Goal: Task Accomplishment & Management: Manage account settings

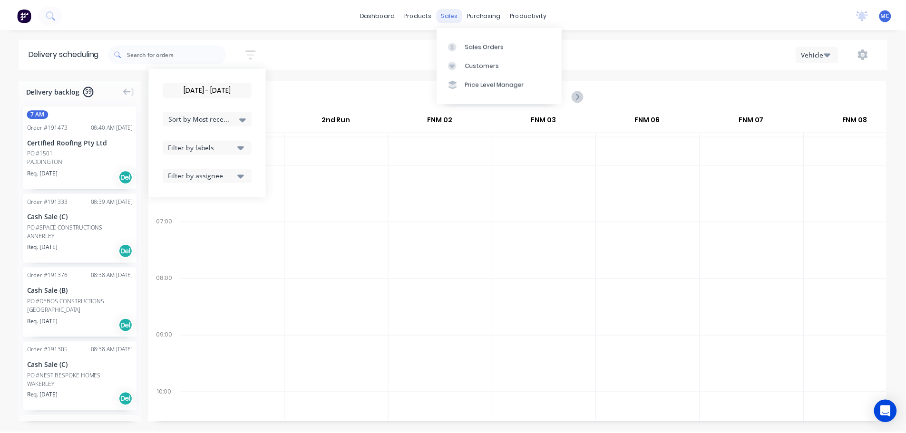
scroll to position [0, 0]
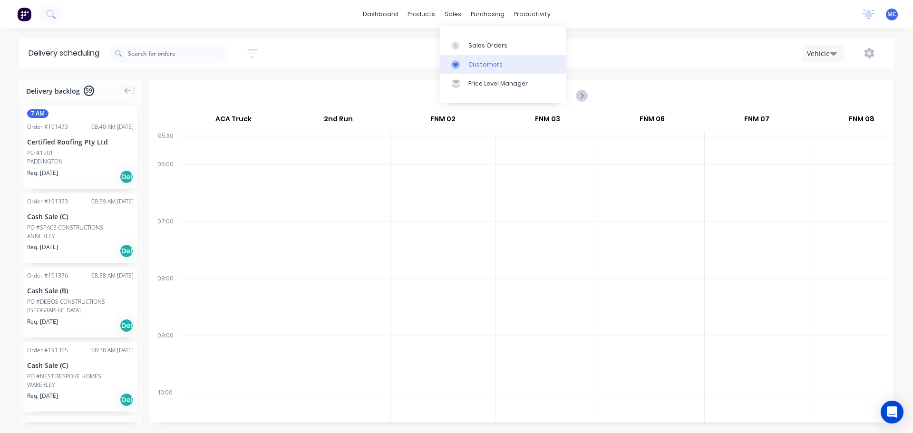
click at [473, 63] on div "Customers" at bounding box center [485, 64] width 34 height 9
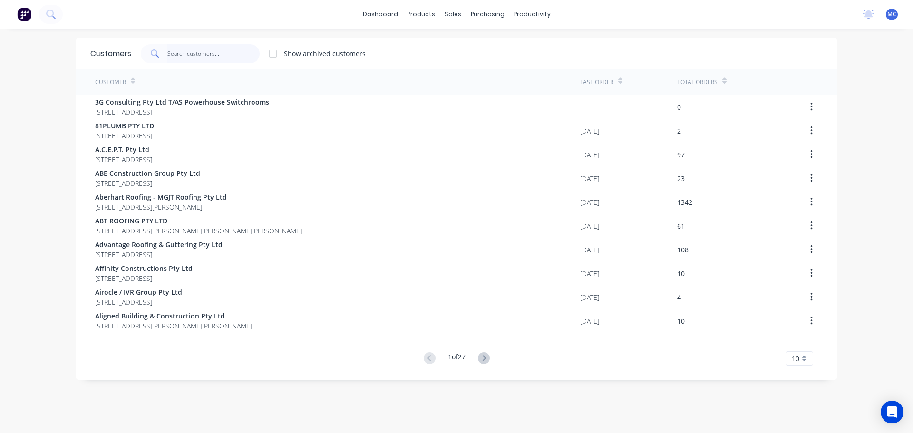
click at [179, 52] on input "text" at bounding box center [213, 53] width 93 height 19
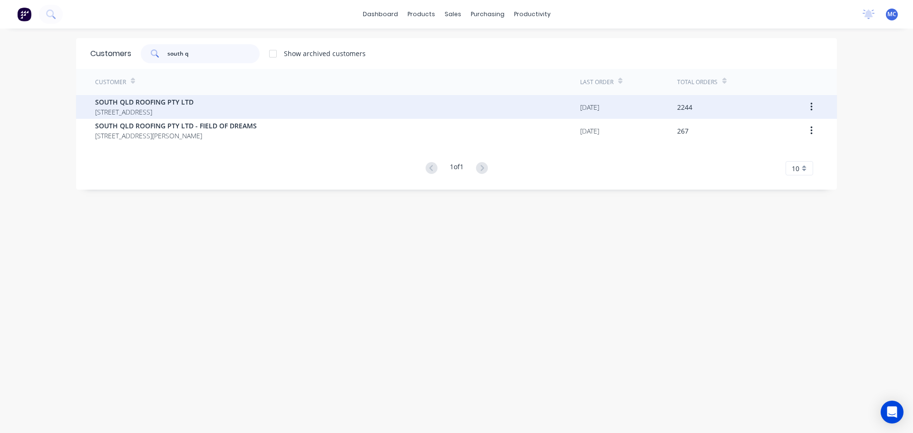
type input "south q"
click at [123, 103] on span "SOUTH QLD ROOFING PTY LTD" at bounding box center [144, 102] width 98 height 10
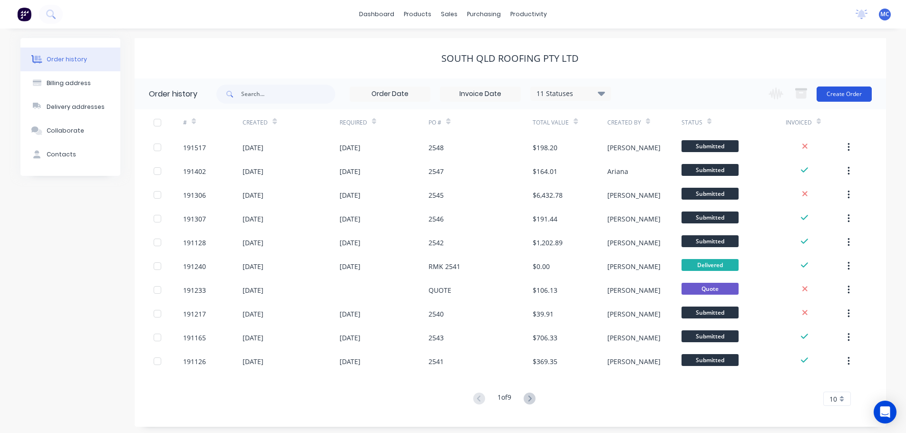
click at [847, 96] on button "Create Order" at bounding box center [843, 94] width 55 height 15
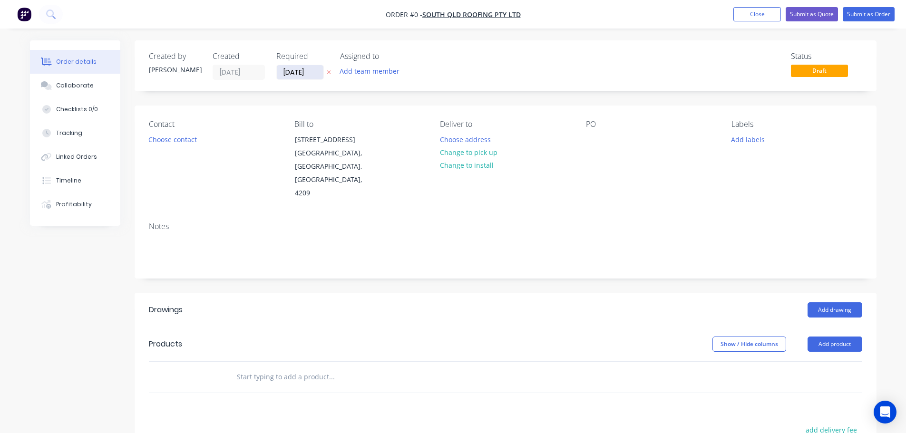
click at [297, 71] on input "[DATE]" at bounding box center [300, 72] width 47 height 14
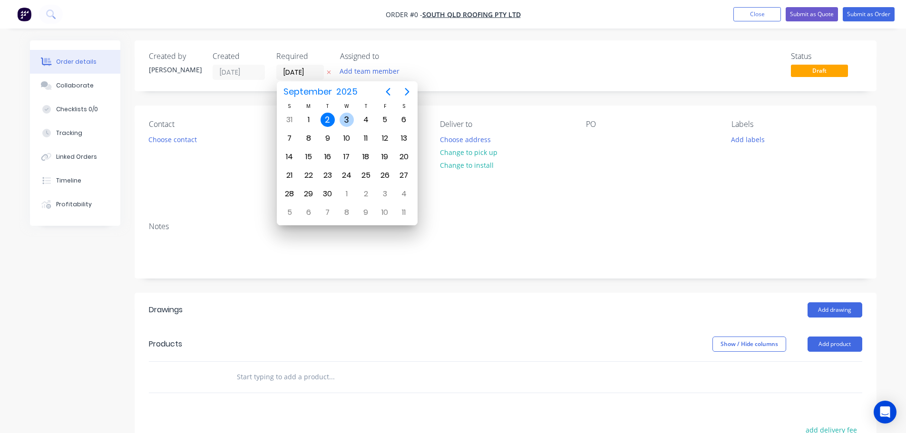
click at [346, 117] on div "3" at bounding box center [346, 120] width 14 height 14
type input "[DATE]"
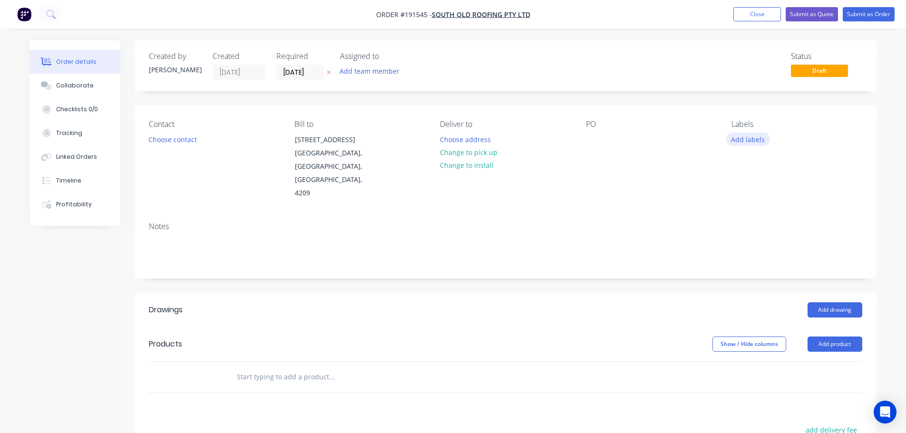
click at [758, 138] on button "Add labels" at bounding box center [748, 139] width 44 height 13
click at [750, 272] on div at bounding box center [748, 271] width 19 height 19
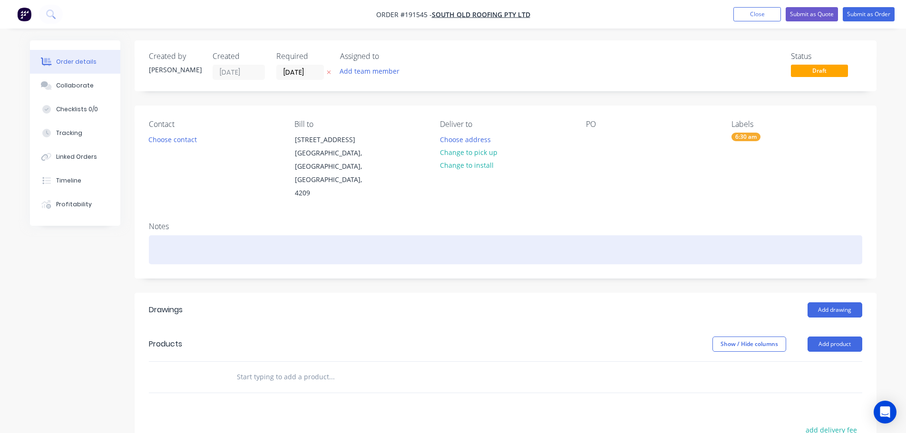
click at [710, 235] on div at bounding box center [505, 249] width 713 height 29
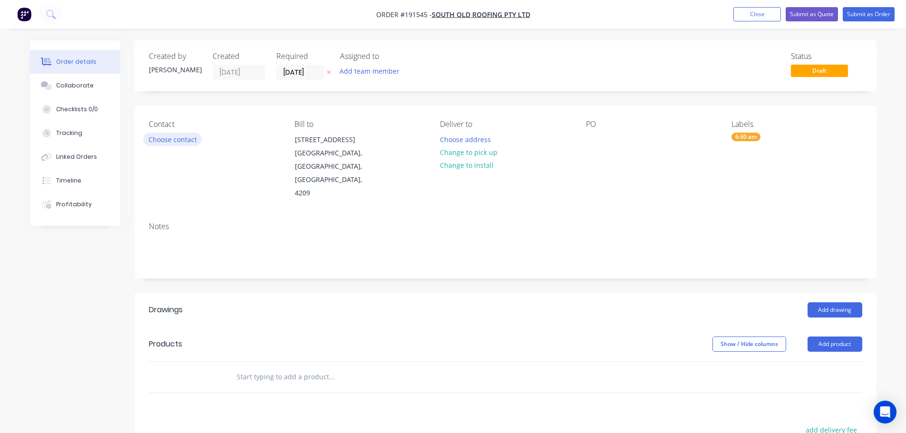
click at [156, 137] on button "Choose contact" at bounding box center [172, 139] width 58 height 13
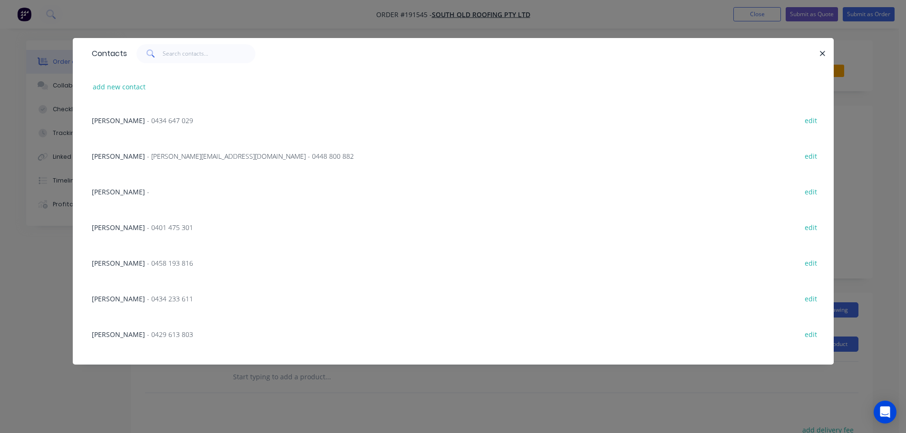
scroll to position [143, 0]
click at [148, 265] on span "- 0434 233 611" at bounding box center [170, 265] width 46 height 9
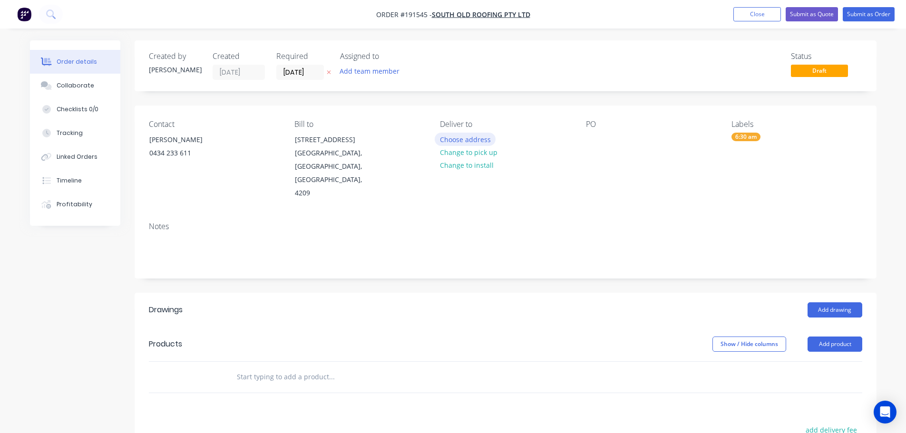
click at [468, 137] on button "Choose address" at bounding box center [465, 139] width 61 height 13
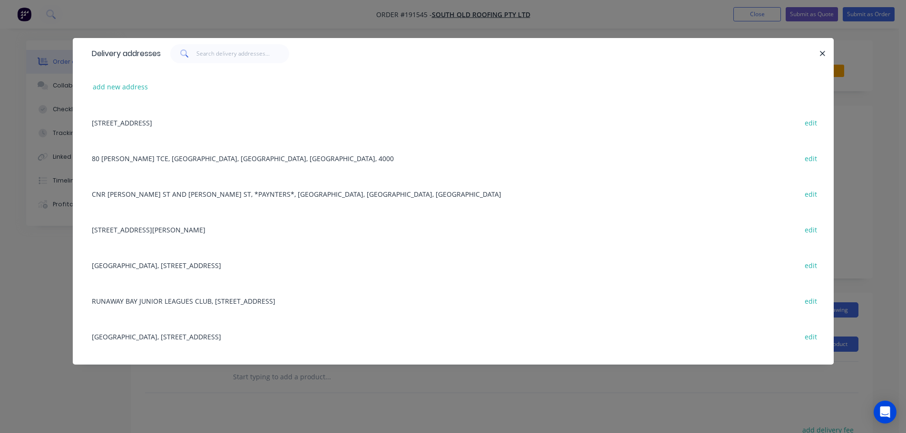
click at [179, 193] on div "CNR [PERSON_NAME] ST AND [PERSON_NAME] ST, *PAYNTERS*, [GEOGRAPHIC_DATA], [GEOG…" at bounding box center [453, 194] width 732 height 36
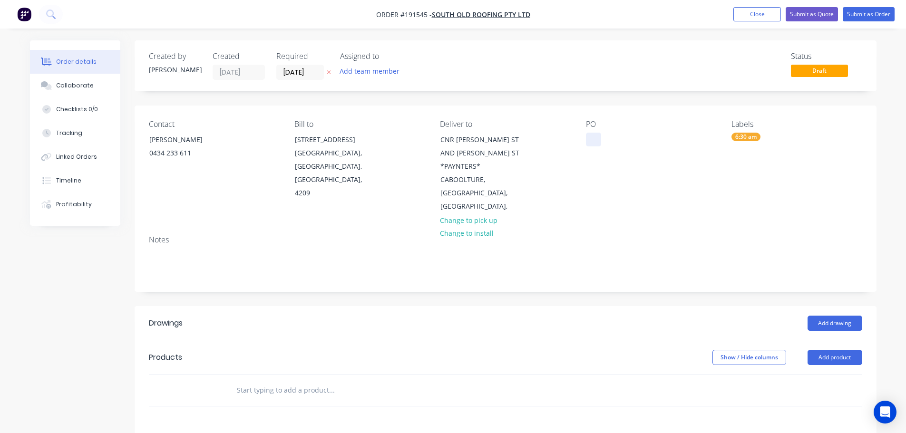
click at [594, 141] on div at bounding box center [593, 140] width 15 height 14
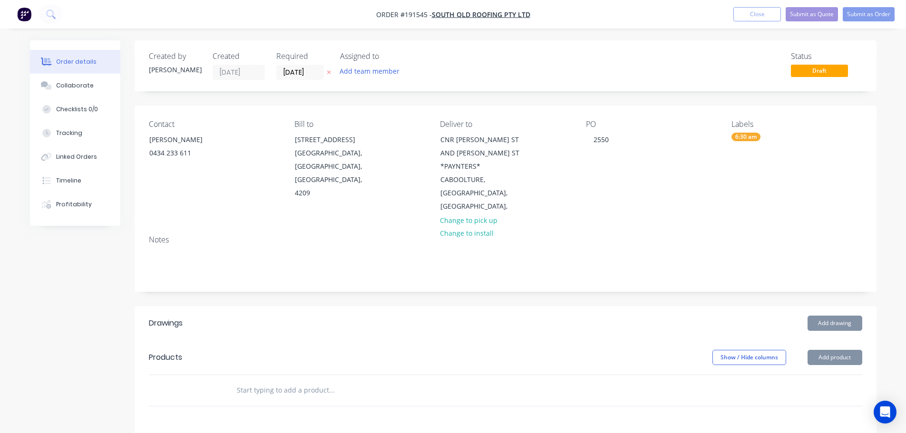
click at [686, 206] on div "Contact [PERSON_NAME] [PHONE_NUMBER] Bill to [STREET_ADDRESS] Deliver to [GEOGR…" at bounding box center [506, 167] width 742 height 122
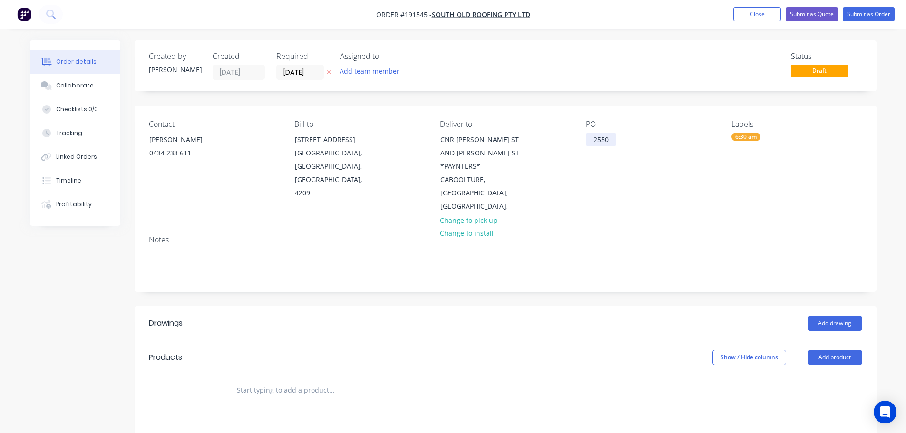
click at [612, 142] on div "2550" at bounding box center [601, 140] width 30 height 14
click at [847, 316] on button "Add drawing" at bounding box center [834, 323] width 55 height 15
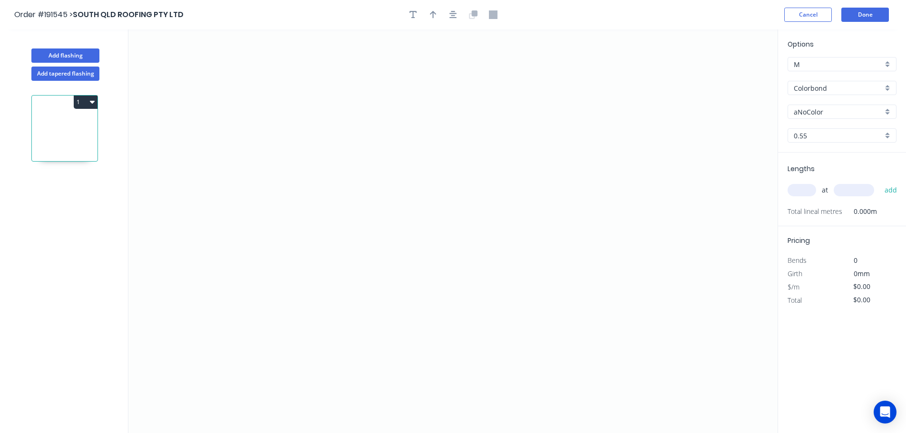
click at [815, 112] on input "aNoColor" at bounding box center [838, 112] width 89 height 10
click at [814, 210] on div "Surfmist" at bounding box center [842, 211] width 108 height 17
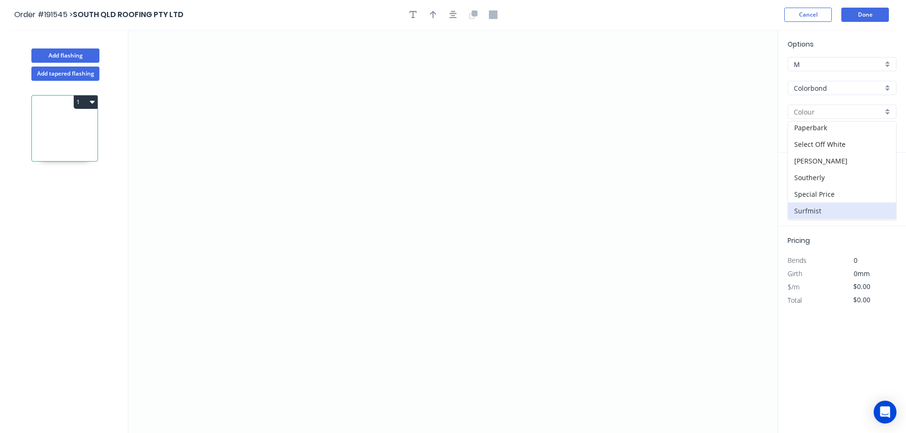
type input "Surfmist"
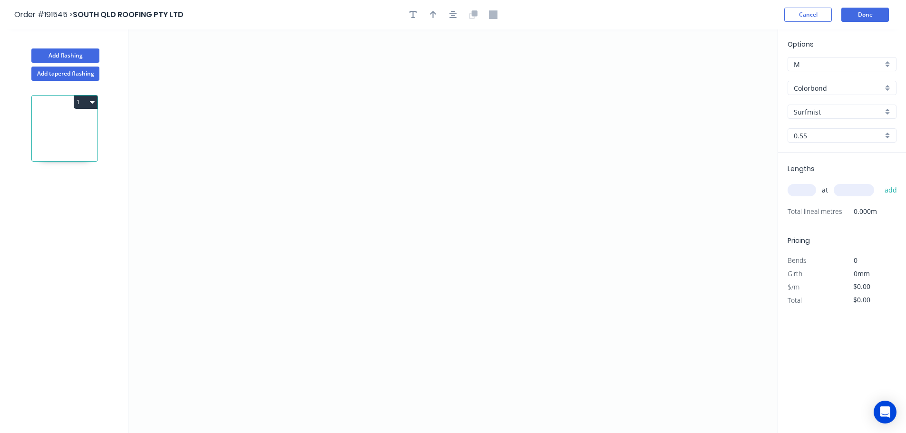
click at [806, 134] on input "0.55" at bounding box center [838, 136] width 89 height 10
click at [799, 170] on div "1.0" at bounding box center [842, 170] width 108 height 17
type input "1.0"
click at [806, 193] on input "text" at bounding box center [801, 190] width 29 height 12
type input "1"
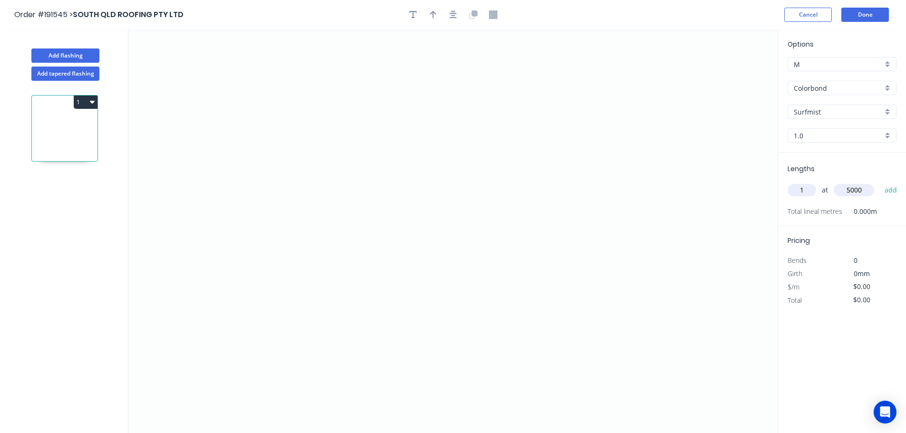
type input "5000"
click at [880, 182] on button "add" at bounding box center [891, 190] width 22 height 16
click at [267, 103] on icon "0" at bounding box center [452, 231] width 649 height 404
click at [387, 106] on icon "0" at bounding box center [452, 231] width 649 height 404
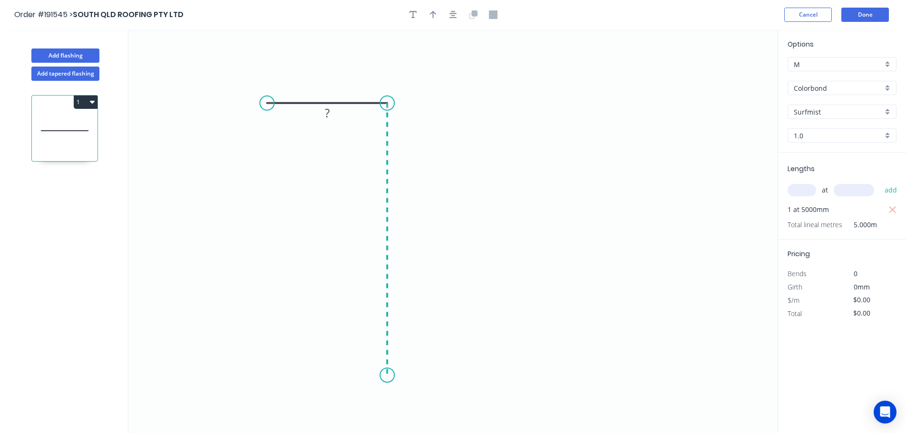
drag, startPoint x: 391, startPoint y: 376, endPoint x: 522, endPoint y: 370, distance: 130.4
click at [392, 376] on icon "0 ?" at bounding box center [452, 231] width 649 height 404
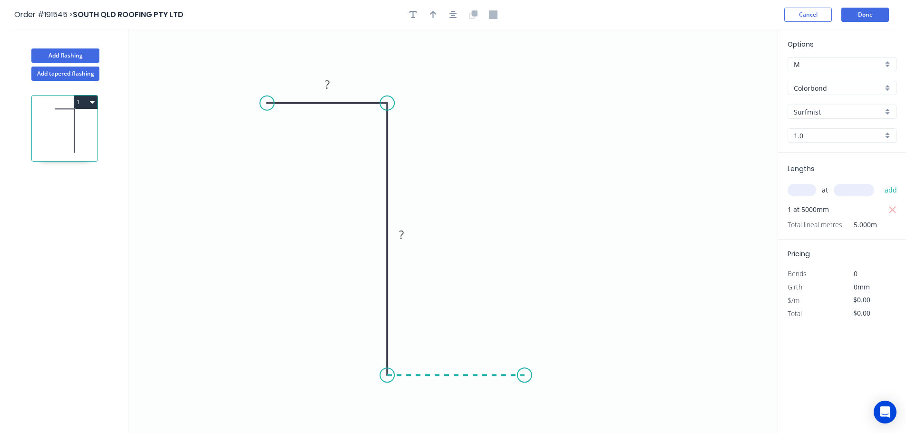
click at [524, 372] on icon "0 ? ?" at bounding box center [452, 231] width 649 height 404
click at [527, 273] on icon "0 ? ? ?" at bounding box center [452, 231] width 649 height 404
click at [618, 271] on icon "0 ? ? ? ?" at bounding box center [452, 231] width 649 height 404
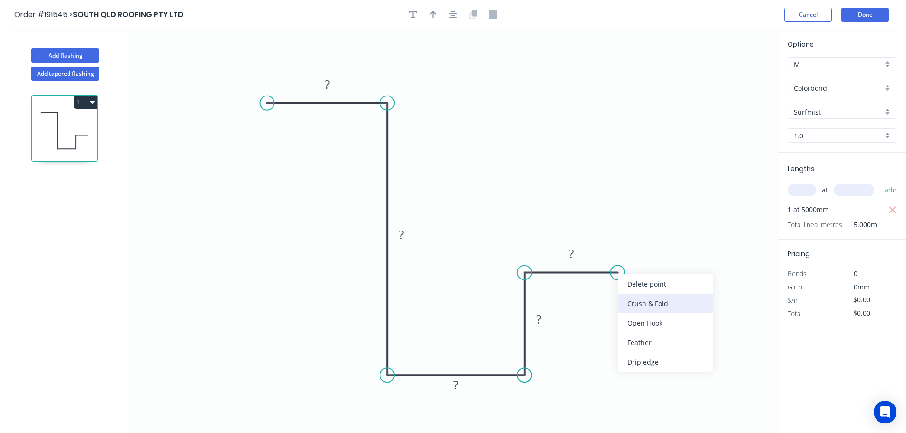
click at [644, 303] on div "Crush & Fold" at bounding box center [666, 303] width 96 height 19
click at [643, 327] on div "Delete bend" at bounding box center [666, 324] width 96 height 19
click at [645, 345] on div "Feather" at bounding box center [669, 346] width 96 height 19
drag, startPoint x: 621, startPoint y: 274, endPoint x: 617, endPoint y: 279, distance: 6.4
click at [638, 301] on div "Flip bend" at bounding box center [669, 306] width 96 height 19
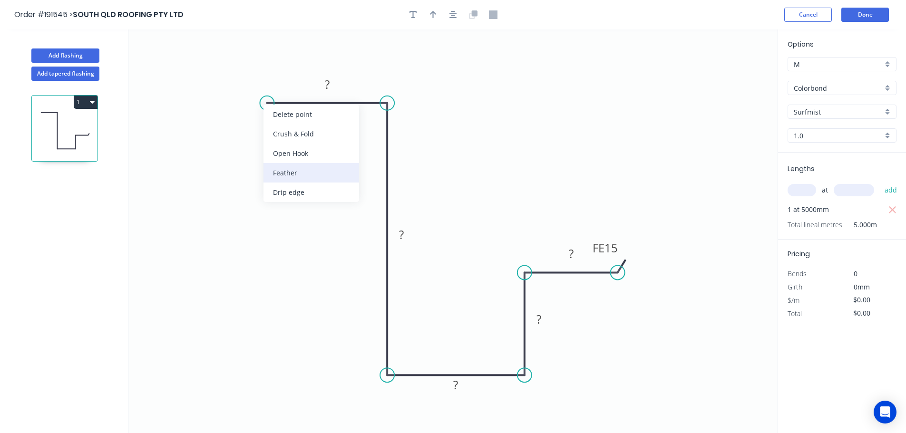
click at [286, 172] on div "Feather" at bounding box center [311, 172] width 96 height 19
click at [278, 138] on div "Flip bend" at bounding box center [312, 137] width 96 height 19
click at [283, 118] on tspan "15" at bounding box center [285, 119] width 13 height 16
click at [328, 83] on tspan "?" at bounding box center [327, 85] width 5 height 16
type input "$18.85"
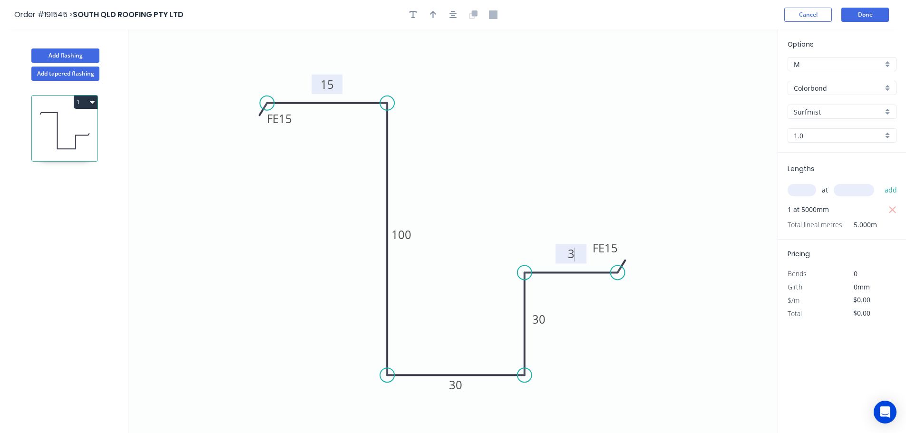
type input "$94.25"
click at [436, 14] on icon "button" at bounding box center [433, 15] width 7 height 8
drag, startPoint x: 730, startPoint y: 76, endPoint x: 304, endPoint y: 232, distance: 453.7
click at [304, 232] on icon at bounding box center [304, 220] width 9 height 30
click at [61, 50] on button "Add flashing" at bounding box center [65, 55] width 68 height 14
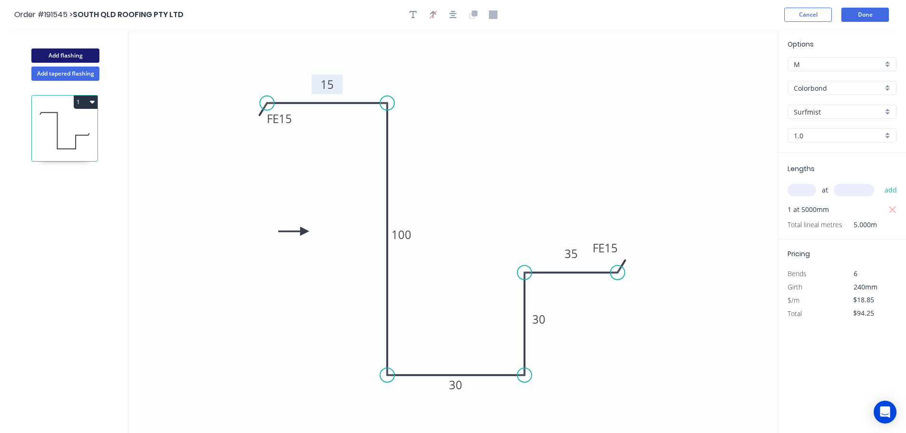
type input "$0.00"
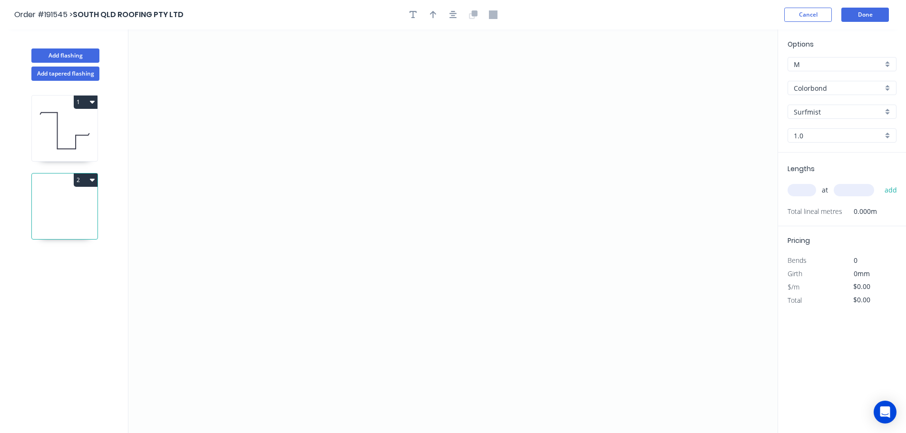
click at [811, 136] on input "1.0" at bounding box center [838, 136] width 89 height 10
click at [799, 153] on div "0.55" at bounding box center [842, 153] width 108 height 17
type input "0.55"
click at [799, 189] on input "text" at bounding box center [801, 190] width 29 height 12
type input "1"
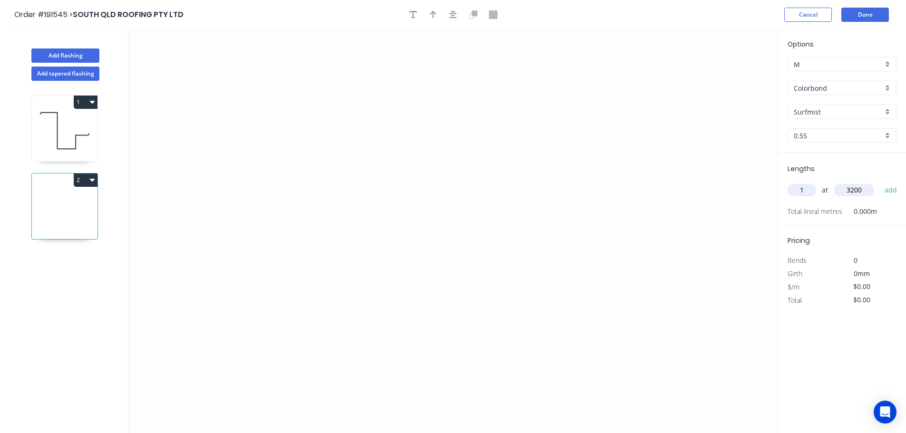
type input "3200"
click at [880, 182] on button "add" at bounding box center [891, 190] width 22 height 16
drag, startPoint x: 634, startPoint y: 141, endPoint x: 603, endPoint y: 101, distance: 50.9
click at [634, 140] on icon "0" at bounding box center [452, 231] width 649 height 404
click at [584, 84] on icon "0" at bounding box center [452, 231] width 649 height 404
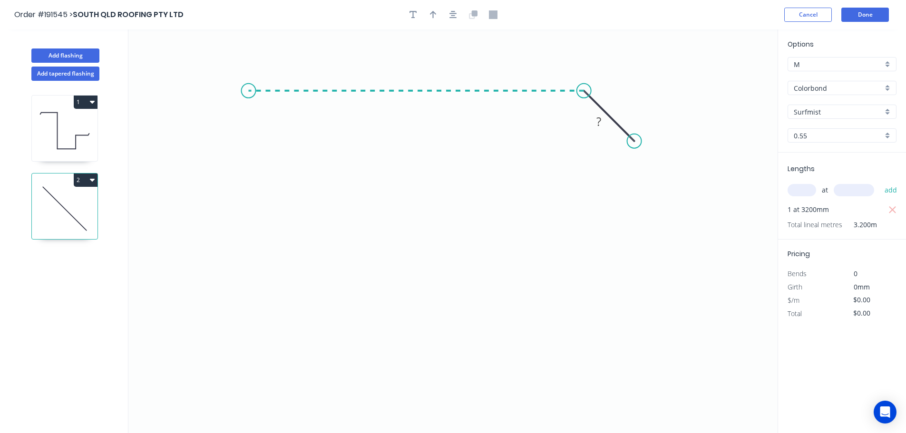
click at [248, 85] on icon "0 ?" at bounding box center [452, 231] width 649 height 404
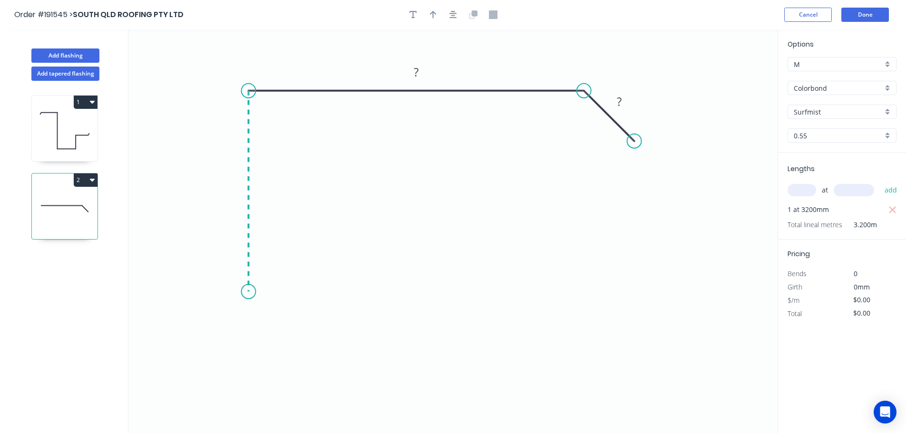
click at [232, 292] on icon "0 ? ?" at bounding box center [452, 231] width 649 height 404
click at [329, 299] on icon at bounding box center [289, 295] width 80 height 8
click at [329, 300] on circle at bounding box center [328, 299] width 14 height 14
drag, startPoint x: 329, startPoint y: 300, endPoint x: 329, endPoint y: 294, distance: 5.7
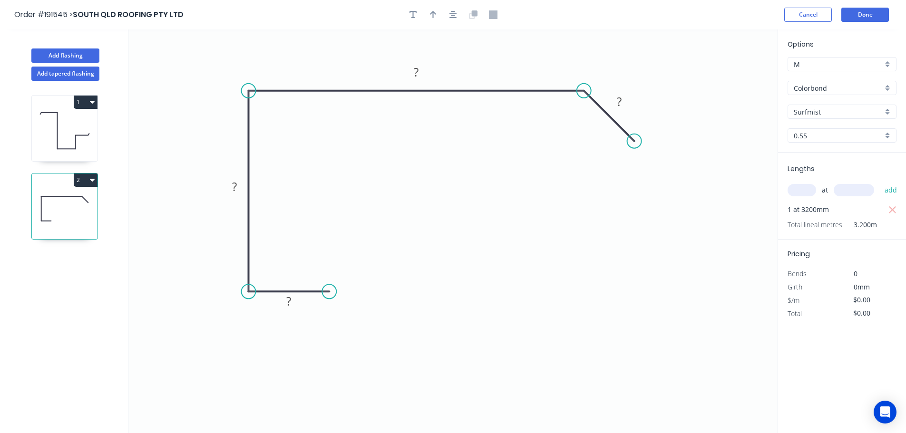
click at [329, 294] on circle at bounding box center [329, 291] width 14 height 14
click at [328, 225] on icon "0 ? ? ? ?" at bounding box center [452, 231] width 649 height 404
click at [442, 223] on icon "0 ? ? ? ? ?" at bounding box center [452, 231] width 649 height 404
click at [460, 295] on div "Feather" at bounding box center [491, 295] width 96 height 19
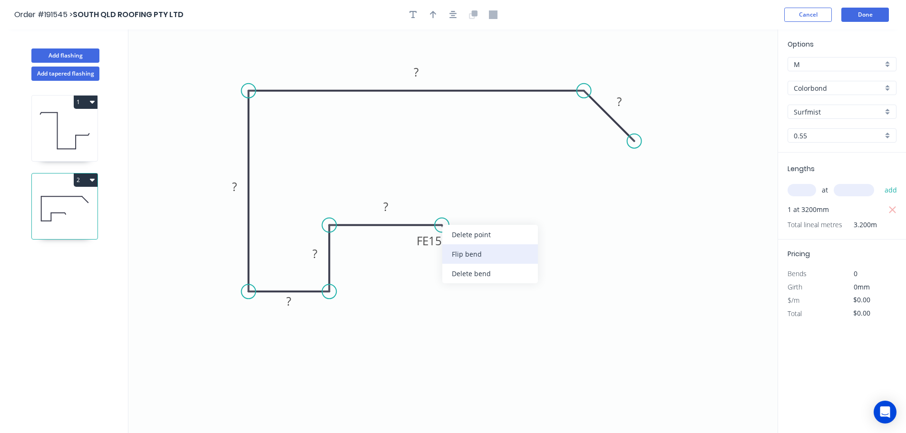
click at [470, 252] on div "Flip bend" at bounding box center [490, 253] width 96 height 19
click at [436, 200] on tspan "15" at bounding box center [434, 201] width 13 height 16
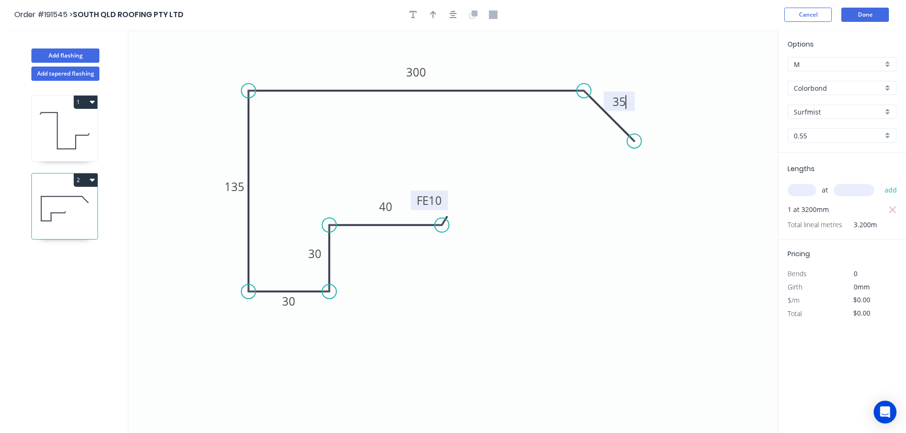
type input "$16.90"
click at [430, 15] on icon "button" at bounding box center [433, 14] width 7 height 9
click at [731, 75] on icon at bounding box center [729, 66] width 9 height 30
drag, startPoint x: 731, startPoint y: 75, endPoint x: 623, endPoint y: 68, distance: 108.1
click at [623, 68] on icon at bounding box center [631, 61] width 28 height 28
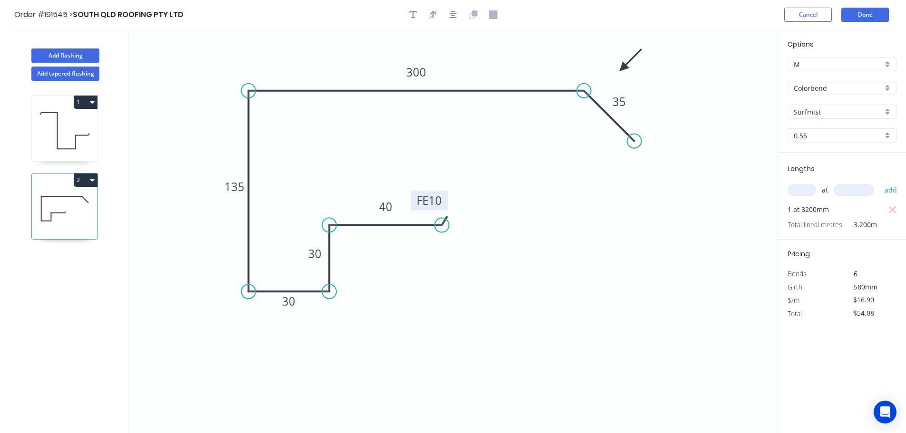
click at [91, 178] on icon "button" at bounding box center [92, 180] width 5 height 8
click at [42, 203] on div "Duplicate" at bounding box center [52, 204] width 73 height 14
type input "$0.00"
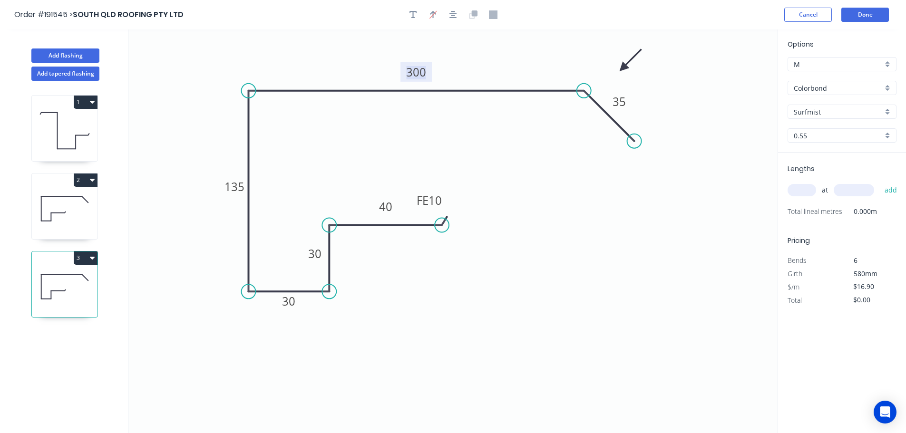
click at [417, 71] on tspan "300" at bounding box center [416, 72] width 20 height 16
click at [802, 189] on input "text" at bounding box center [801, 190] width 29 height 12
type input "$15.15"
type input "1"
type input "5000"
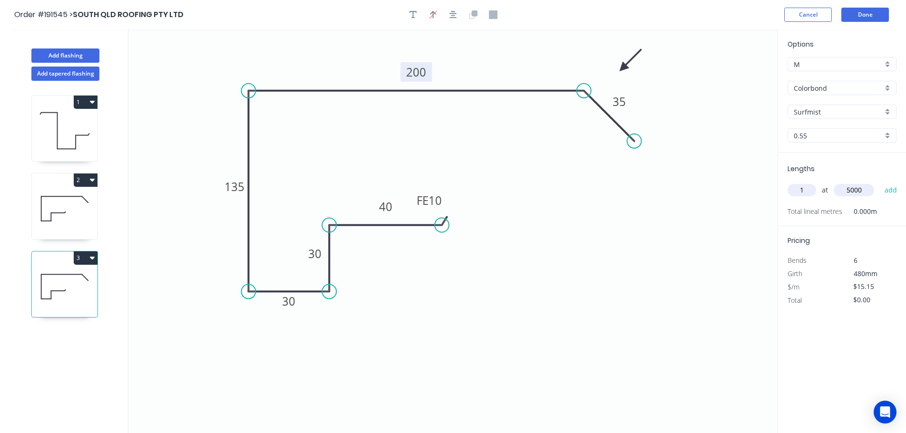
click at [880, 182] on button "add" at bounding box center [891, 190] width 22 height 16
drag, startPoint x: 94, startPoint y: 257, endPoint x: 78, endPoint y: 269, distance: 20.2
click at [94, 257] on icon "button" at bounding box center [92, 258] width 5 height 3
click at [42, 283] on div "Duplicate" at bounding box center [52, 282] width 73 height 14
type input "$0.00"
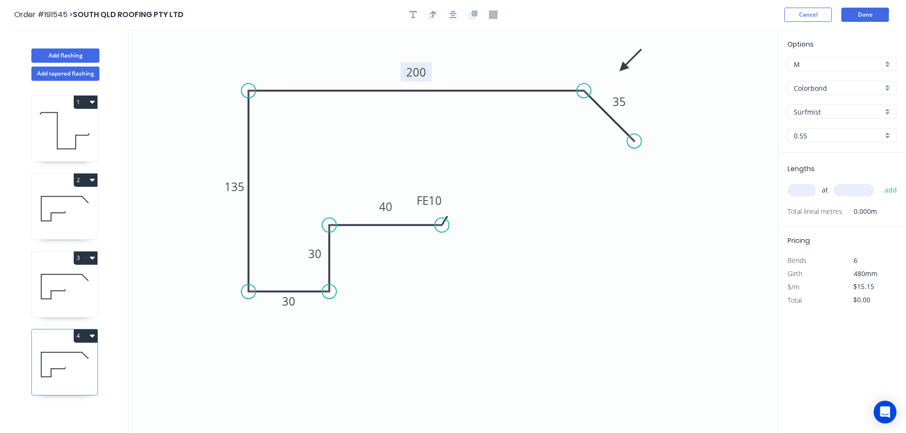
click at [421, 71] on tspan "200" at bounding box center [416, 72] width 20 height 16
click at [809, 192] on input "text" at bounding box center [801, 190] width 29 height 12
type input "$20.40"
type input "1"
type input "3200"
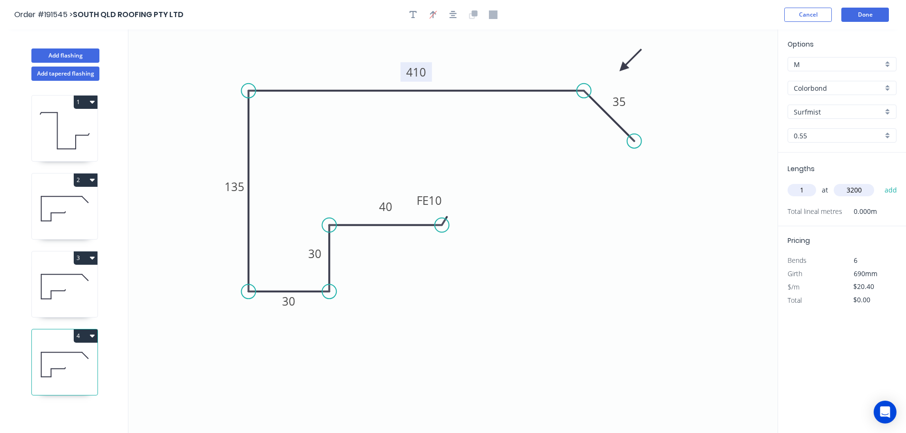
click at [880, 182] on button "add" at bounding box center [891, 190] width 22 height 16
type input "$65.28"
click at [69, 56] on button "Add flashing" at bounding box center [65, 55] width 68 height 14
type input "$0.00"
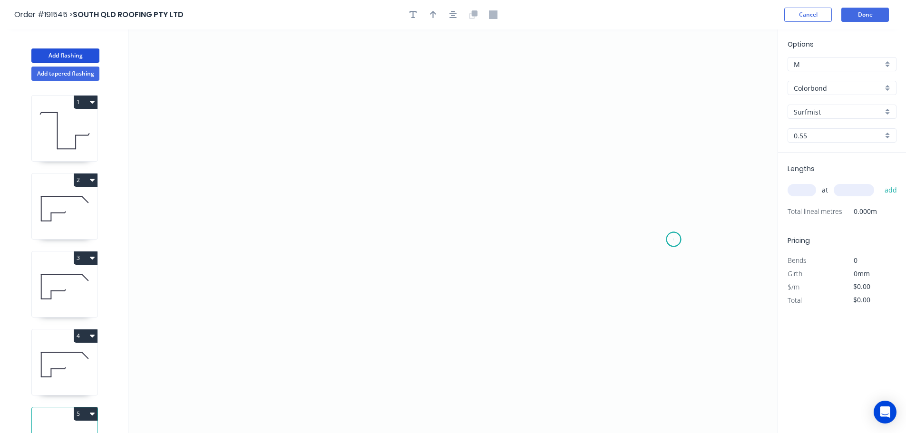
click at [674, 240] on icon "0" at bounding box center [452, 231] width 649 height 404
click at [616, 179] on icon "0" at bounding box center [452, 231] width 649 height 404
click at [252, 188] on icon "0 ?" at bounding box center [452, 231] width 649 height 404
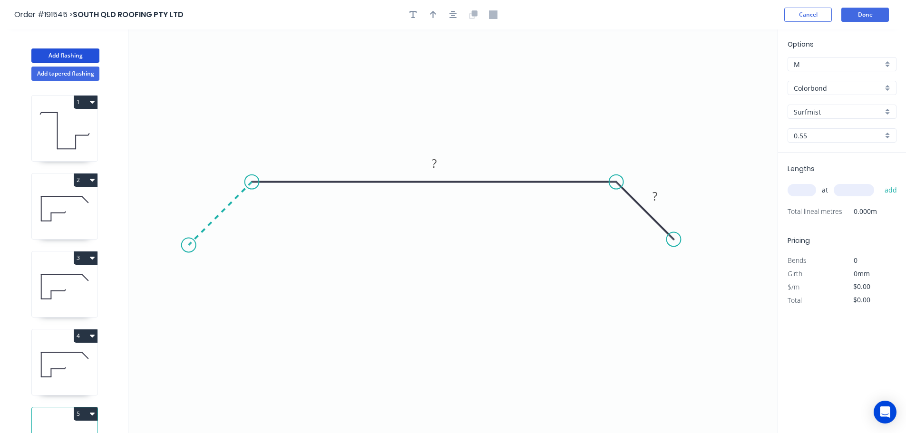
click at [188, 242] on icon "0 ? ?" at bounding box center [452, 231] width 649 height 404
click at [188, 242] on circle at bounding box center [189, 245] width 14 height 14
click at [213, 198] on tspan "?" at bounding box center [210, 199] width 5 height 16
type input "$17.66"
click at [434, 18] on icon "button" at bounding box center [433, 14] width 7 height 9
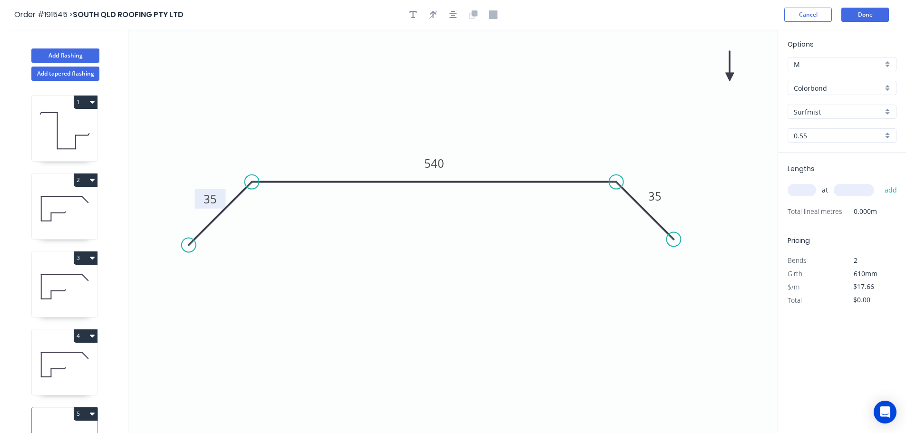
click at [729, 75] on icon at bounding box center [729, 66] width 9 height 30
drag, startPoint x: 729, startPoint y: 75, endPoint x: 539, endPoint y: 114, distance: 194.0
click at [559, 107] on icon at bounding box center [573, 94] width 28 height 28
click at [813, 192] on input "text" at bounding box center [801, 190] width 29 height 12
type input "1"
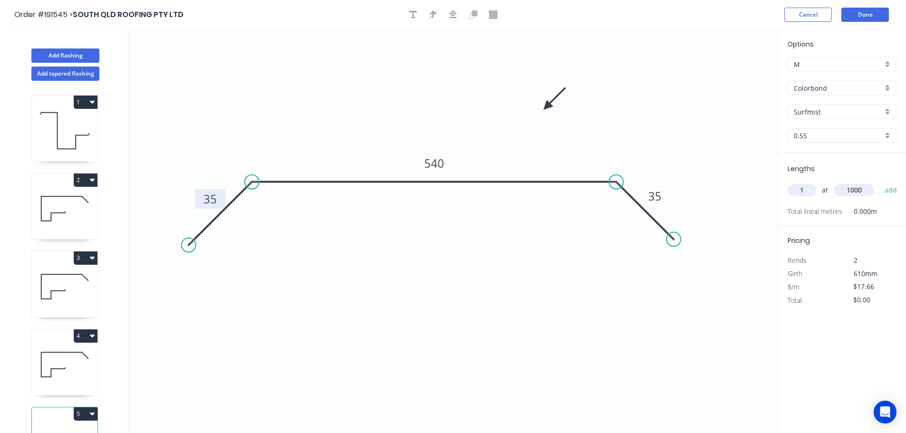
type input "1000"
click at [880, 182] on button "add" at bounding box center [891, 190] width 22 height 16
type input "$17.66"
click at [73, 55] on button "Add flashing" at bounding box center [65, 55] width 68 height 14
type input "$0.00"
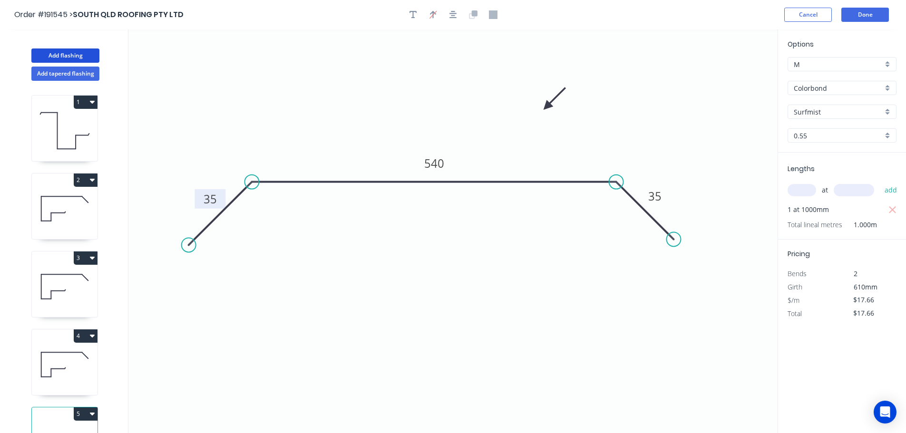
type input "$0.00"
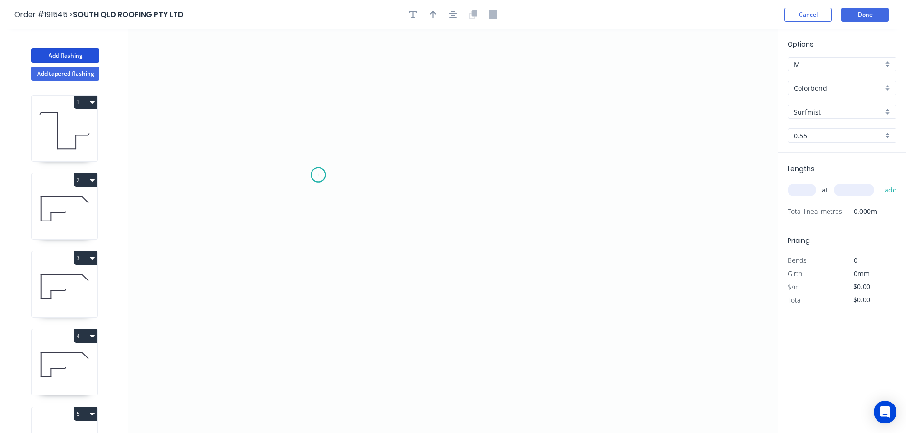
click at [318, 175] on icon "0" at bounding box center [452, 231] width 649 height 404
click at [657, 170] on icon "0" at bounding box center [452, 231] width 649 height 404
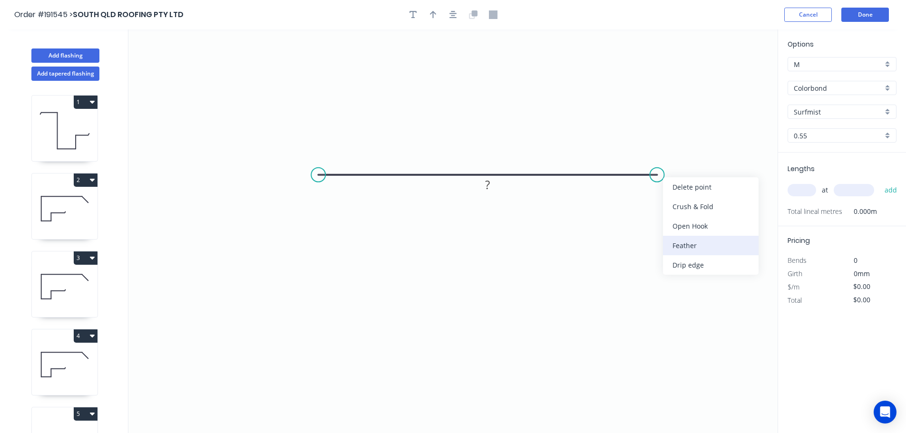
click at [680, 245] on div "Feather" at bounding box center [711, 245] width 96 height 19
drag, startPoint x: 326, startPoint y: 172, endPoint x: 319, endPoint y: 174, distance: 8.0
drag, startPoint x: 318, startPoint y: 172, endPoint x: 316, endPoint y: 178, distance: 6.5
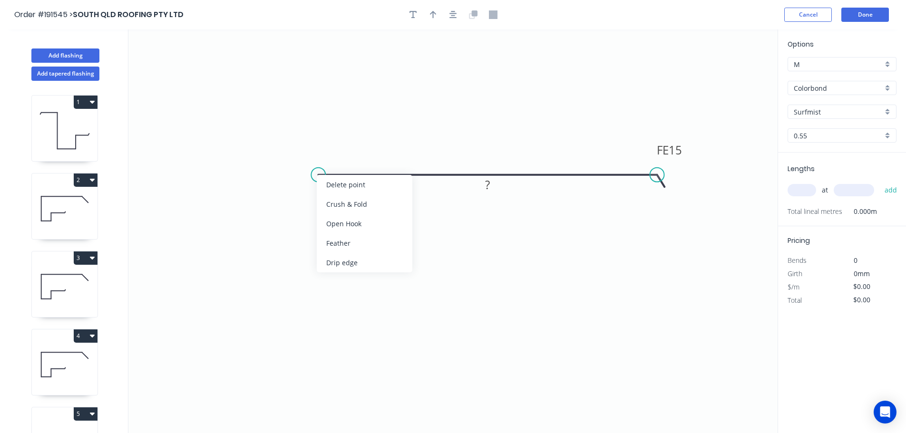
drag, startPoint x: 341, startPoint y: 245, endPoint x: 329, endPoint y: 210, distance: 37.6
click at [341, 244] on div "Feather" at bounding box center [365, 242] width 96 height 19
click at [339, 203] on div "Flip bend" at bounding box center [369, 203] width 96 height 19
drag, startPoint x: 348, startPoint y: 193, endPoint x: 334, endPoint y: 216, distance: 27.3
click at [334, 216] on rect at bounding box center [316, 213] width 37 height 19
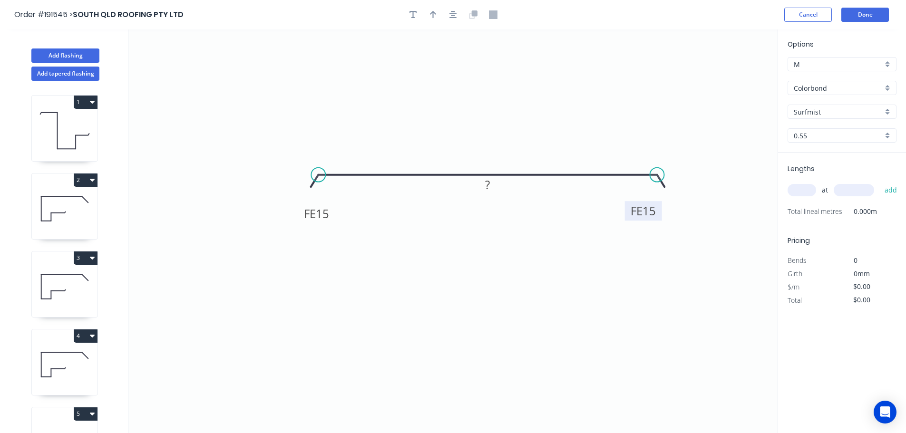
drag, startPoint x: 686, startPoint y: 146, endPoint x: 659, endPoint y: 208, distance: 66.9
click at [659, 208] on rect at bounding box center [643, 210] width 37 height 19
click at [323, 214] on tspan "15" at bounding box center [322, 214] width 13 height 16
type input "$8.91"
click at [434, 19] on icon "button" at bounding box center [433, 14] width 7 height 9
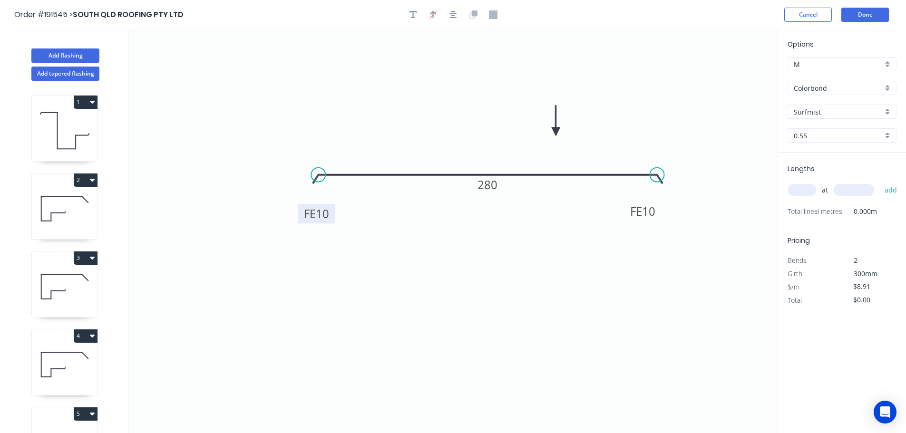
drag, startPoint x: 728, startPoint y: 76, endPoint x: 529, endPoint y: 124, distance: 204.9
click at [552, 124] on icon at bounding box center [556, 121] width 9 height 30
click at [813, 189] on input "text" at bounding box center [801, 190] width 29 height 12
type input "1"
type input "1000"
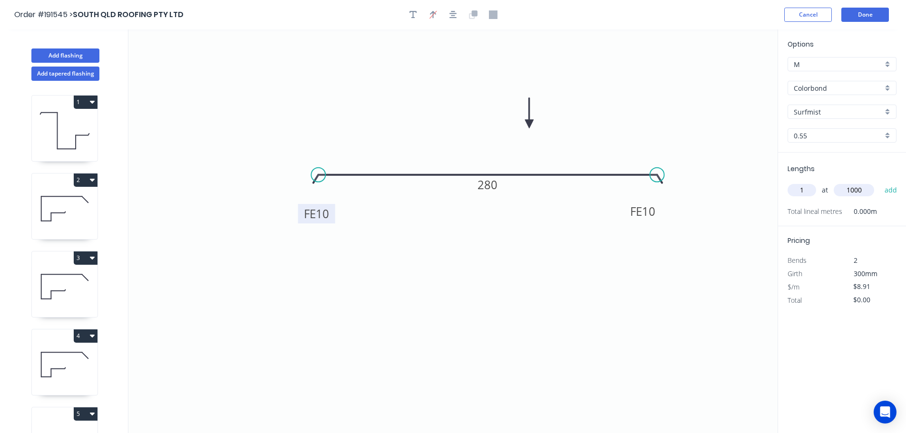
click at [880, 182] on button "add" at bounding box center [891, 190] width 22 height 16
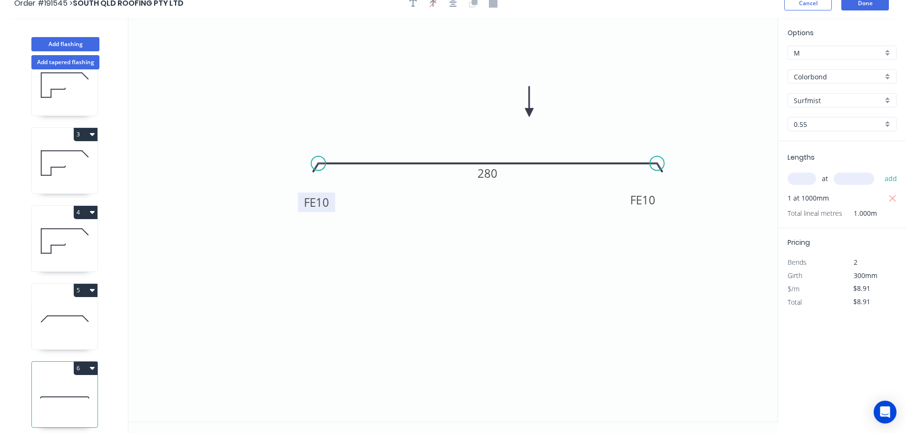
scroll to position [18, 0]
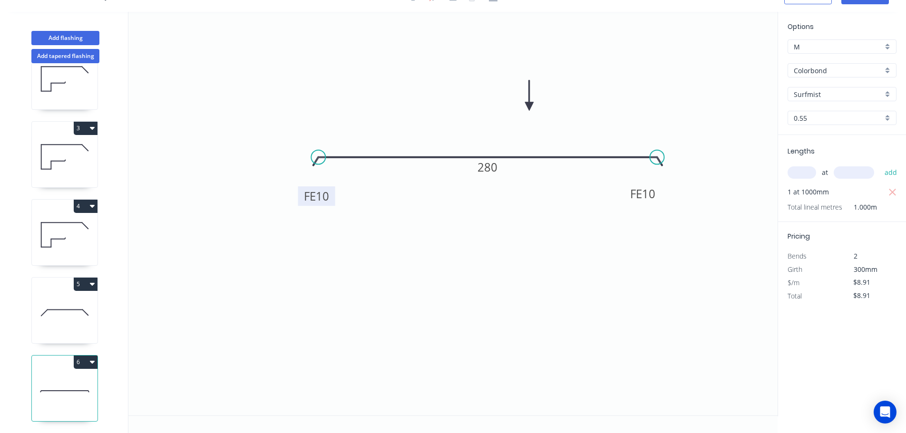
click at [93, 356] on button "6" at bounding box center [86, 362] width 24 height 13
click at [31, 379] on div "Duplicate" at bounding box center [52, 386] width 73 height 14
type input "$0.00"
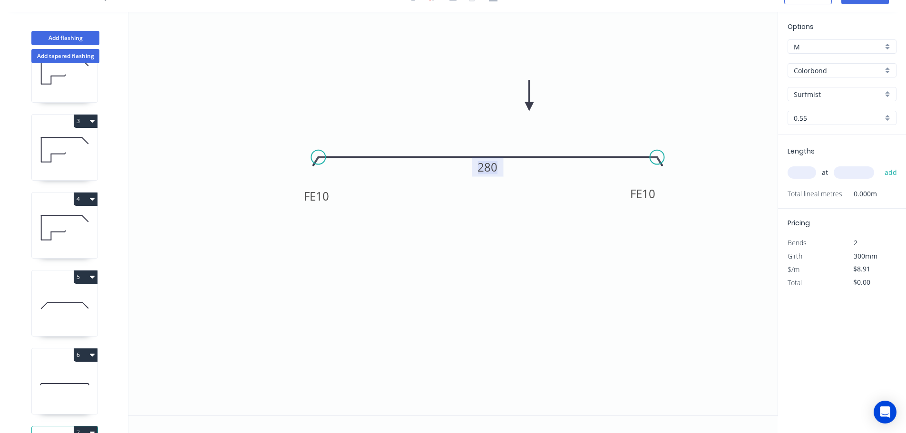
click at [490, 167] on tspan "280" at bounding box center [487, 167] width 20 height 16
click at [806, 116] on input "0.55" at bounding box center [838, 118] width 89 height 10
type input "$5.40"
click at [802, 169] on div "1.2" at bounding box center [842, 169] width 108 height 17
type input "1.2"
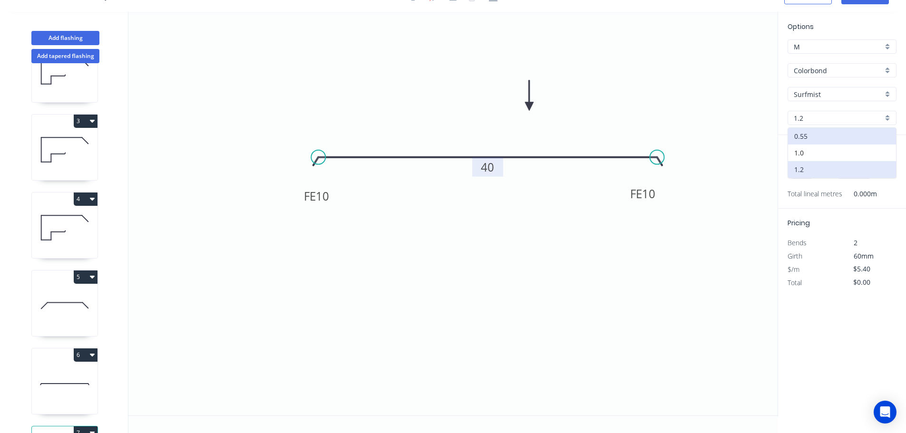
type input "$9.13"
click at [805, 173] on input "text" at bounding box center [801, 172] width 29 height 12
type input "1"
type input "1000"
click at [880, 165] on button "add" at bounding box center [891, 173] width 22 height 16
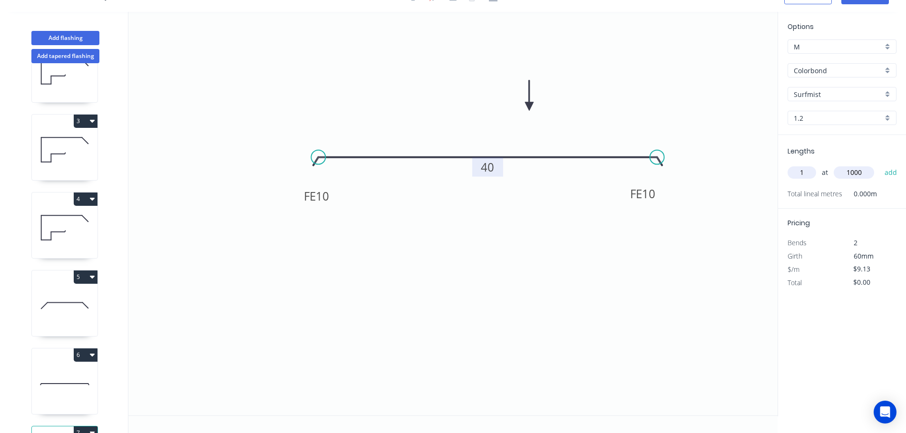
type input "$9.13"
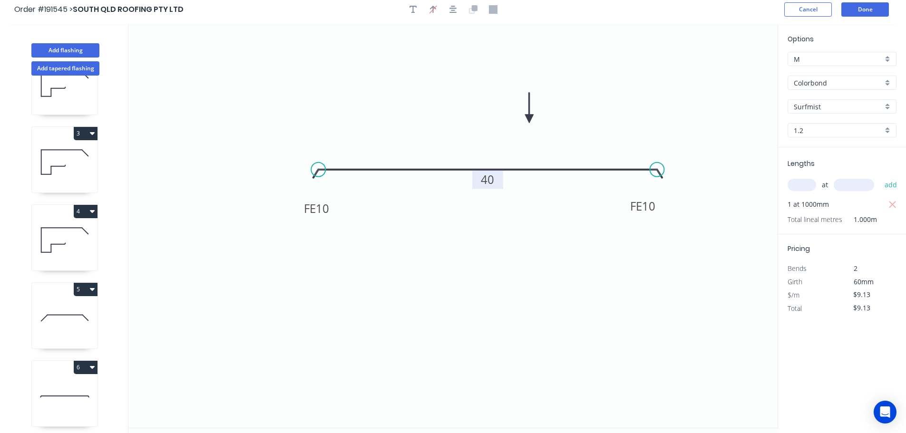
scroll to position [0, 0]
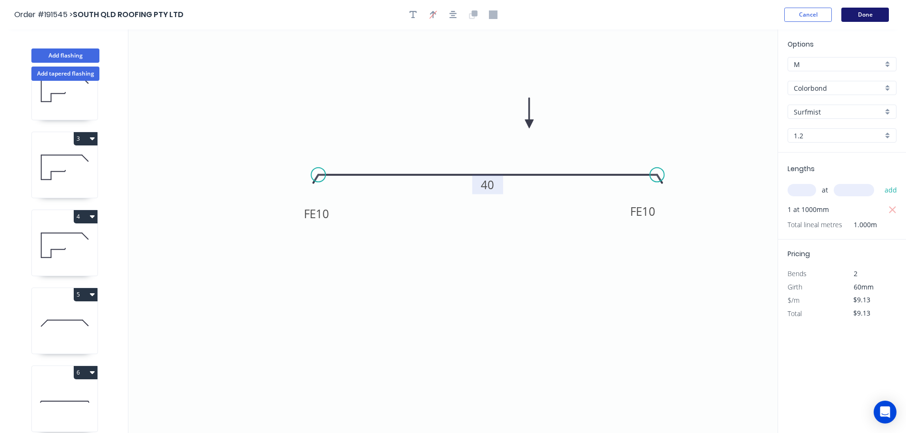
click at [872, 8] on header "Order #191545 > [GEOGRAPHIC_DATA] ROOFING PTY LTD Cancel Done" at bounding box center [453, 14] width 906 height 29
click at [869, 12] on button "Done" at bounding box center [865, 15] width 48 height 14
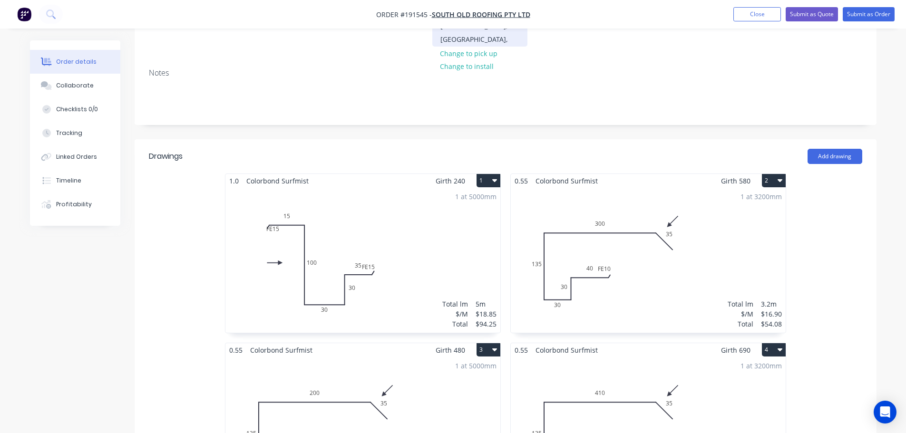
scroll to position [190, 0]
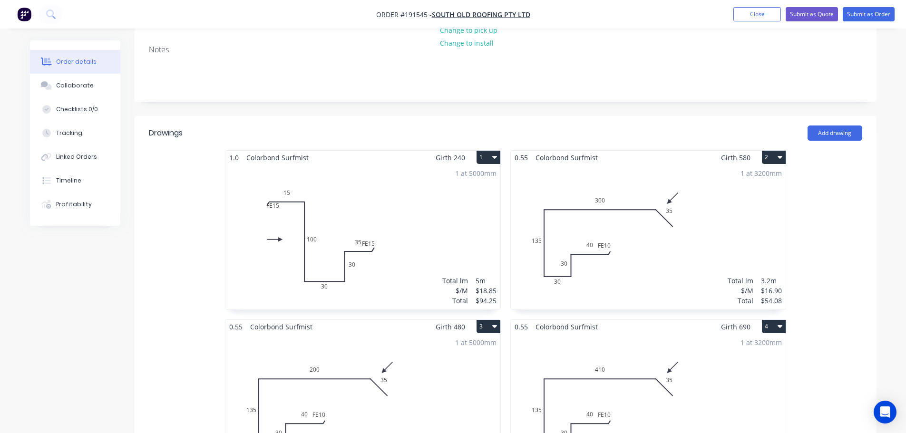
click at [419, 207] on div "1 at 5000mm Total lm $/M Total 5m $18.85 $94.25" at bounding box center [362, 237] width 275 height 145
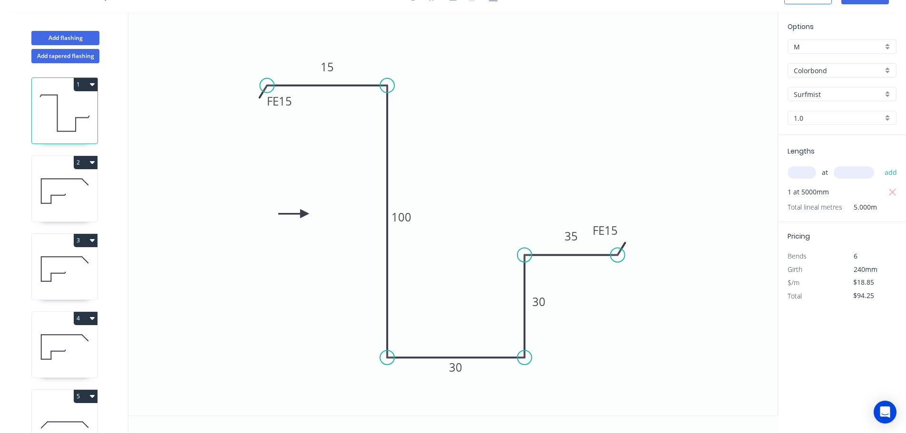
scroll to position [18, 0]
drag, startPoint x: 620, startPoint y: 224, endPoint x: 632, endPoint y: 205, distance: 22.3
click at [642, 205] on rect at bounding box center [627, 212] width 37 height 19
drag, startPoint x: 293, startPoint y: 103, endPoint x: 276, endPoint y: 131, distance: 32.5
click at [276, 131] on rect at bounding box center [262, 128] width 37 height 19
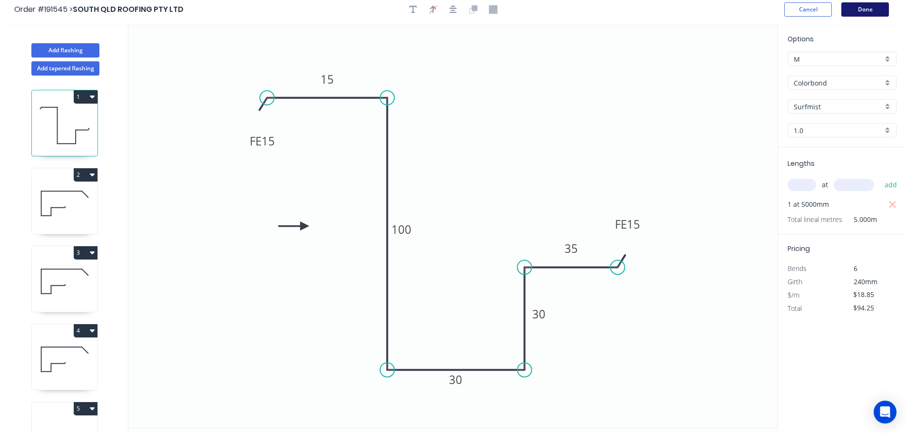
scroll to position [0, 0]
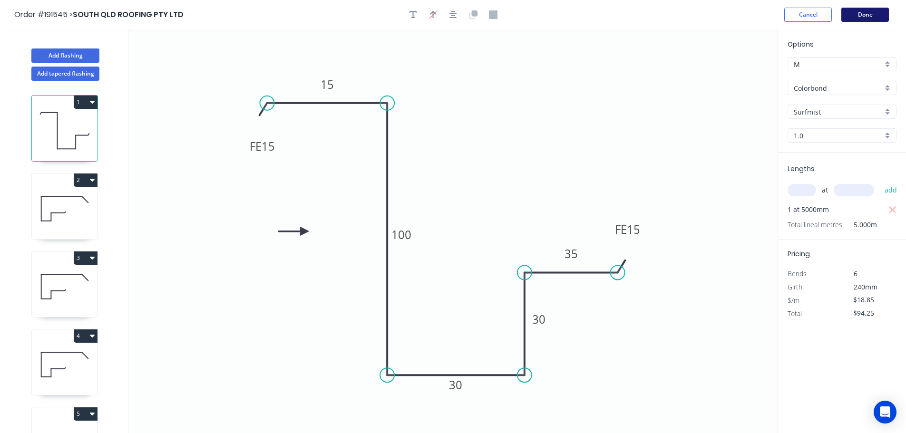
click at [863, 18] on button "Done" at bounding box center [865, 15] width 48 height 14
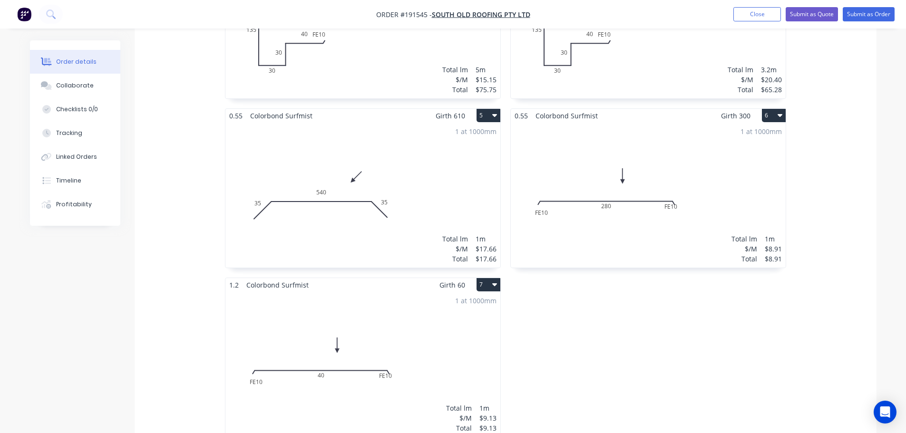
scroll to position [618, 0]
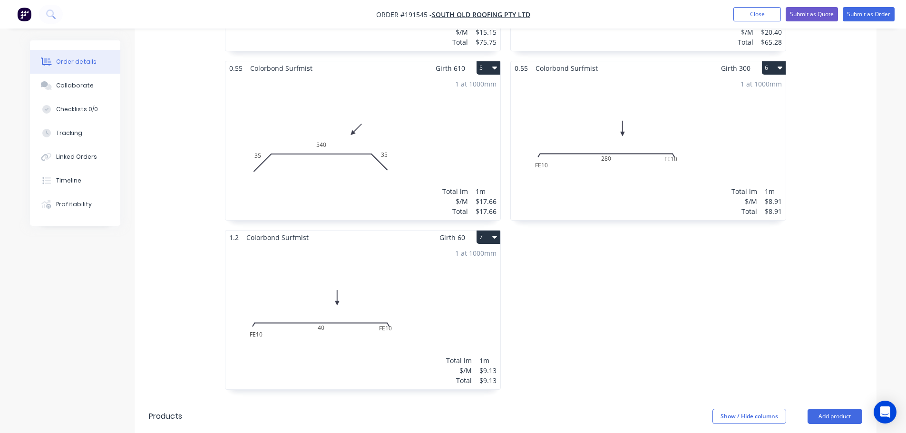
click at [690, 123] on div "1 at 1000mm Total lm $/M Total 1m $8.91 $8.91" at bounding box center [648, 147] width 275 height 145
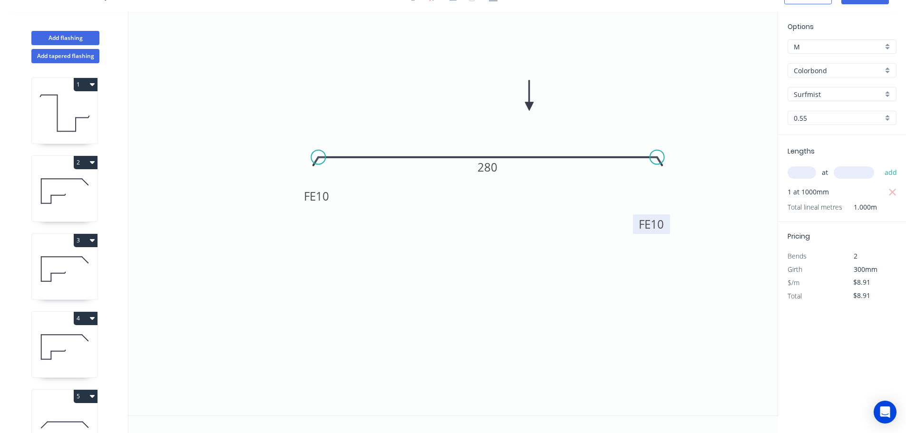
drag, startPoint x: 659, startPoint y: 195, endPoint x: 667, endPoint y: 225, distance: 31.6
click at [667, 225] on rect at bounding box center [651, 223] width 37 height 19
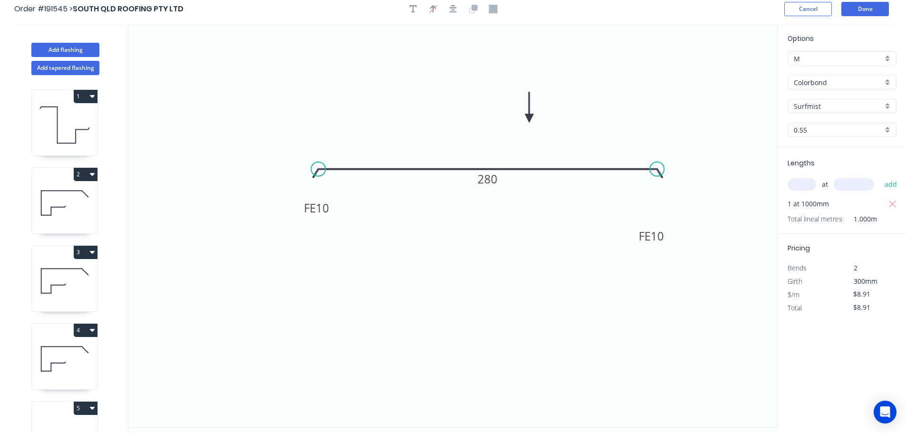
scroll to position [0, 0]
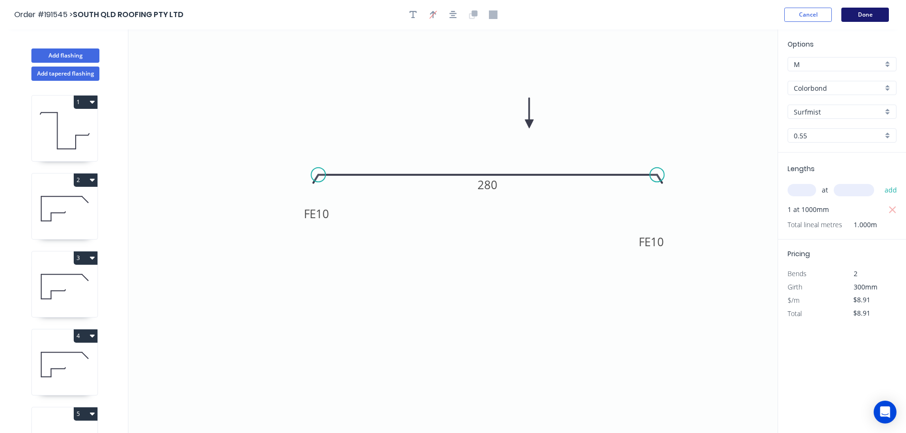
click at [872, 17] on button "Done" at bounding box center [865, 15] width 48 height 14
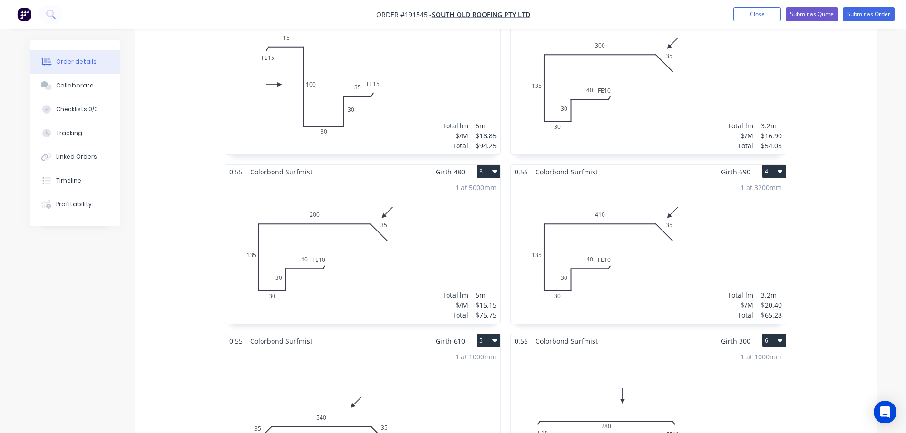
scroll to position [523, 0]
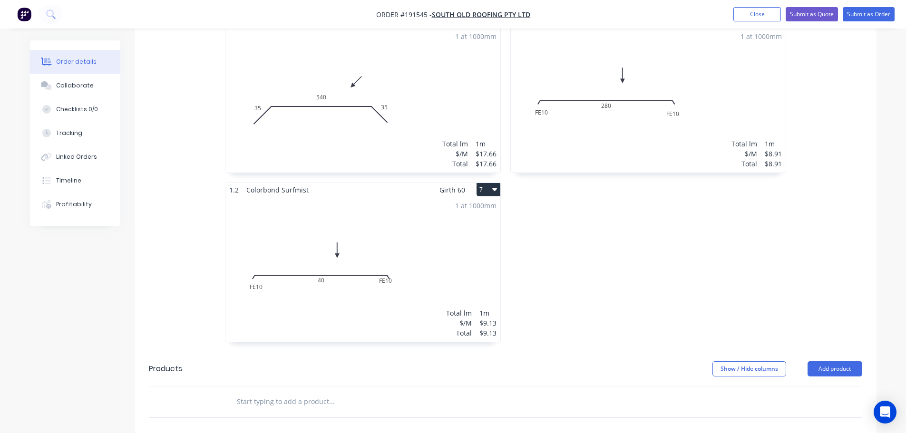
click at [403, 276] on div "1 at 1000mm Total lm $/M Total 1m $9.13 $9.13" at bounding box center [362, 269] width 275 height 145
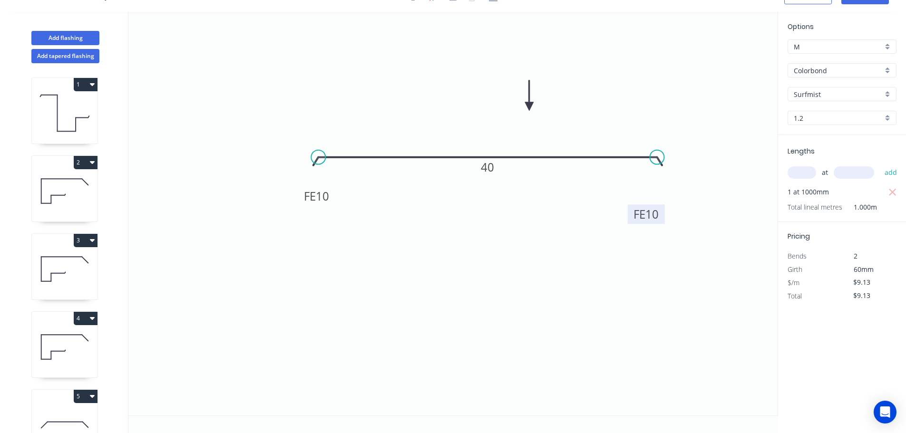
drag, startPoint x: 659, startPoint y: 194, endPoint x: 663, endPoint y: 215, distance: 21.2
click at [663, 215] on rect at bounding box center [646, 213] width 37 height 19
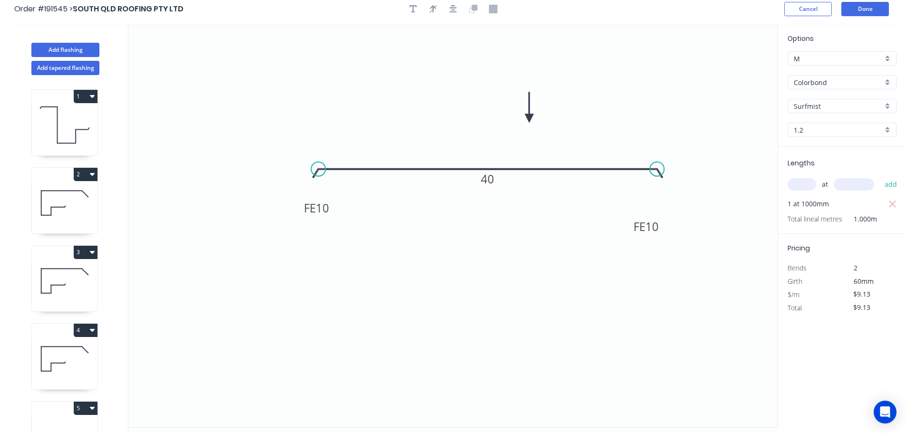
scroll to position [0, 0]
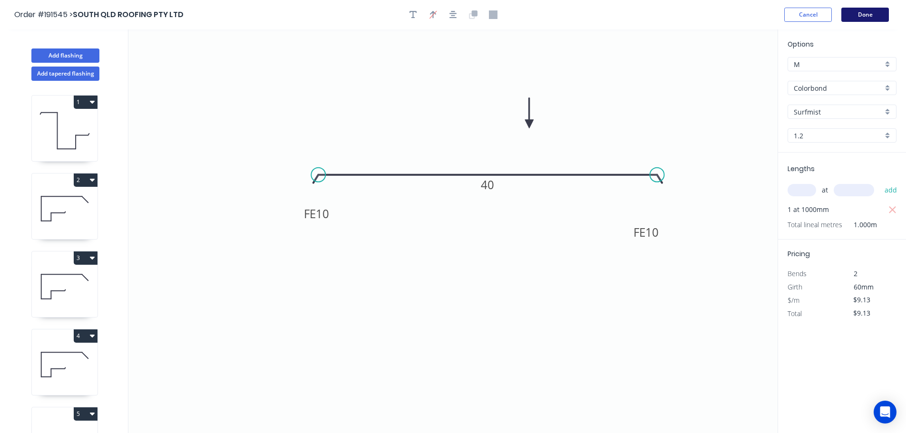
click at [869, 17] on button "Done" at bounding box center [865, 15] width 48 height 14
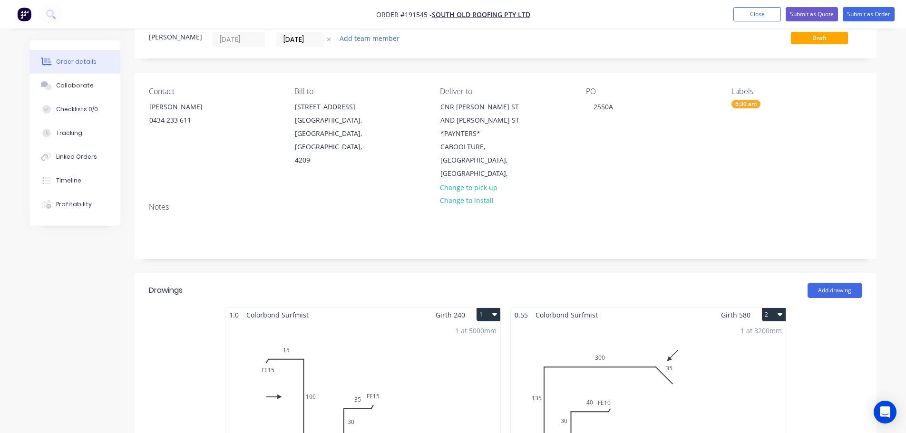
scroll to position [48, 0]
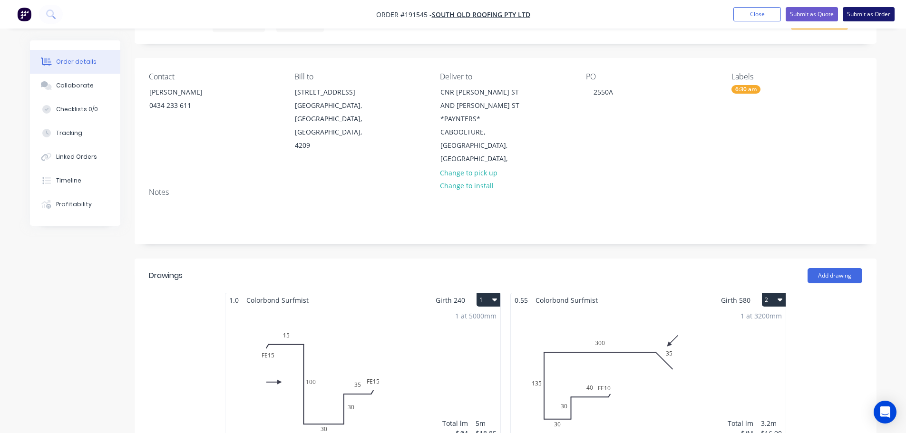
click at [875, 13] on button "Submit as Order" at bounding box center [869, 14] width 52 height 14
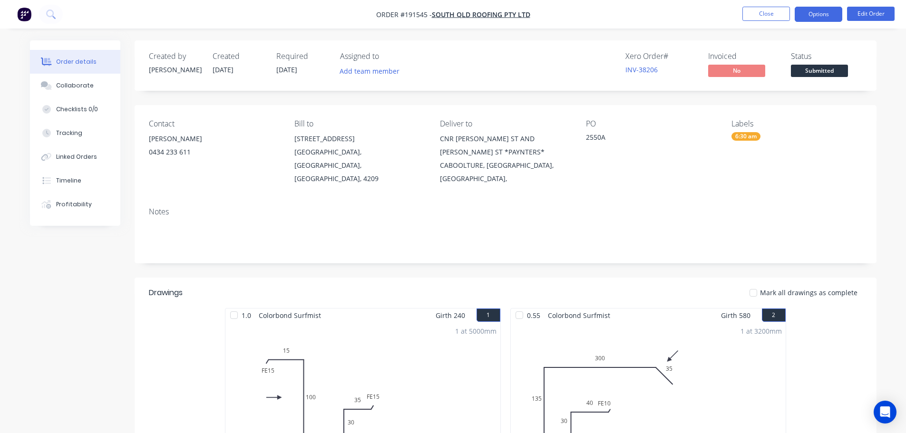
click at [828, 13] on button "Options" at bounding box center [819, 14] width 48 height 15
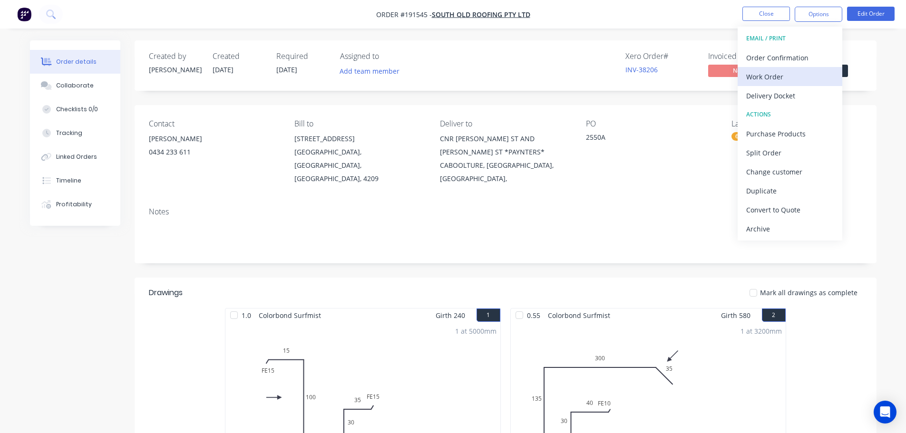
click at [755, 78] on div "Work Order" at bounding box center [789, 77] width 87 height 14
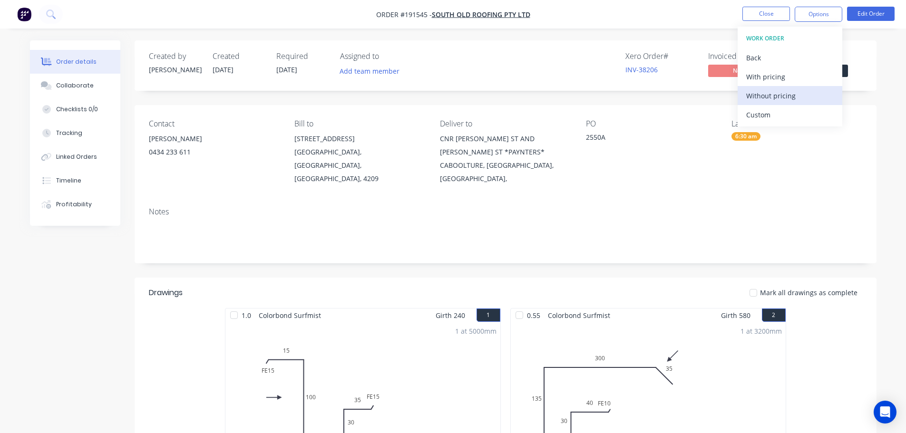
click at [756, 100] on div "Without pricing" at bounding box center [789, 96] width 87 height 14
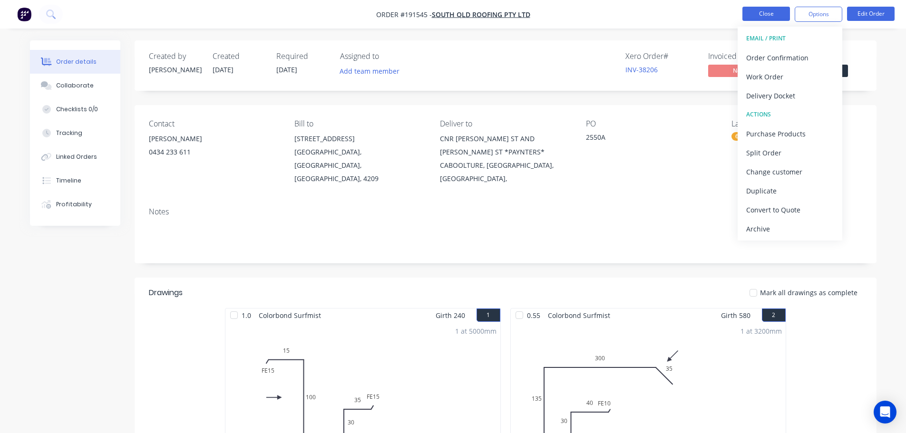
click at [765, 11] on button "Close" at bounding box center [766, 14] width 48 height 14
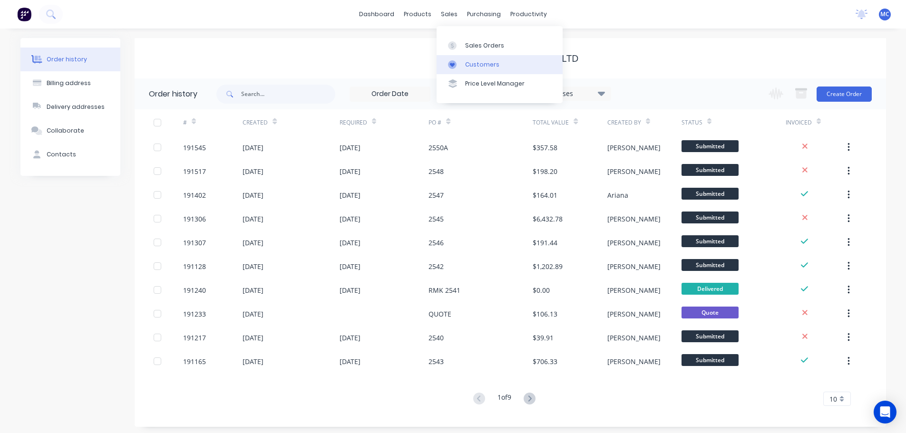
click at [483, 60] on div "Customers" at bounding box center [482, 64] width 34 height 9
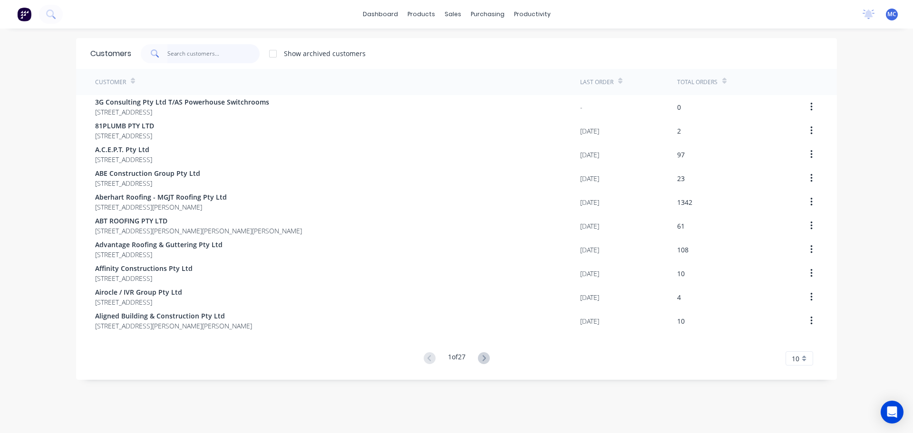
click at [210, 51] on input "text" at bounding box center [213, 53] width 93 height 19
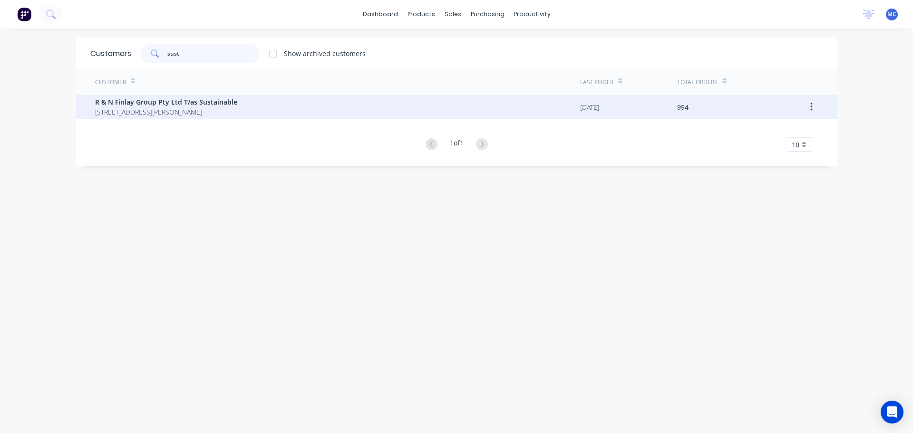
type input "sust"
click at [185, 102] on span "R & N Finlay Group Pty Ltd T/as Sustainable" at bounding box center [166, 102] width 142 height 10
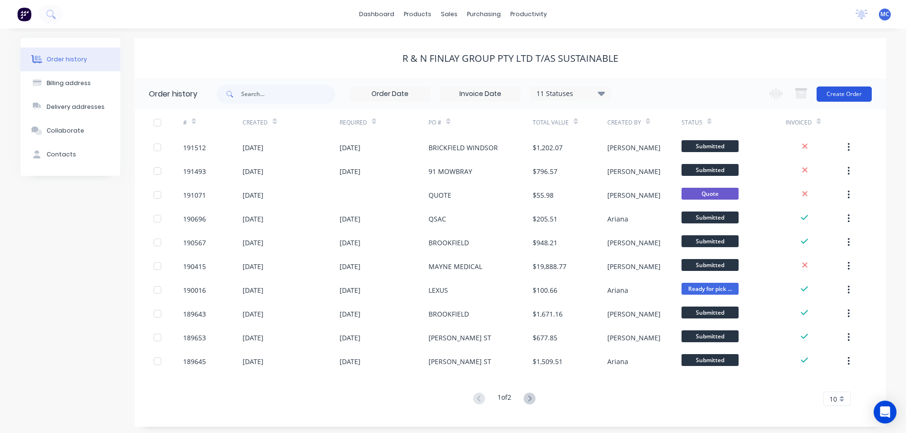
click at [850, 94] on button "Create Order" at bounding box center [843, 94] width 55 height 15
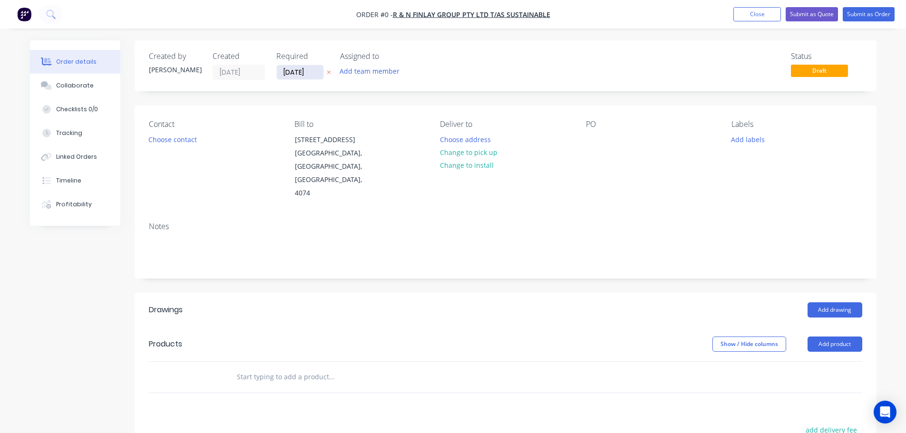
click at [291, 73] on input "[DATE]" at bounding box center [300, 72] width 47 height 14
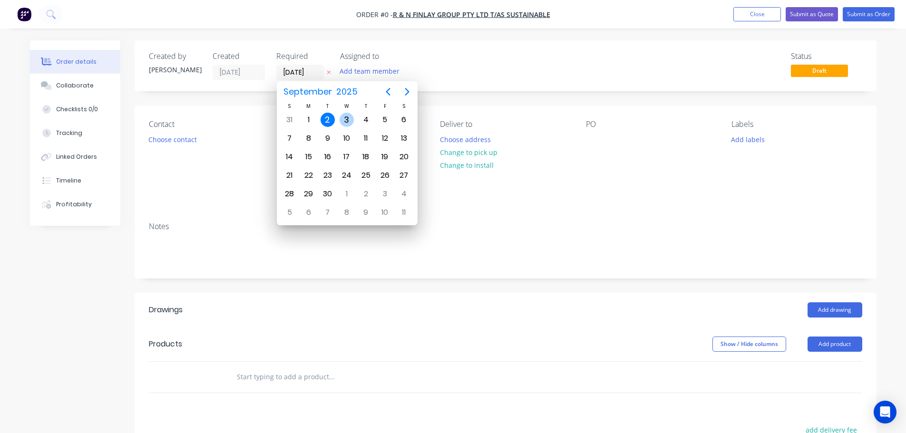
click at [350, 119] on div "3" at bounding box center [346, 120] width 14 height 14
type input "[DATE]"
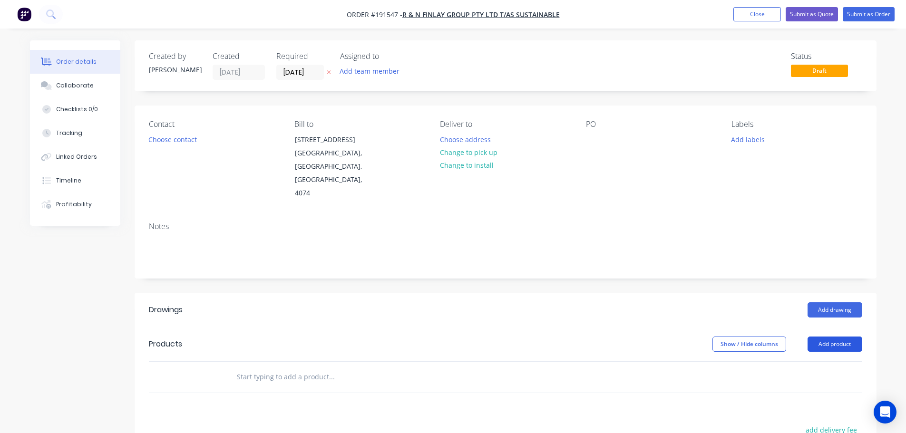
click at [838, 337] on button "Add product" at bounding box center [834, 344] width 55 height 15
click at [808, 361] on div "Product catalogue" at bounding box center [816, 368] width 73 height 14
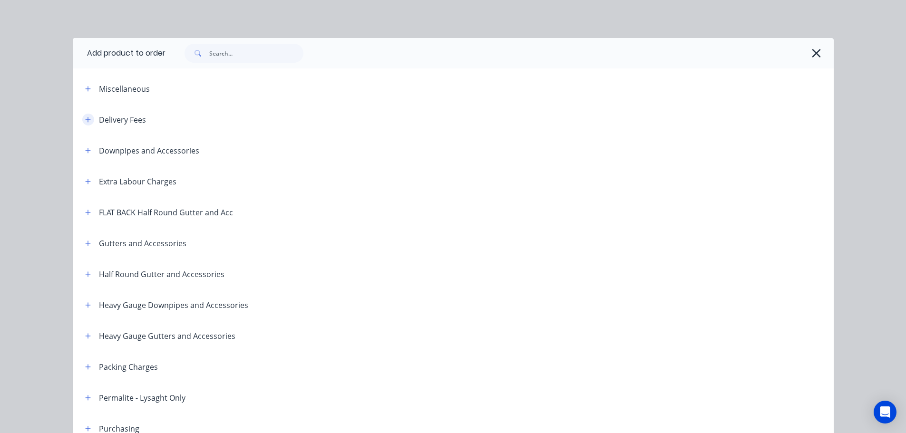
click at [87, 118] on icon "button" at bounding box center [88, 119] width 6 height 7
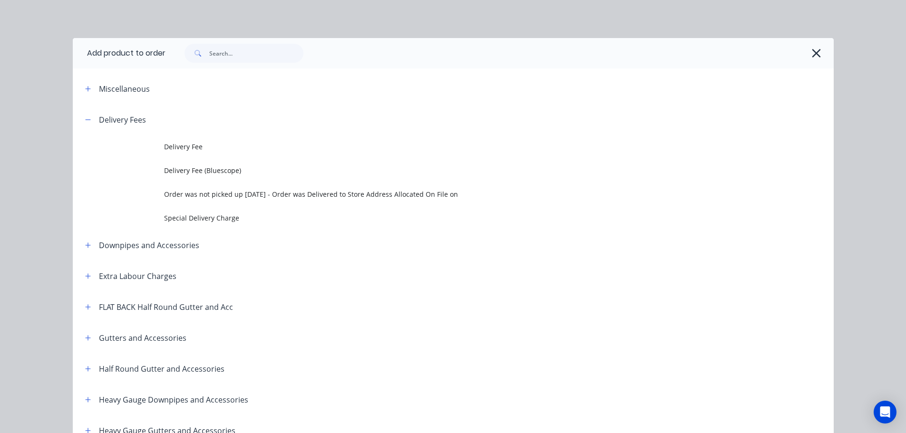
click at [159, 142] on td at bounding box center [118, 147] width 91 height 24
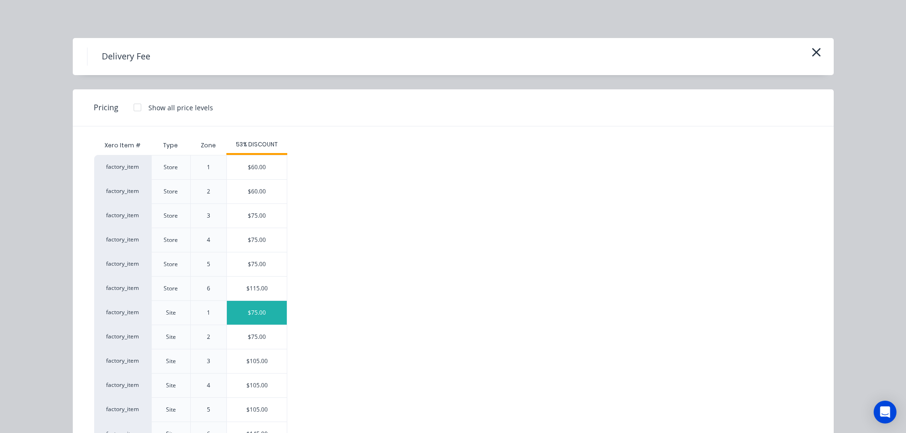
click at [252, 311] on div "$75.00" at bounding box center [257, 313] width 60 height 24
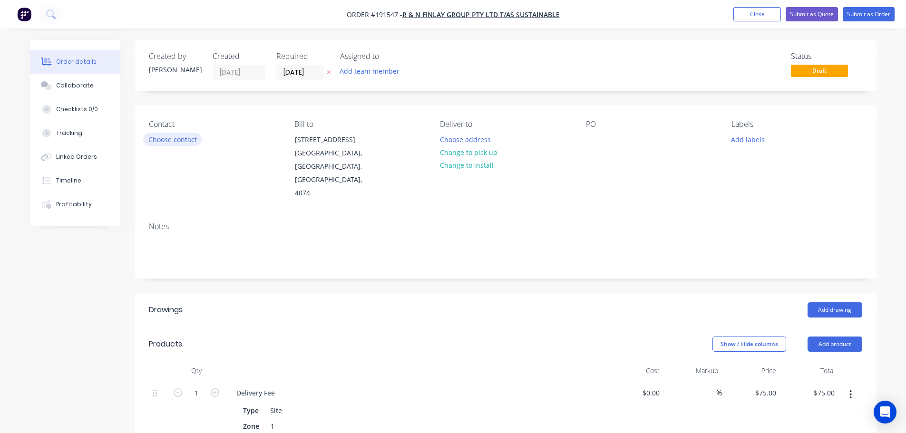
click at [166, 138] on button "Choose contact" at bounding box center [172, 139] width 58 height 13
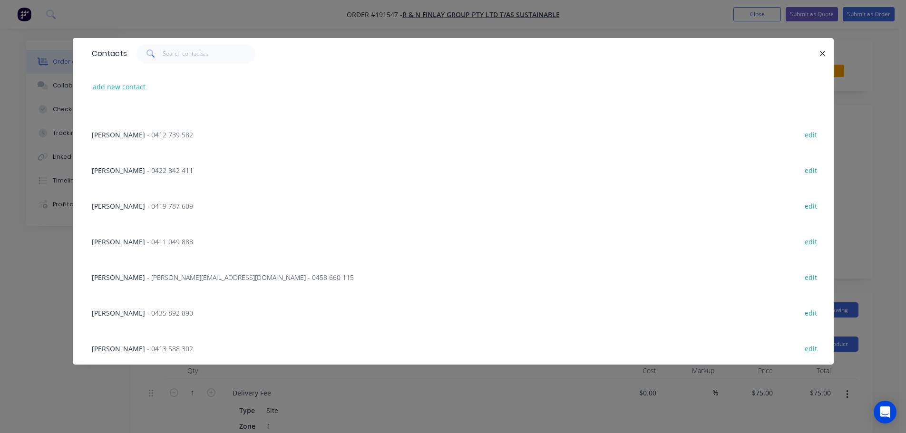
scroll to position [95, 0]
click at [151, 246] on span "- [PERSON_NAME][EMAIL_ADDRESS][DOMAIN_NAME] - 0458 660 115" at bounding box center [250, 241] width 207 height 9
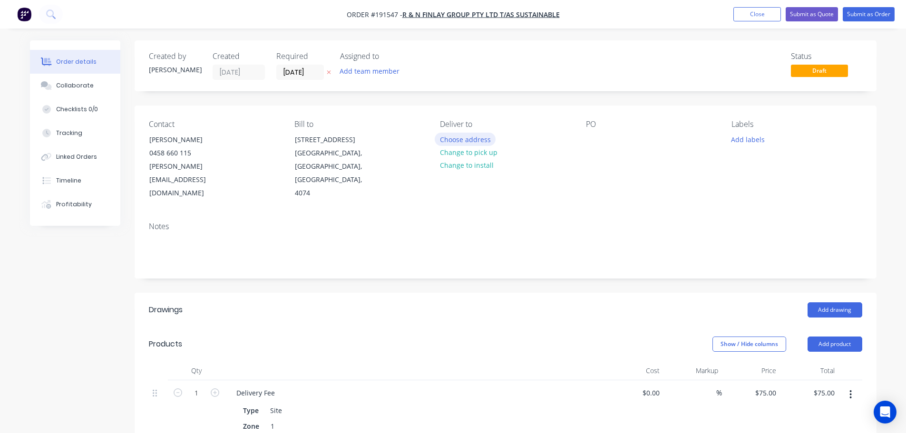
click at [439, 139] on button "Choose address" at bounding box center [465, 139] width 61 height 13
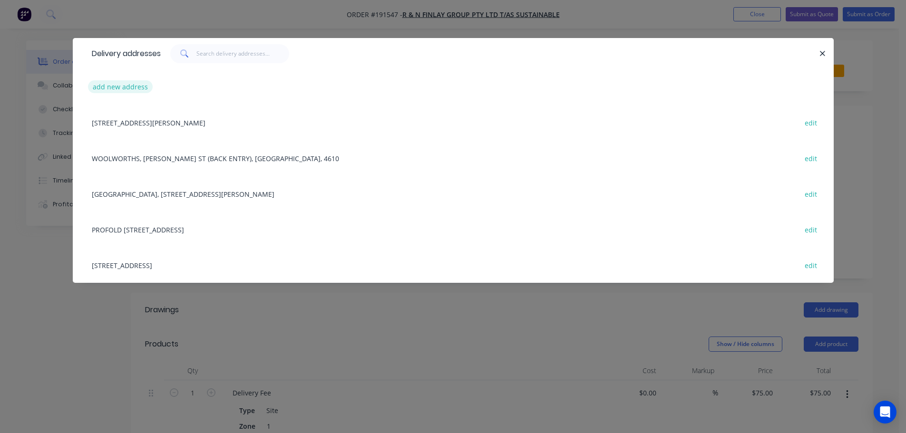
click at [121, 86] on button "add new address" at bounding box center [120, 86] width 65 height 13
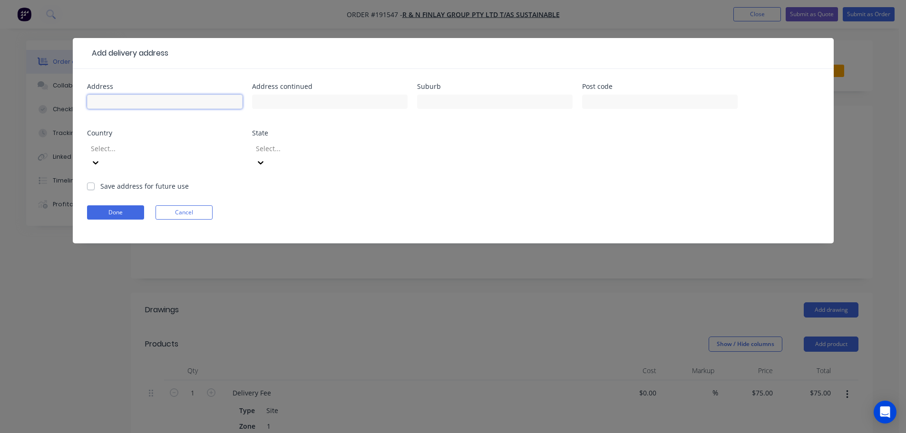
click at [111, 106] on input "text" at bounding box center [164, 102] width 155 height 14
type input "[STREET_ADDRESS]"
type input "Coorparoo"
click button "Done" at bounding box center [115, 212] width 57 height 14
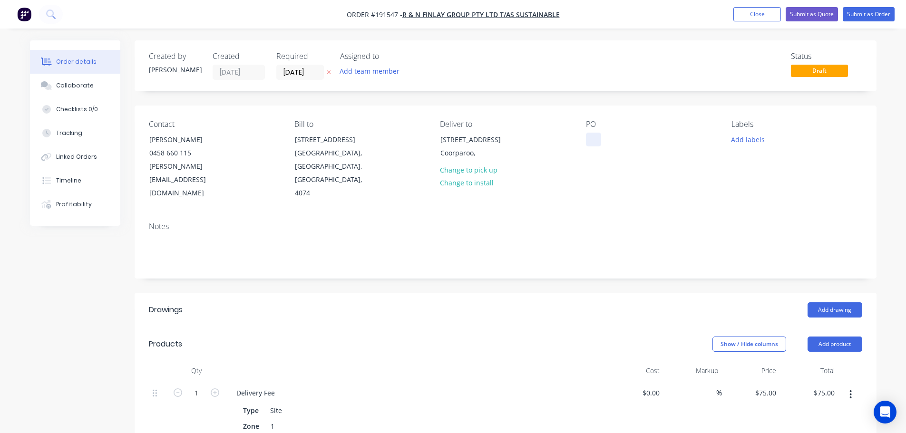
click at [593, 140] on div at bounding box center [593, 140] width 15 height 14
click at [832, 302] on button "Add drawing" at bounding box center [834, 309] width 55 height 15
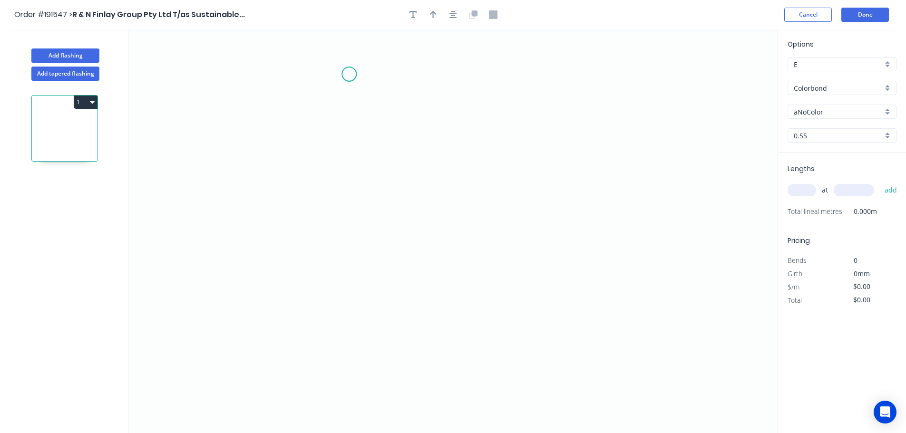
click at [349, 76] on icon "0" at bounding box center [452, 231] width 649 height 404
click at [344, 243] on icon "0" at bounding box center [452, 231] width 649 height 404
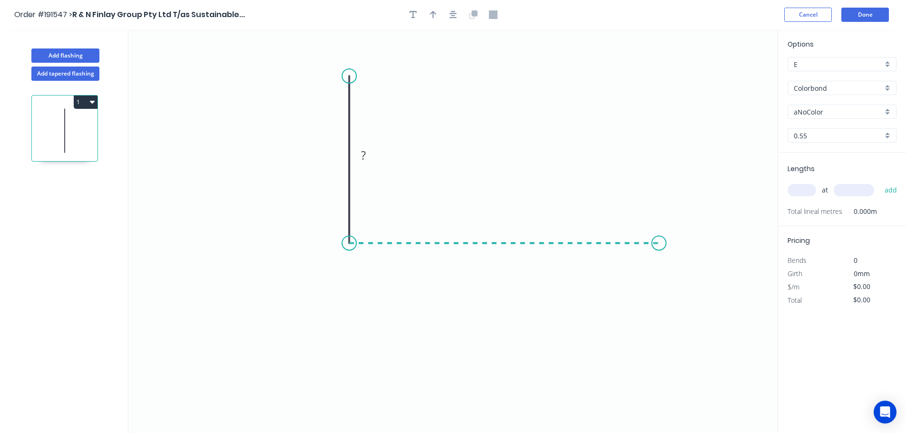
click at [659, 243] on icon "0 ?" at bounding box center [452, 231] width 649 height 404
click at [660, 245] on circle at bounding box center [659, 243] width 14 height 14
click at [716, 295] on icon "0 ? ?" at bounding box center [452, 231] width 649 height 404
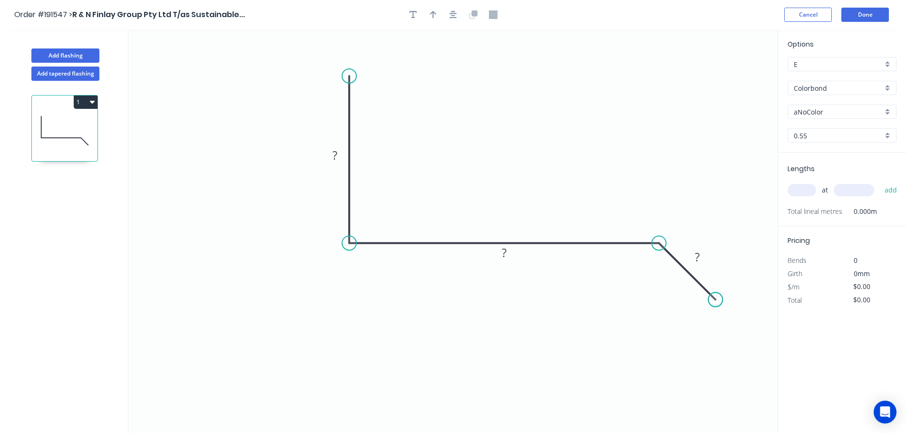
click at [716, 295] on circle at bounding box center [715, 299] width 14 height 14
click at [334, 155] on tspan "?" at bounding box center [334, 155] width 5 height 16
drag, startPoint x: 432, startPoint y: 15, endPoint x: 457, endPoint y: 22, distance: 26.2
click at [431, 15] on icon "button" at bounding box center [433, 14] width 7 height 9
type input "$13.18"
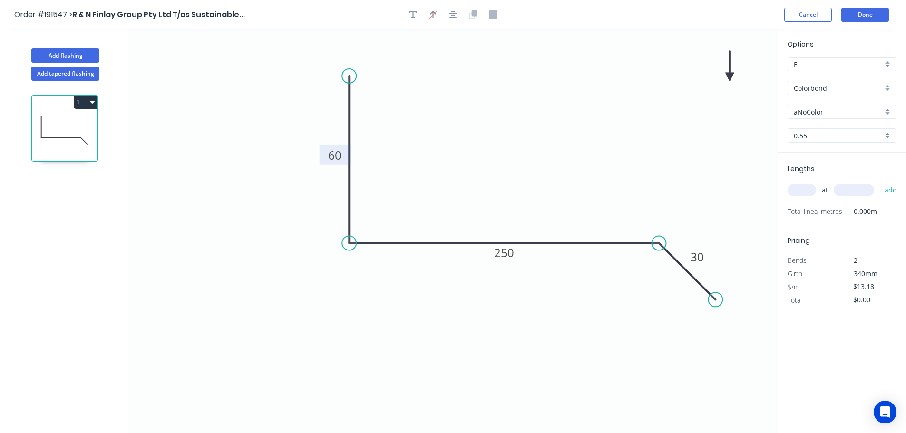
click at [729, 76] on icon at bounding box center [729, 66] width 9 height 30
drag, startPoint x: 729, startPoint y: 76, endPoint x: 503, endPoint y: 131, distance: 232.9
click at [503, 131] on icon at bounding box center [510, 124] width 28 height 28
click at [802, 110] on input "aNoColor" at bounding box center [838, 112] width 89 height 10
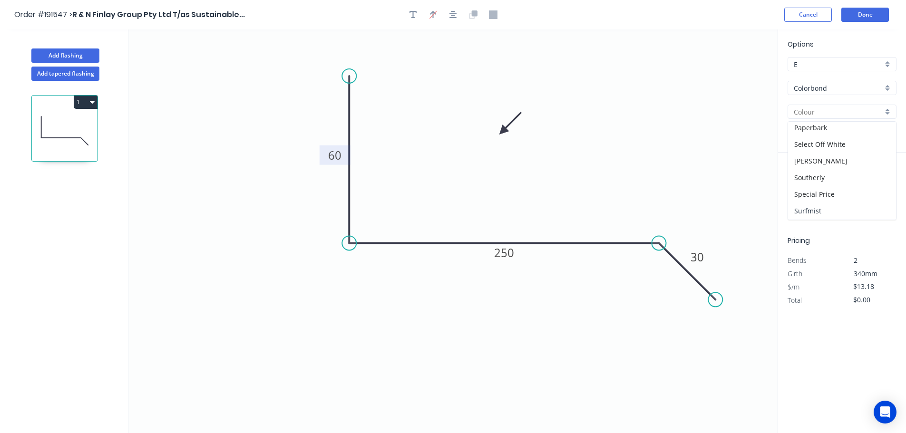
click at [811, 210] on div "Surfmist" at bounding box center [842, 211] width 108 height 17
type input "Surfmist"
click at [804, 190] on input "text" at bounding box center [801, 190] width 29 height 12
type input "4"
type input "4000"
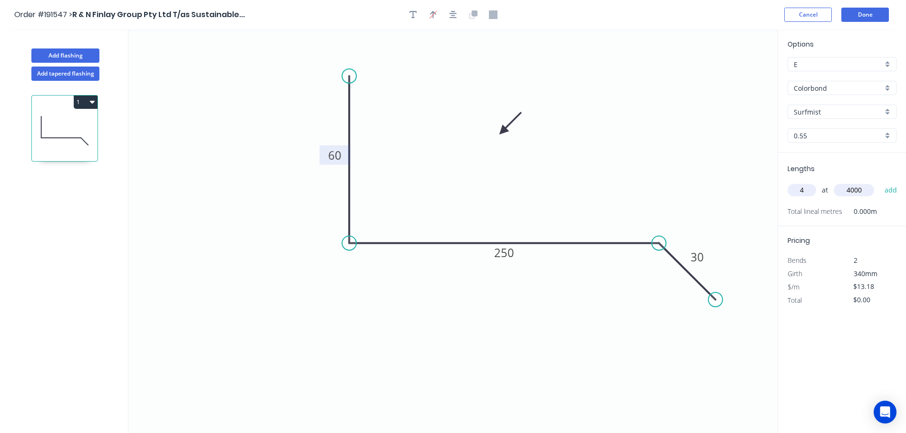
click at [880, 182] on button "add" at bounding box center [891, 190] width 22 height 16
type input "$210.88"
type input "2"
type input "6000"
click at [880, 182] on button "add" at bounding box center [891, 190] width 22 height 16
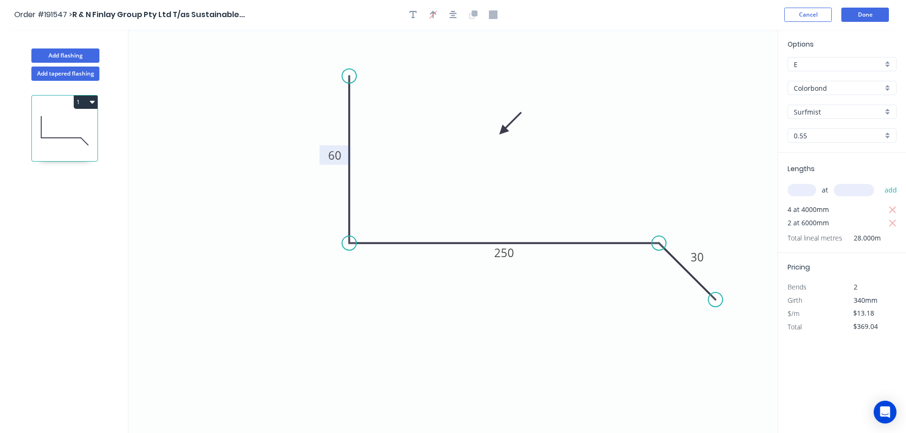
click at [95, 102] on button "1" at bounding box center [86, 102] width 24 height 13
click at [36, 123] on div "Duplicate" at bounding box center [52, 126] width 73 height 14
type input "$0.00"
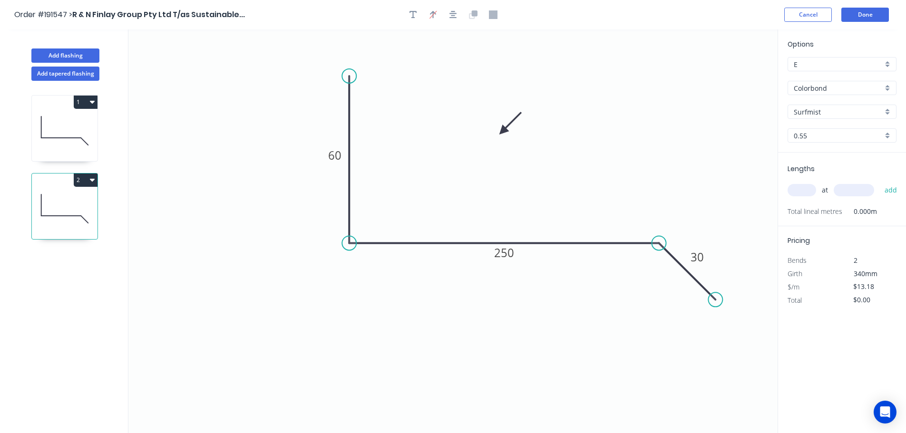
drag, startPoint x: 337, startPoint y: 72, endPoint x: 299, endPoint y: 76, distance: 38.2
click at [299, 76] on icon "0 60 250 30" at bounding box center [452, 231] width 649 height 404
drag, startPoint x: 350, startPoint y: 75, endPoint x: 315, endPoint y: 77, distance: 35.2
click at [315, 77] on circle at bounding box center [315, 77] width 14 height 14
click at [364, 224] on tspan "?" at bounding box center [361, 224] width 5 height 16
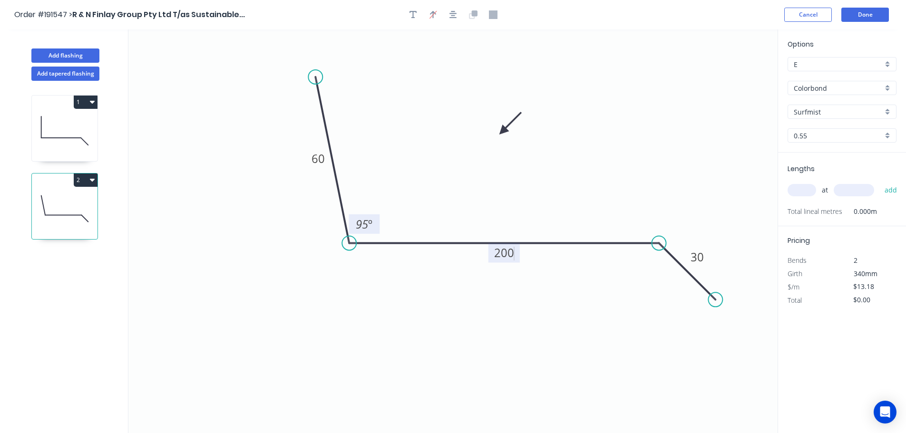
click at [799, 193] on input "text" at bounding box center [801, 190] width 29 height 12
type input "$11.02"
type input "2"
type input "6500"
click at [880, 182] on button "add" at bounding box center [891, 190] width 22 height 16
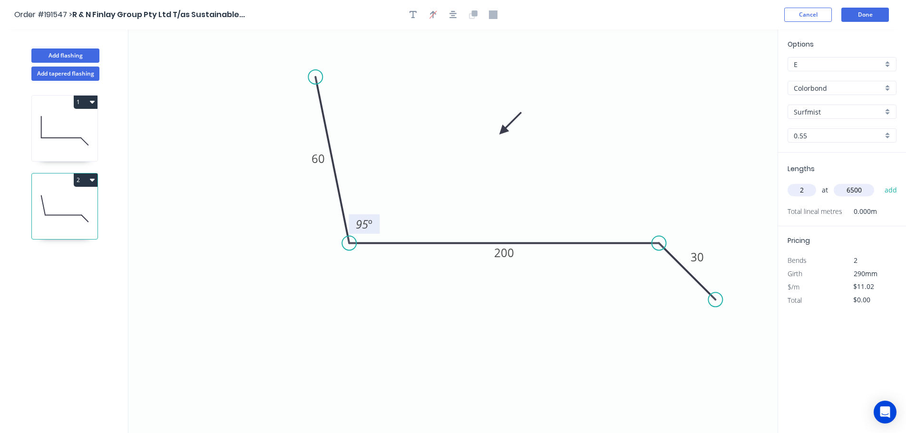
type input "$143.26"
type input "2"
type input "6800"
click at [880, 182] on button "add" at bounding box center [891, 190] width 22 height 16
type input "$293.13"
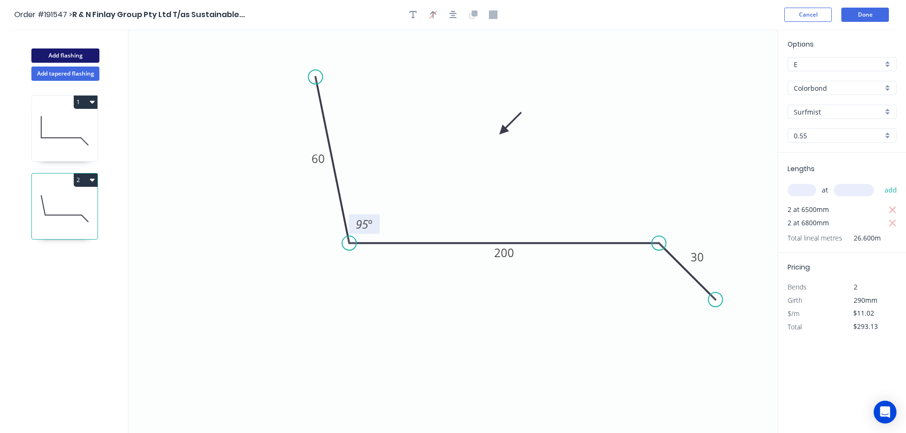
click at [52, 52] on button "Add flashing" at bounding box center [65, 55] width 68 height 14
type input "$0.00"
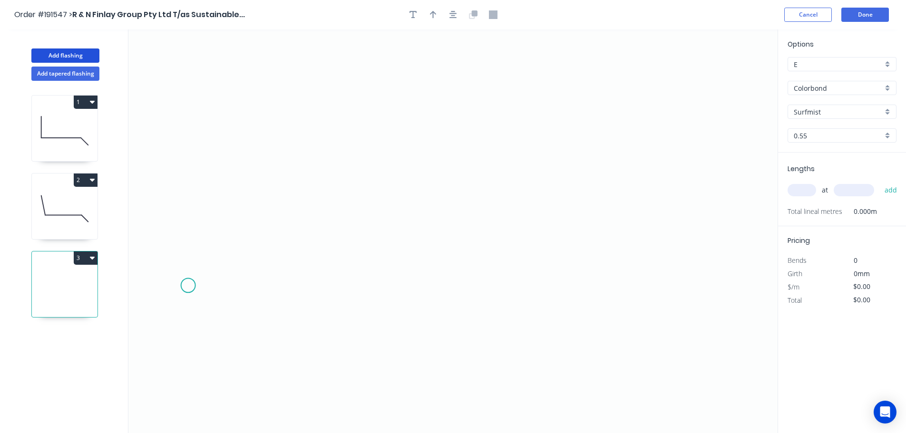
click at [188, 283] on icon "0" at bounding box center [452, 231] width 649 height 404
click at [218, 225] on icon at bounding box center [203, 255] width 30 height 61
click at [459, 181] on icon "0 ?" at bounding box center [452, 231] width 649 height 404
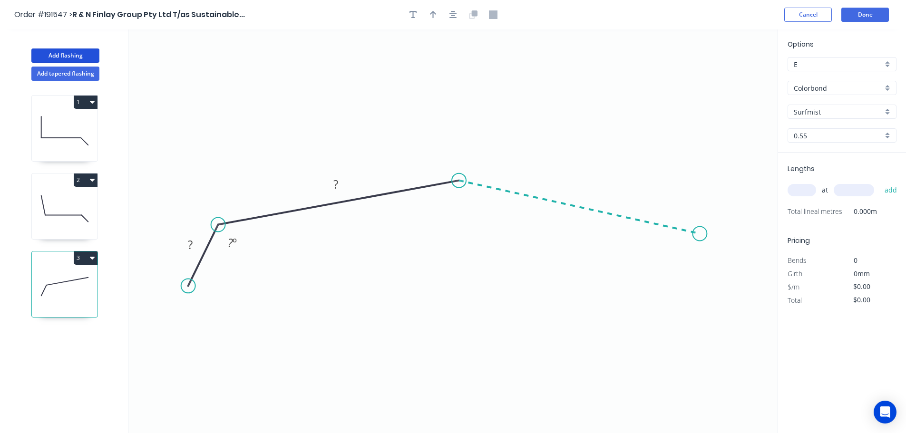
click at [700, 234] on icon "0 ? ? ? º" at bounding box center [452, 231] width 649 height 404
click at [729, 298] on icon "0 ? ? ? ? º ? º" at bounding box center [452, 231] width 649 height 404
click at [729, 298] on circle at bounding box center [729, 297] width 14 height 14
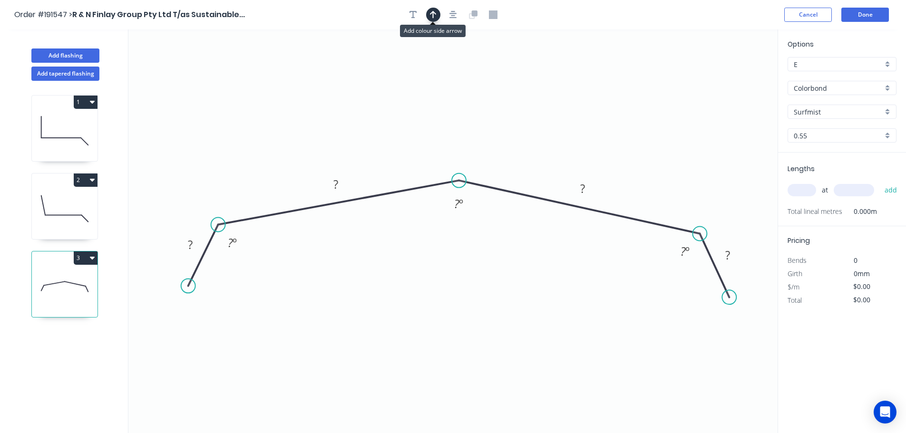
click at [434, 17] on icon "button" at bounding box center [433, 14] width 7 height 9
click at [730, 77] on icon at bounding box center [729, 66] width 9 height 30
drag, startPoint x: 730, startPoint y: 77, endPoint x: 598, endPoint y: 136, distance: 145.2
click at [601, 132] on icon at bounding box center [615, 121] width 28 height 28
click at [191, 242] on tspan "?" at bounding box center [190, 245] width 5 height 16
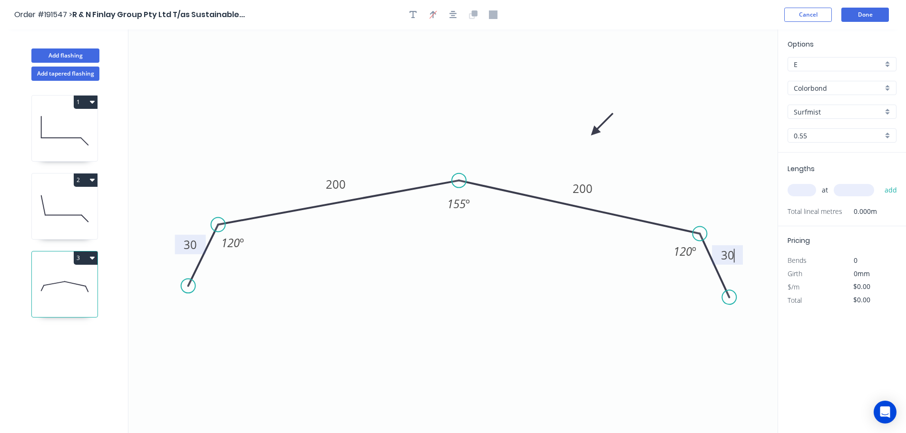
type input "$16.20"
click at [797, 190] on input "text" at bounding box center [801, 190] width 29 height 12
type input "2"
type input "2000"
click at [880, 182] on button "add" at bounding box center [891, 190] width 22 height 16
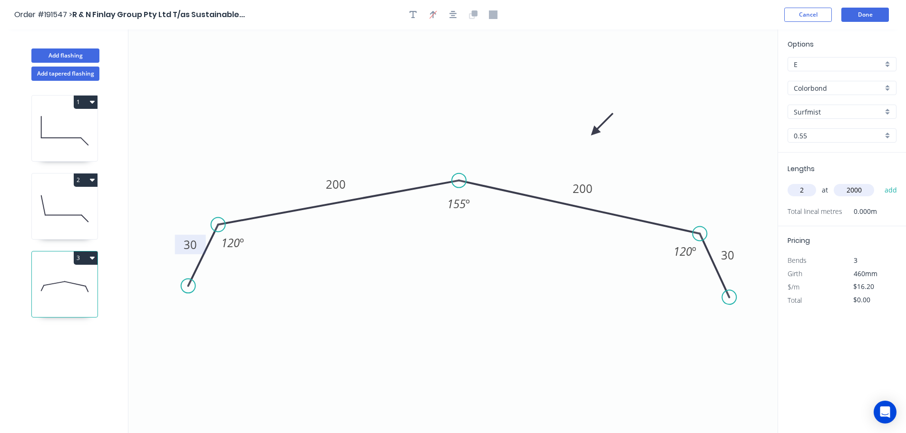
type input "$64.80"
click at [865, 14] on button "Done" at bounding box center [865, 15] width 48 height 14
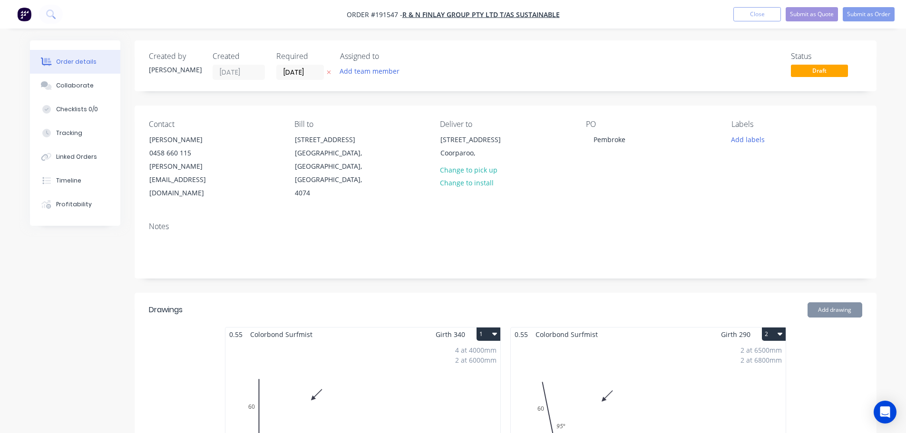
type input "$75.00"
click at [863, 12] on button "Submit as Order" at bounding box center [869, 14] width 52 height 14
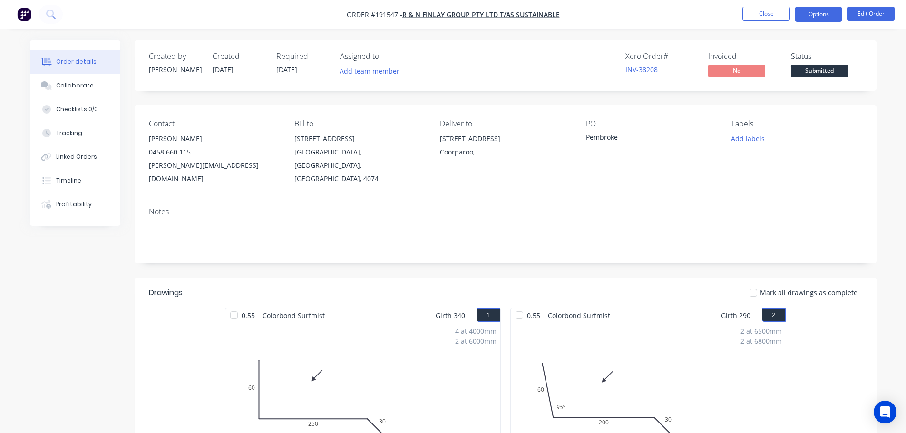
click at [822, 15] on button "Options" at bounding box center [819, 14] width 48 height 15
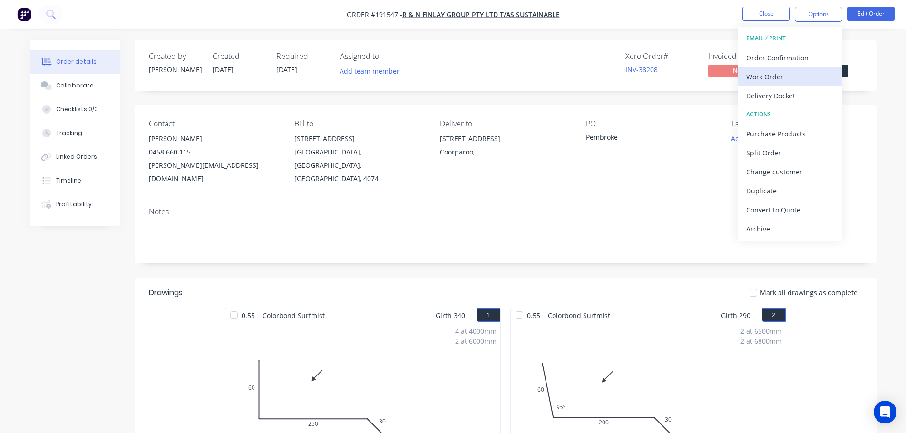
click at [746, 75] on button "Work Order" at bounding box center [789, 76] width 105 height 19
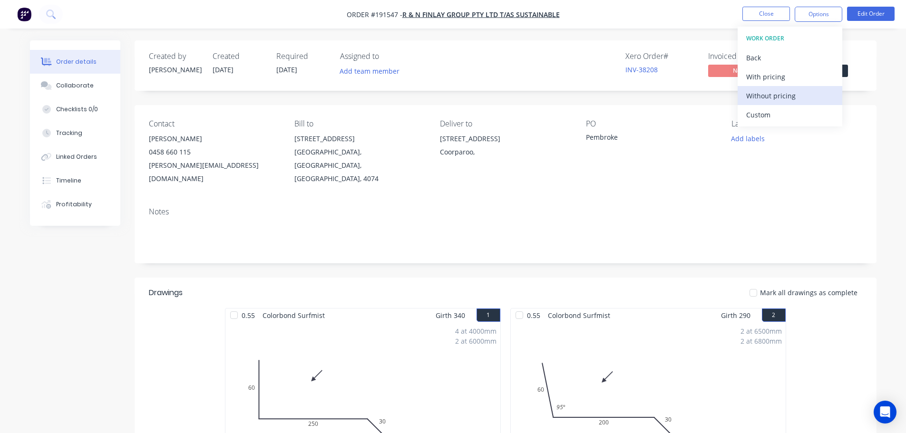
click at [772, 97] on div "Without pricing" at bounding box center [789, 96] width 87 height 14
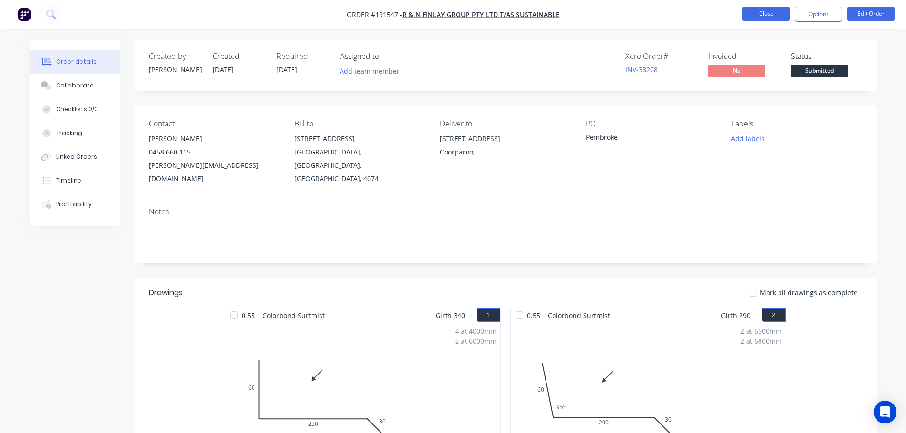
click at [780, 12] on button "Close" at bounding box center [766, 14] width 48 height 14
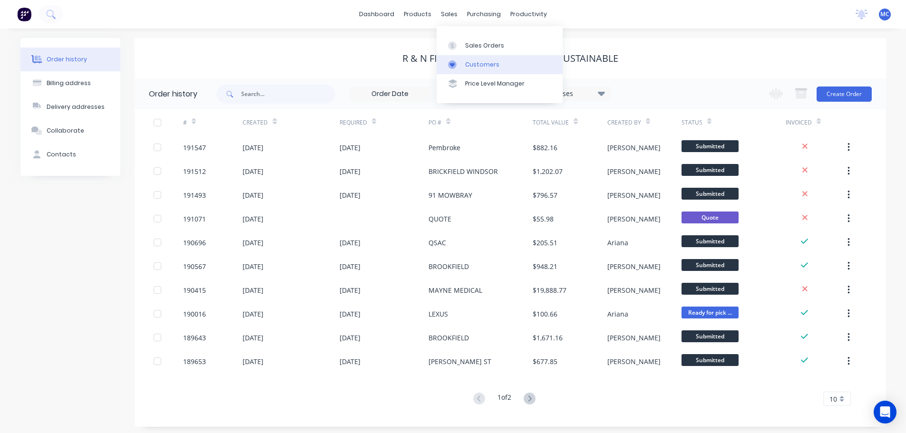
click at [472, 65] on div "Customers" at bounding box center [482, 64] width 34 height 9
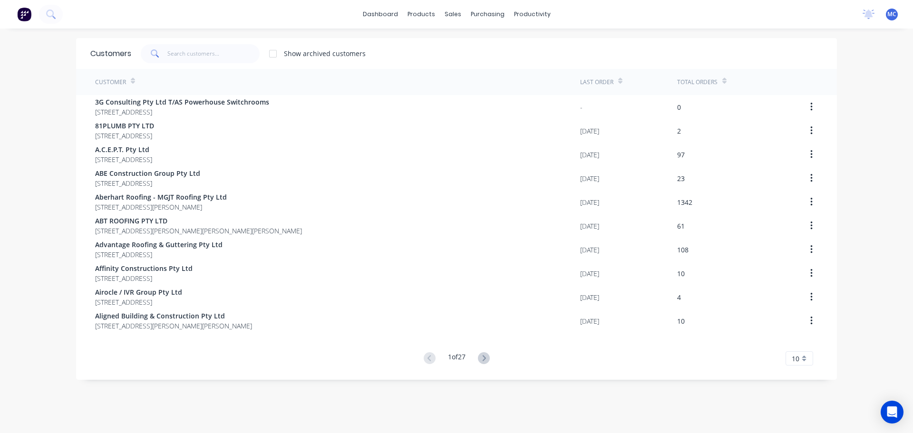
click at [199, 44] on div "Customers Show archived customers" at bounding box center [456, 53] width 761 height 31
click at [159, 51] on span at bounding box center [154, 53] width 27 height 19
click at [172, 53] on input "text" at bounding box center [213, 53] width 93 height 19
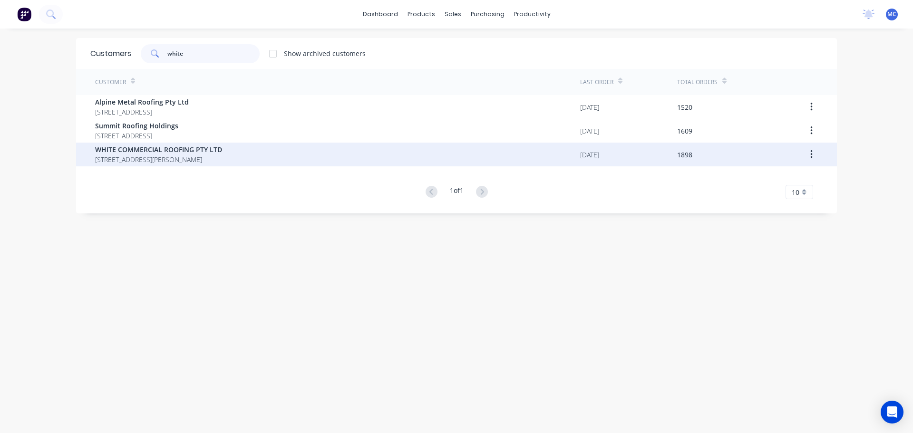
type input "white"
click at [146, 153] on span "WHITE COMMERCIAL ROOFING PTY LTD" at bounding box center [158, 150] width 127 height 10
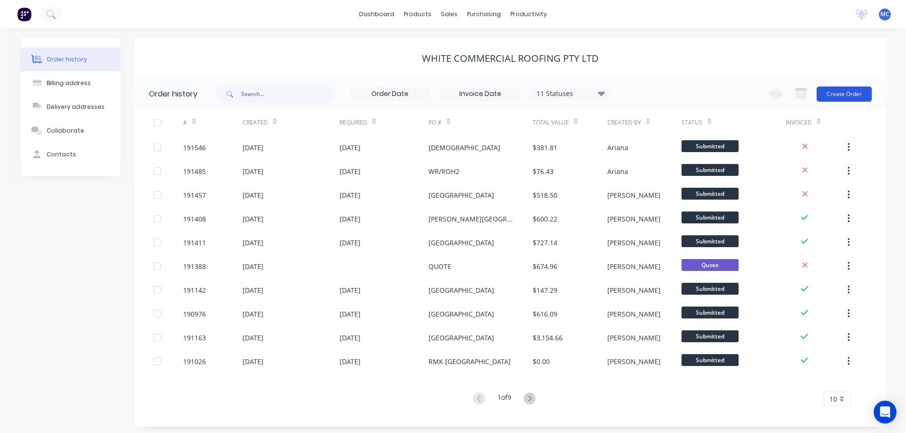
click at [840, 88] on button "Create Order" at bounding box center [843, 94] width 55 height 15
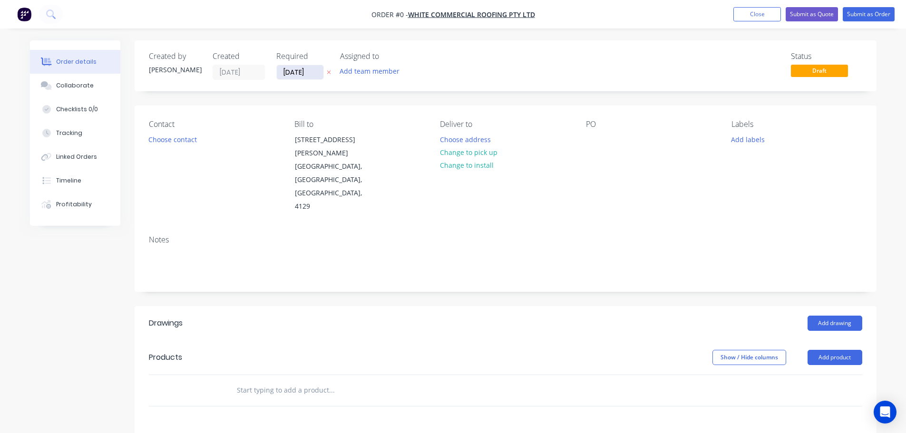
click at [297, 72] on input "[DATE]" at bounding box center [300, 72] width 47 height 14
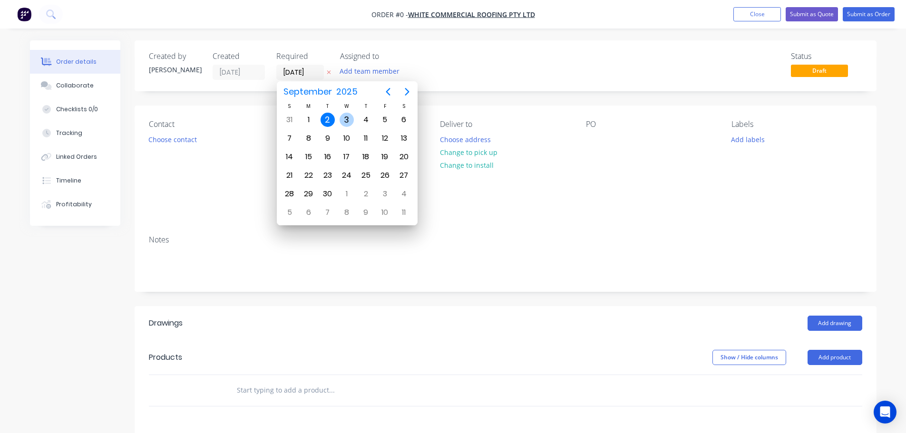
click at [348, 116] on div "3" at bounding box center [346, 120] width 14 height 14
type input "[DATE]"
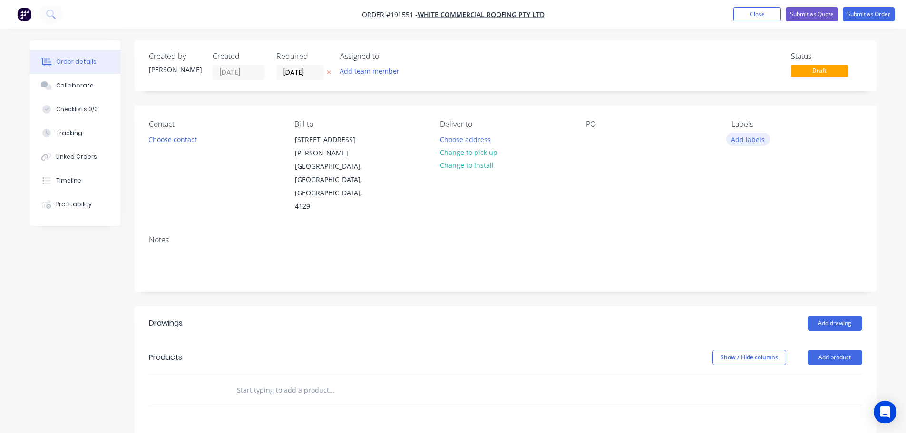
click at [749, 140] on button "Add labels" at bounding box center [748, 139] width 44 height 13
click at [750, 271] on div at bounding box center [748, 271] width 19 height 19
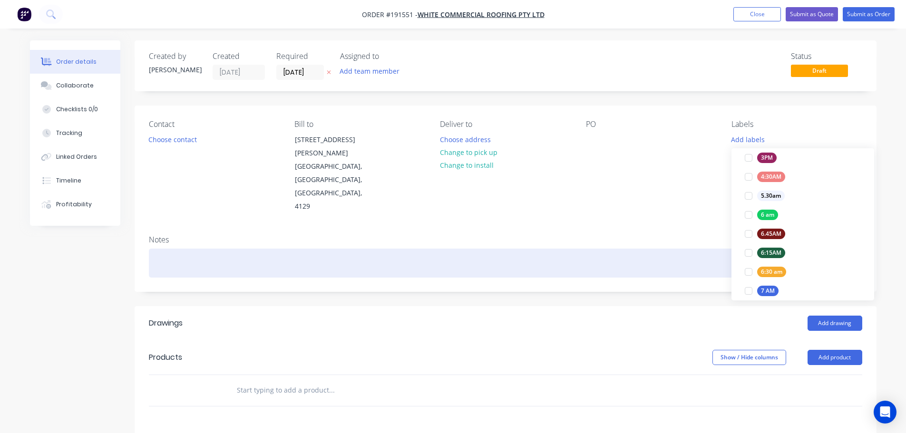
scroll to position [0, 0]
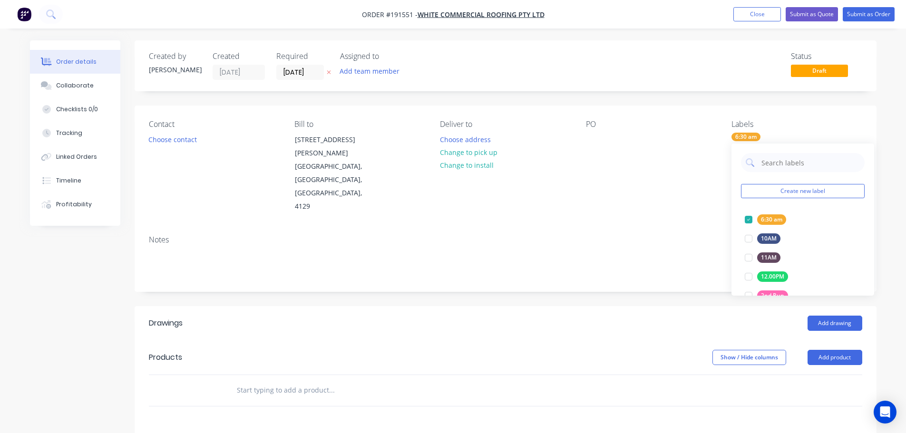
click at [680, 198] on div "Contact Choose contact [PERSON_NAME] to [STREET_ADDRESS][PERSON_NAME] Deliver t…" at bounding box center [506, 167] width 742 height 122
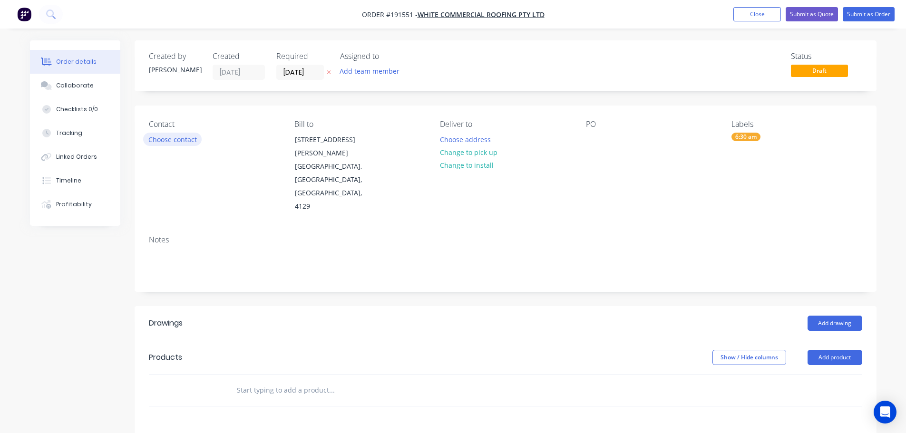
click at [164, 140] on button "Choose contact" at bounding box center [172, 139] width 58 height 13
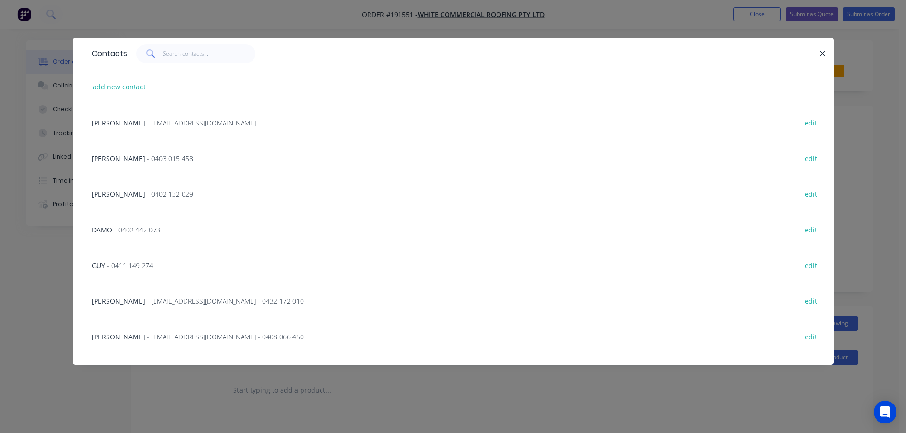
click at [147, 157] on span "- 0403 015 458" at bounding box center [170, 158] width 46 height 9
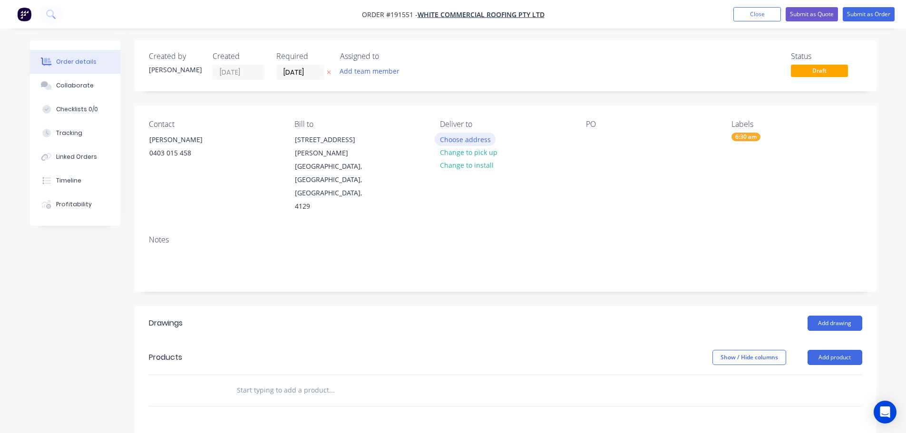
click at [470, 139] on button "Choose address" at bounding box center [465, 139] width 61 height 13
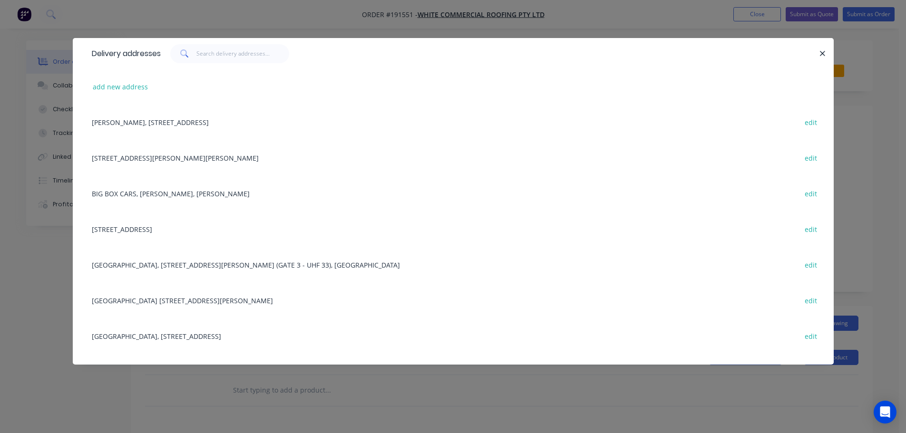
scroll to position [95, 0]
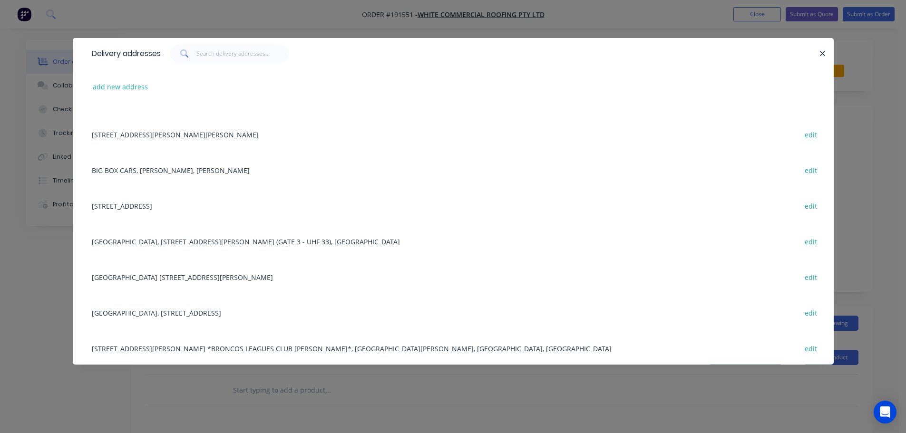
click at [142, 277] on div "[GEOGRAPHIC_DATA] [STREET_ADDRESS][PERSON_NAME] edit" at bounding box center [453, 277] width 732 height 36
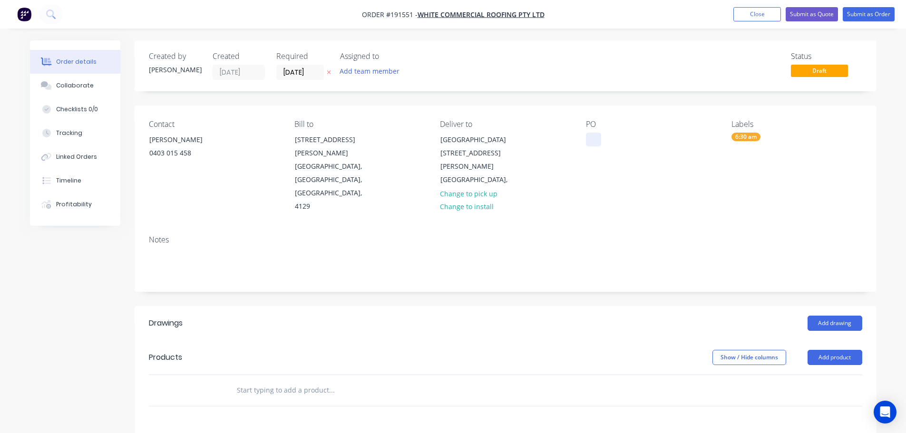
click at [597, 138] on div at bounding box center [593, 140] width 15 height 14
click at [837, 316] on button "Add drawing" at bounding box center [834, 323] width 55 height 15
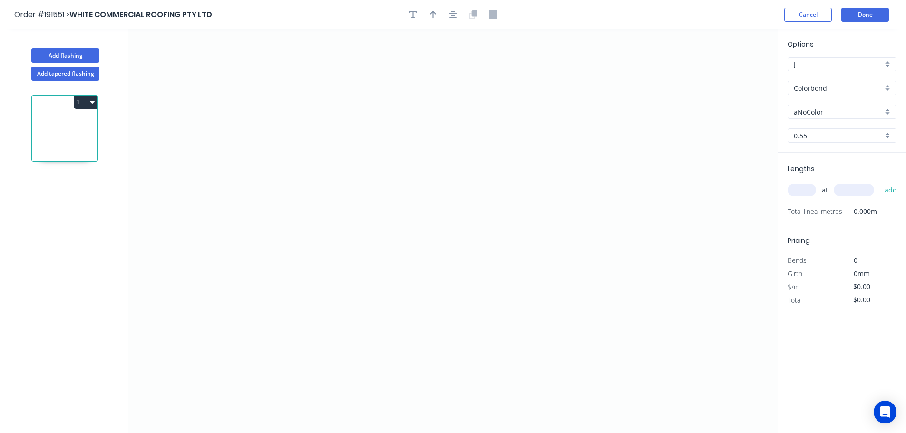
click at [837, 296] on div "Total" at bounding box center [811, 300] width 62 height 13
click at [350, 82] on icon "0" at bounding box center [452, 231] width 649 height 404
click at [352, 269] on icon "0" at bounding box center [452, 231] width 649 height 404
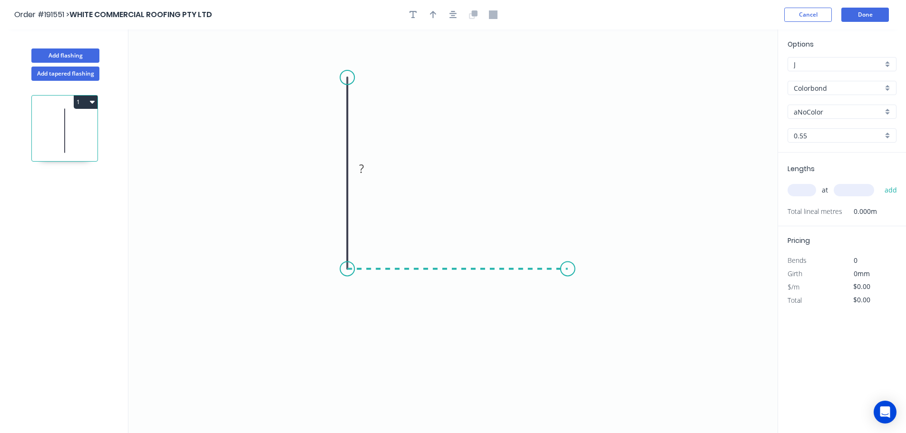
click at [568, 263] on icon "0 ?" at bounding box center [452, 231] width 649 height 404
click at [568, 331] on icon "0 ? ?" at bounding box center [452, 231] width 649 height 404
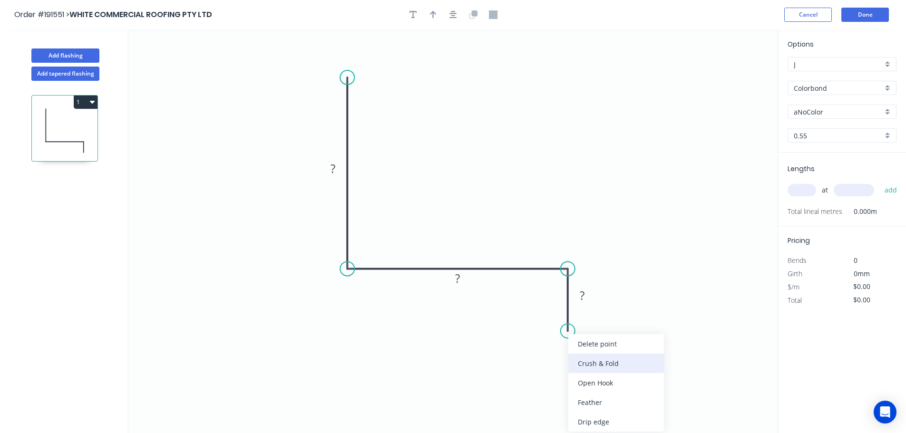
click at [585, 364] on div "Crush & Fold" at bounding box center [616, 363] width 96 height 19
click at [599, 364] on div "Flip bend" at bounding box center [620, 362] width 96 height 19
drag, startPoint x: 605, startPoint y: 314, endPoint x: 545, endPoint y: 318, distance: 59.5
click at [545, 318] on rect at bounding box center [529, 318] width 38 height 19
click at [333, 169] on tspan "?" at bounding box center [332, 169] width 5 height 16
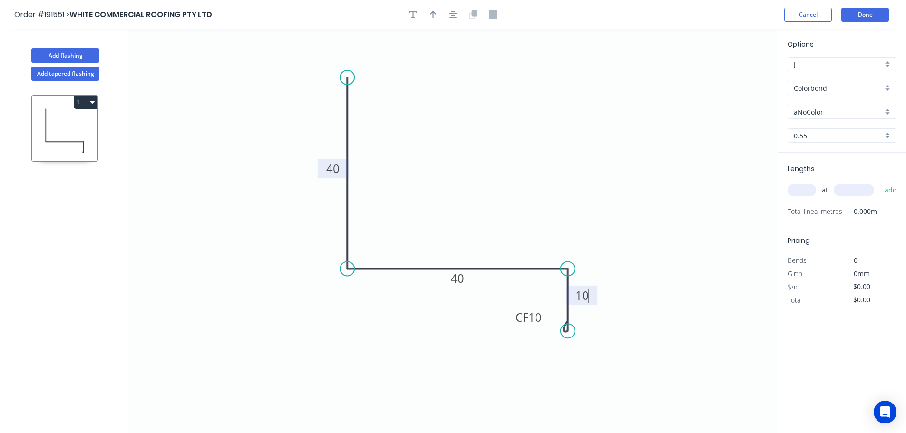
type input "$7.31"
click at [434, 15] on icon "button" at bounding box center [433, 14] width 7 height 9
click at [730, 76] on icon at bounding box center [729, 66] width 9 height 30
drag, startPoint x: 730, startPoint y: 76, endPoint x: 481, endPoint y: 163, distance: 263.9
click at [481, 163] on icon at bounding box center [491, 154] width 28 height 28
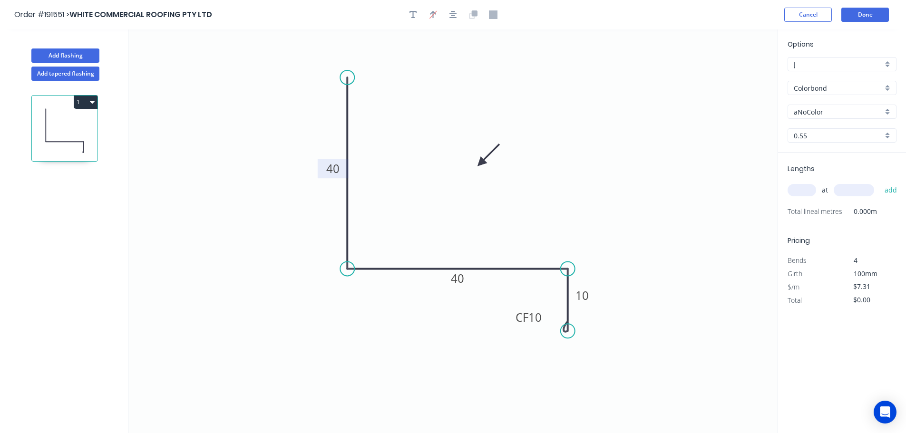
click at [810, 108] on input "aNoColor" at bounding box center [838, 112] width 89 height 10
click at [813, 159] on div "[PERSON_NAME]" at bounding box center [842, 161] width 108 height 17
type input "[PERSON_NAME]"
click at [799, 187] on input "text" at bounding box center [801, 190] width 29 height 12
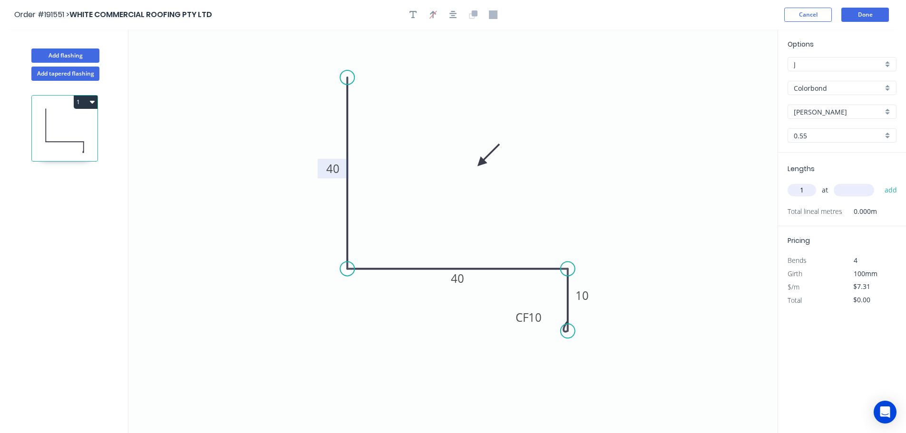
type input "1"
type input "1050"
click at [880, 182] on button "add" at bounding box center [891, 190] width 22 height 16
type input "$7.68"
type input "1"
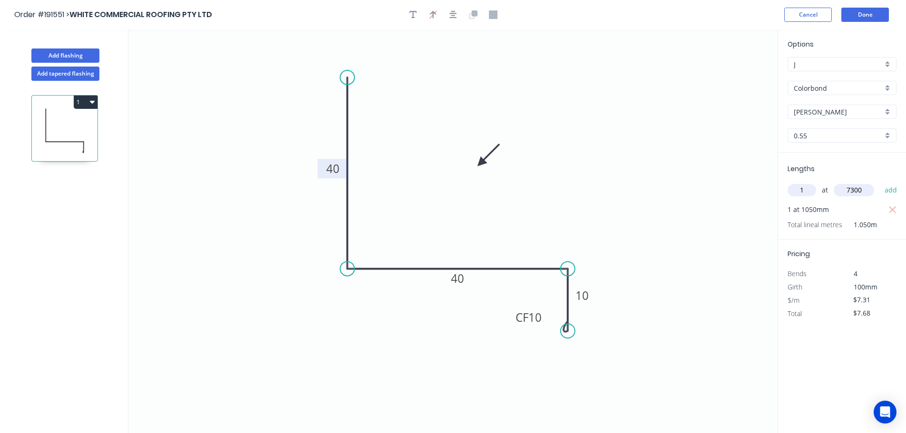
type input "7300"
click at [880, 182] on button "add" at bounding box center [891, 190] width 22 height 16
type input "$61.04"
type input "1"
type input "2700"
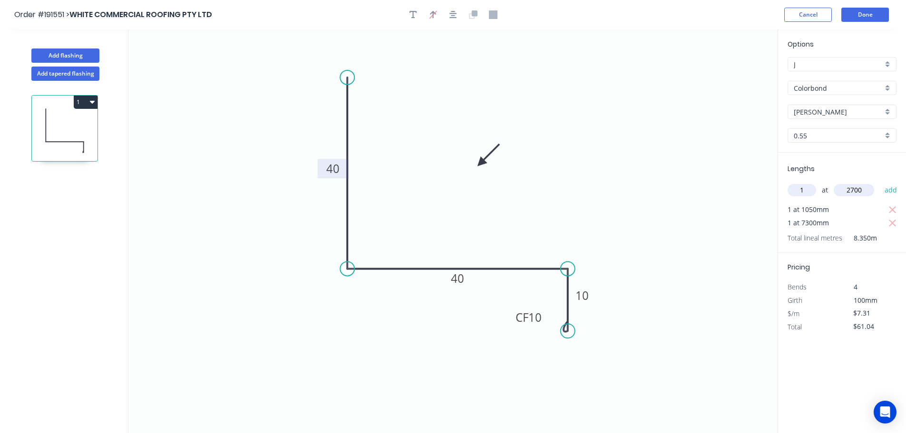
click at [880, 182] on button "add" at bounding box center [891, 190] width 22 height 16
type input "$80.78"
type input "1"
type input "1000"
click at [880, 182] on button "add" at bounding box center [891, 190] width 22 height 16
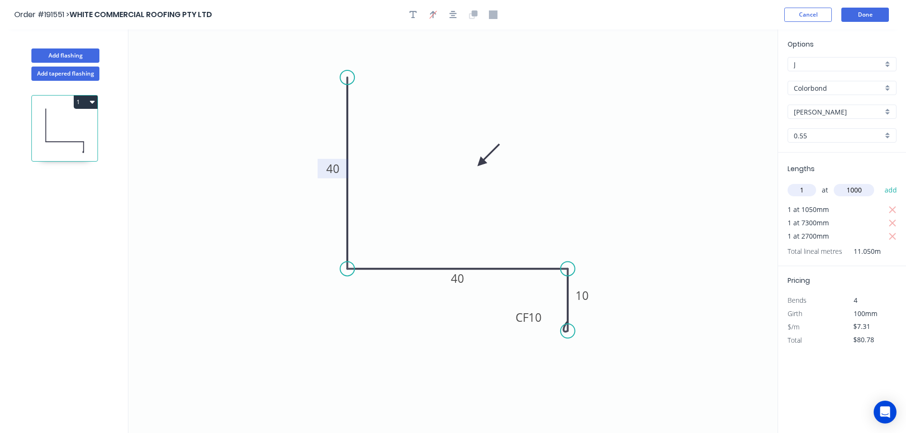
type input "$88.09"
type input "2"
type input "3000"
click at [880, 182] on button "add" at bounding box center [891, 190] width 22 height 16
click at [894, 208] on icon "button" at bounding box center [892, 209] width 7 height 7
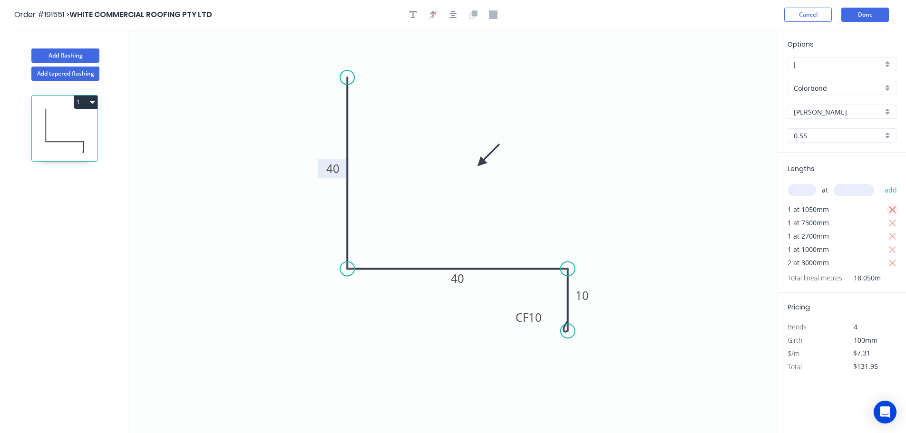
type input "$124.27"
click at [804, 189] on input "text" at bounding box center [801, 190] width 29 height 12
type input "2"
type input "1050"
click at [880, 182] on button "add" at bounding box center [891, 190] width 22 height 16
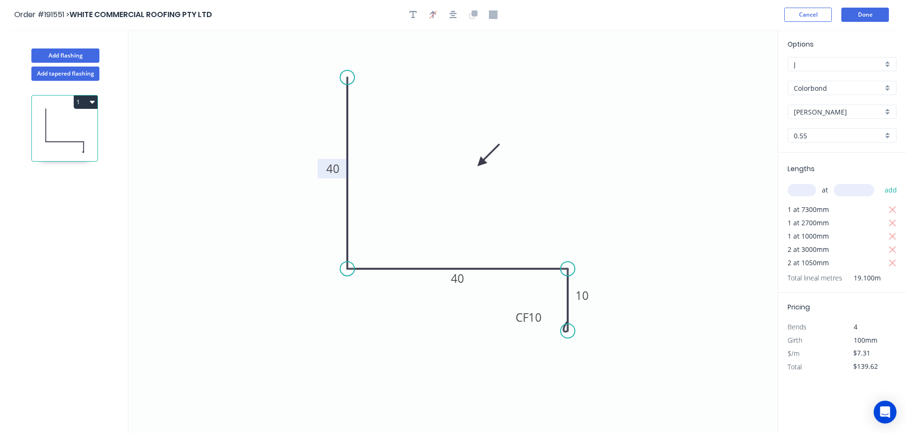
drag, startPoint x: 92, startPoint y: 101, endPoint x: 68, endPoint y: 111, distance: 26.0
click at [90, 101] on icon "button" at bounding box center [92, 102] width 5 height 3
click at [26, 126] on div "Duplicate" at bounding box center [52, 126] width 73 height 14
type input "$0.00"
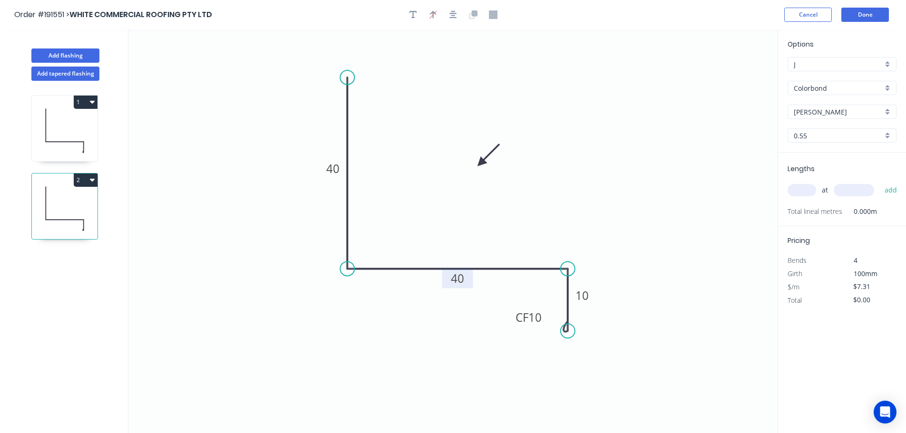
click at [457, 279] on tspan "40" at bounding box center [457, 279] width 13 height 16
click at [798, 191] on input "text" at bounding box center [801, 190] width 29 height 12
type input "$9.20"
type input "1"
type input "1050"
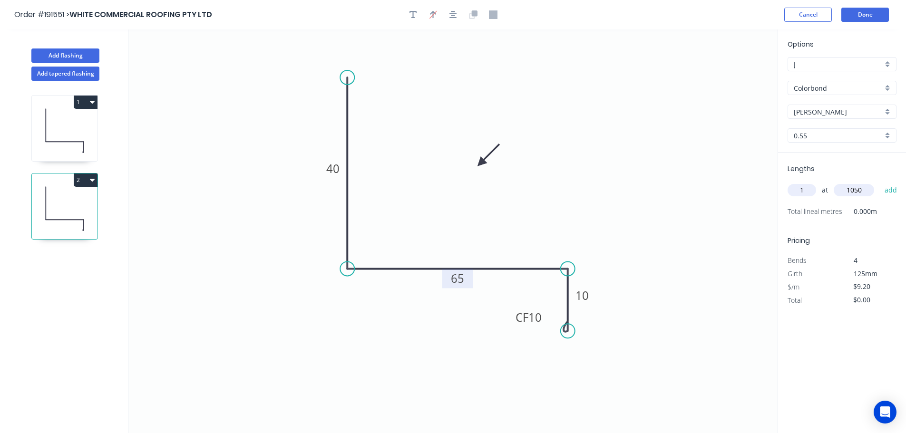
click at [880, 182] on button "add" at bounding box center [891, 190] width 22 height 16
click at [93, 181] on icon "button" at bounding box center [92, 180] width 5 height 3
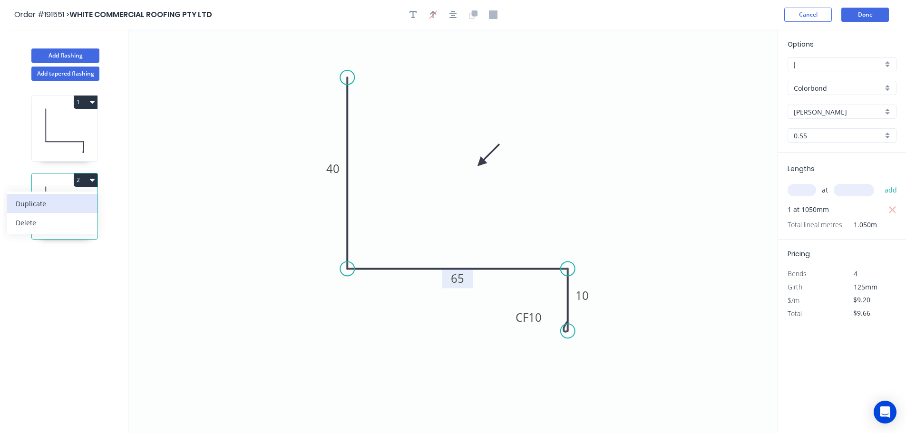
click at [27, 201] on div "Duplicate" at bounding box center [52, 204] width 73 height 14
type input "$0.00"
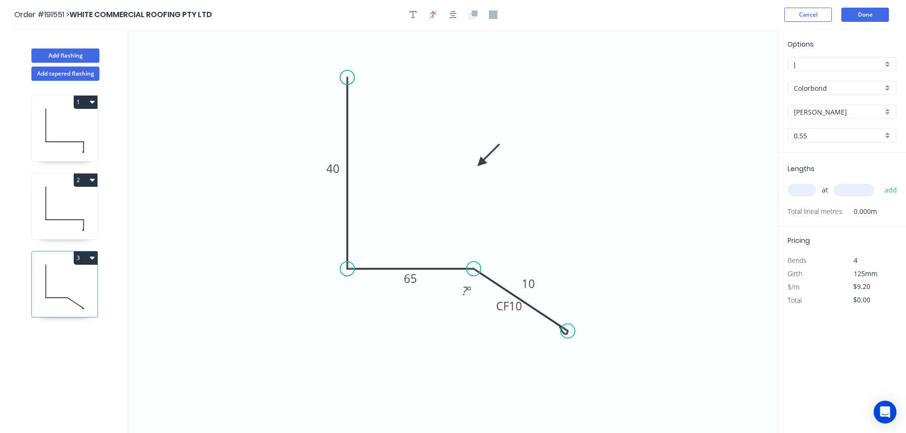
drag, startPoint x: 566, startPoint y: 269, endPoint x: 474, endPoint y: 270, distance: 92.2
click at [474, 270] on circle at bounding box center [473, 269] width 14 height 14
drag, startPoint x: 566, startPoint y: 330, endPoint x: 475, endPoint y: 310, distance: 93.1
click at [475, 310] on circle at bounding box center [473, 309] width 14 height 14
click at [411, 276] on tspan "65" at bounding box center [410, 279] width 13 height 16
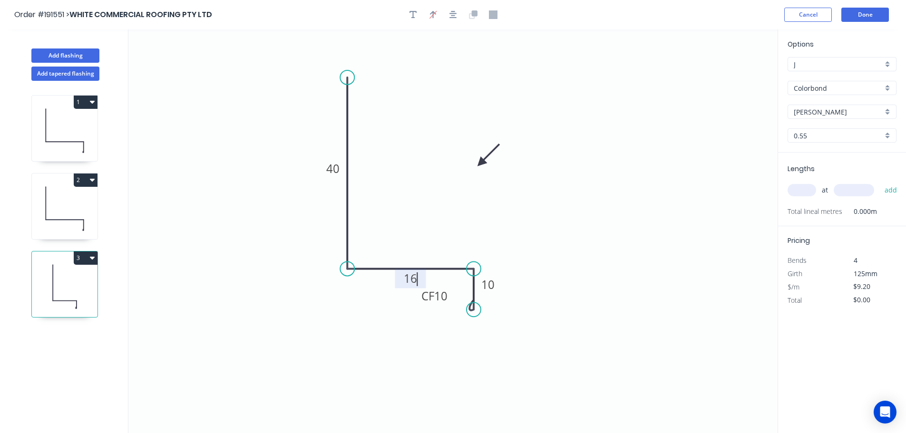
click at [807, 189] on input "text" at bounding box center [801, 190] width 29 height 12
type input "$7.31"
type input "1"
type input "1300"
click at [880, 182] on button "add" at bounding box center [891, 190] width 22 height 16
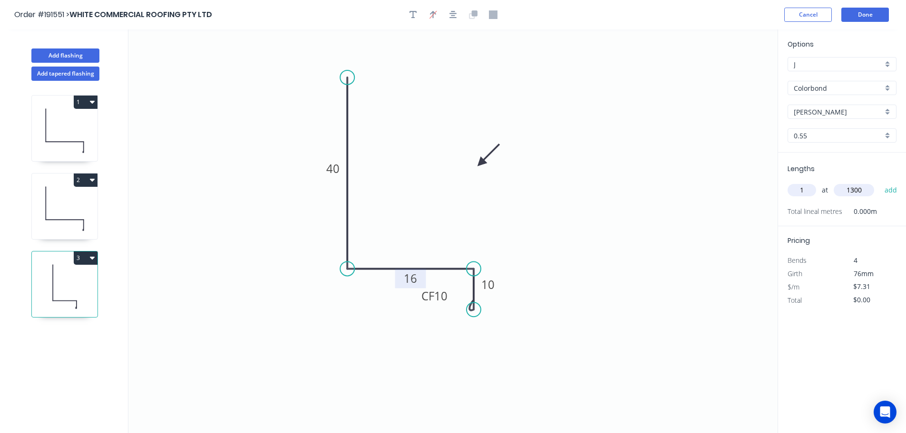
type input "$9.50"
type input "1"
type input "1600"
click at [880, 182] on button "add" at bounding box center [891, 190] width 22 height 16
type input "$21.20"
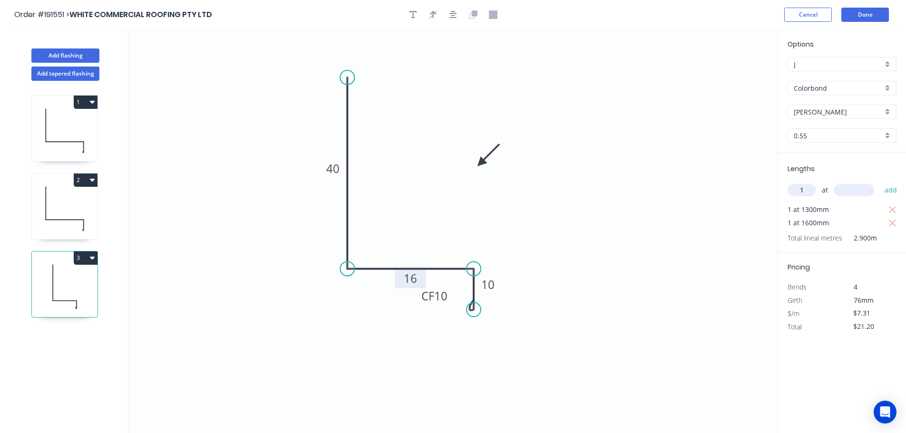
type input "1"
type input "2000"
click at [880, 182] on button "add" at bounding box center [891, 190] width 22 height 16
type input "$35.82"
type input "1"
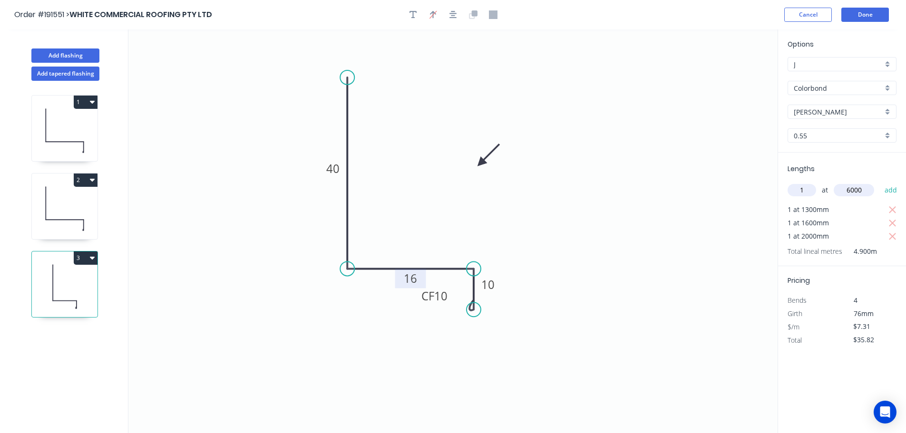
type input "6000"
click at [880, 182] on button "add" at bounding box center [891, 190] width 22 height 16
type input "$79.68"
click at [860, 19] on button "Done" at bounding box center [865, 15] width 48 height 14
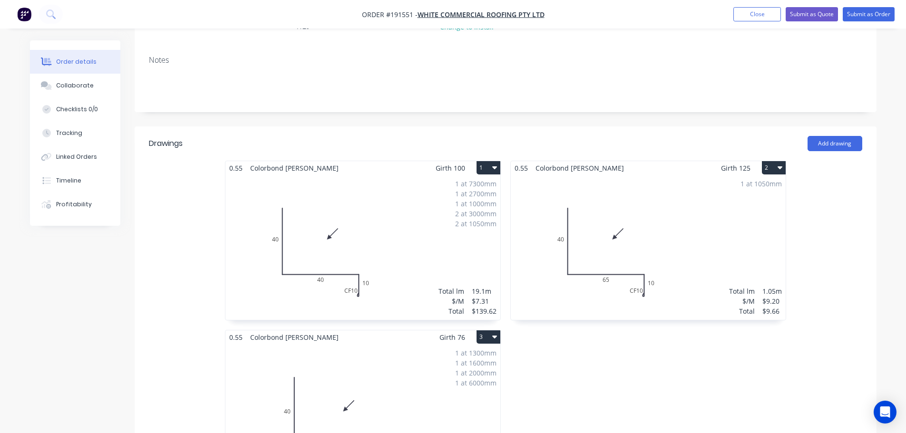
scroll to position [285, 0]
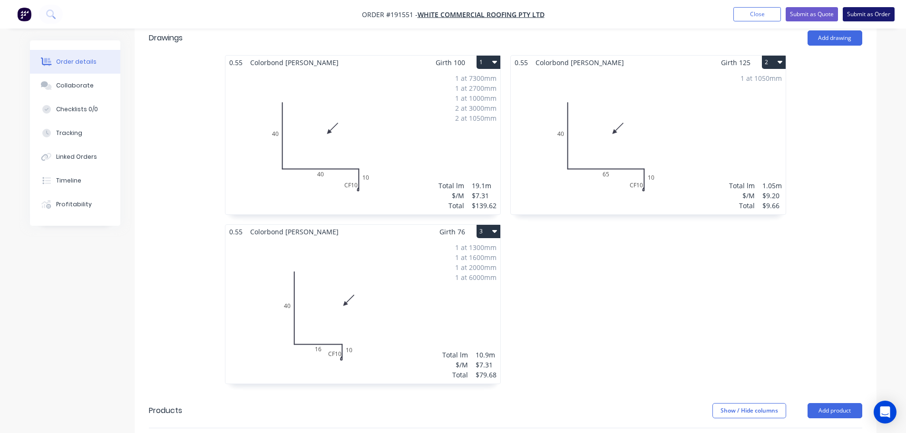
click at [888, 13] on button "Submit as Order" at bounding box center [869, 14] width 52 height 14
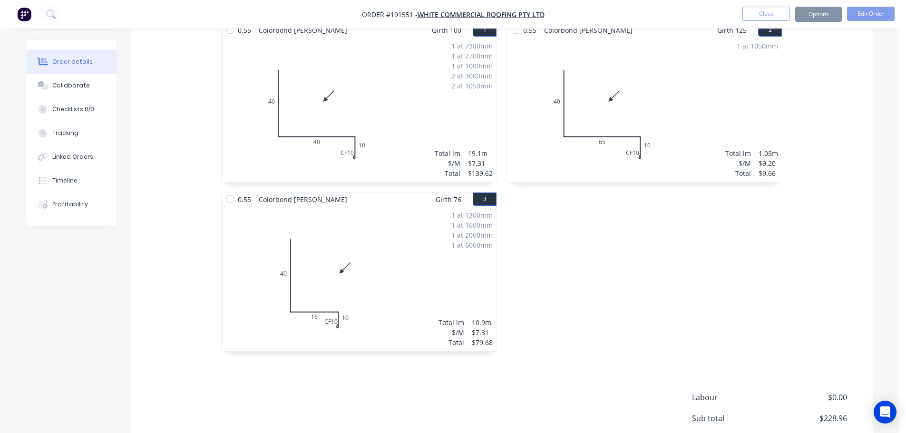
scroll to position [0, 0]
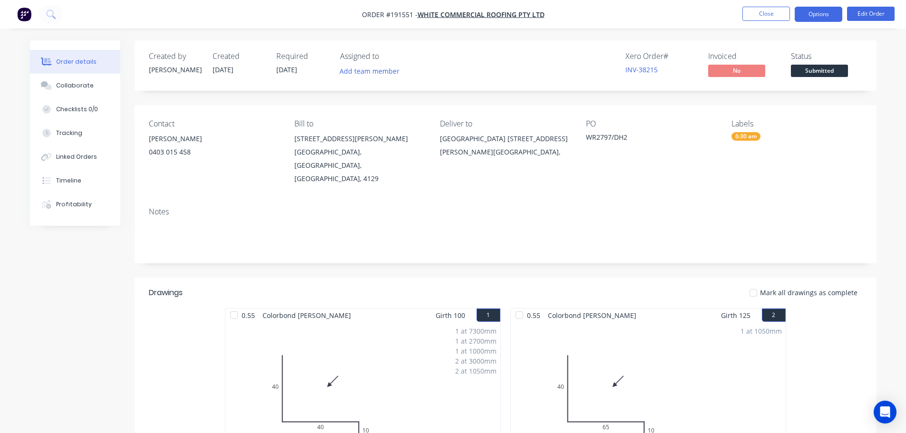
click at [821, 10] on button "Options" at bounding box center [819, 14] width 48 height 15
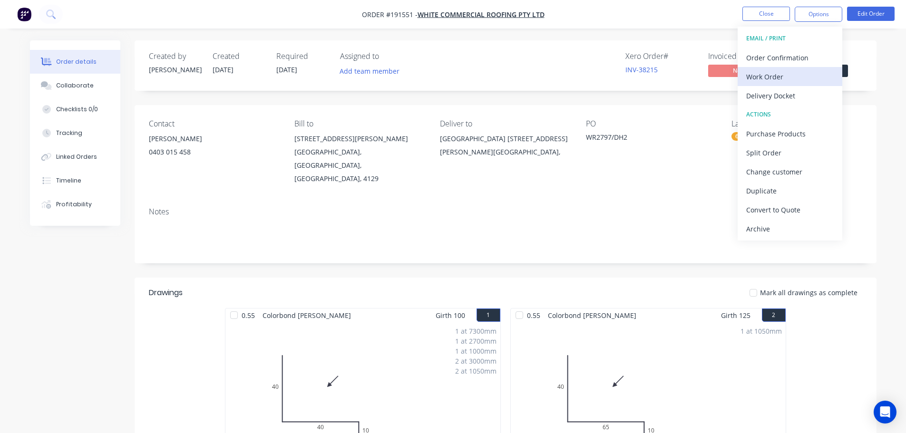
click at [760, 72] on div "Work Order" at bounding box center [789, 77] width 87 height 14
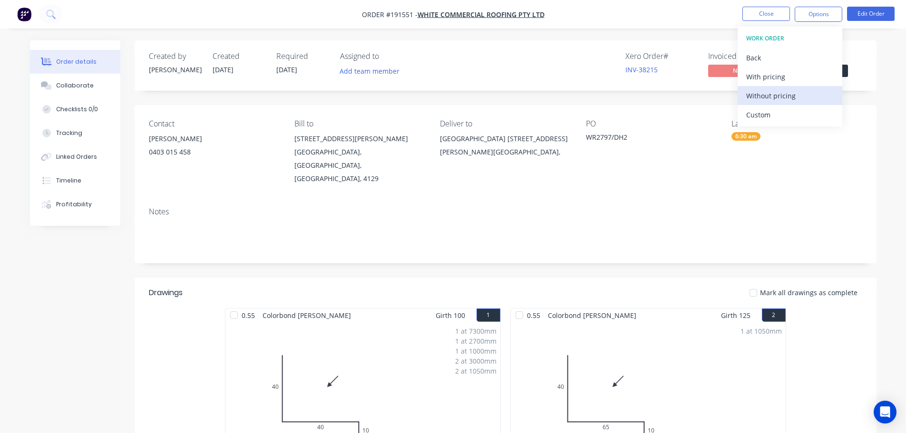
click at [762, 96] on div "Without pricing" at bounding box center [789, 96] width 87 height 14
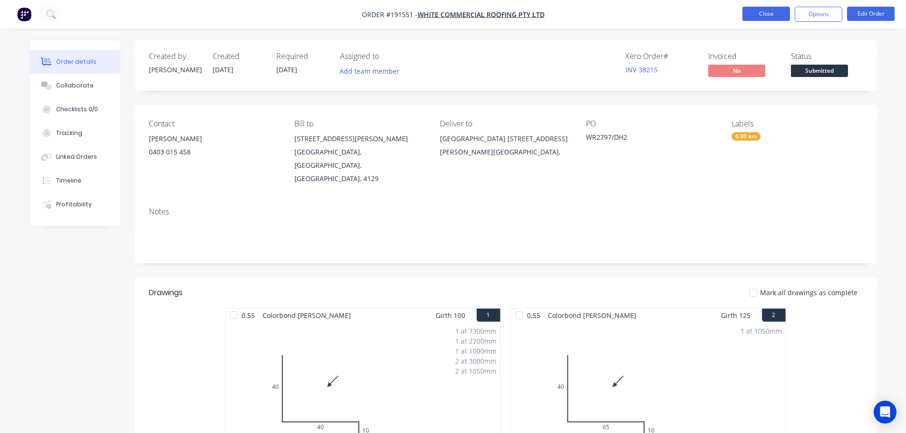
click at [762, 10] on button "Close" at bounding box center [766, 14] width 48 height 14
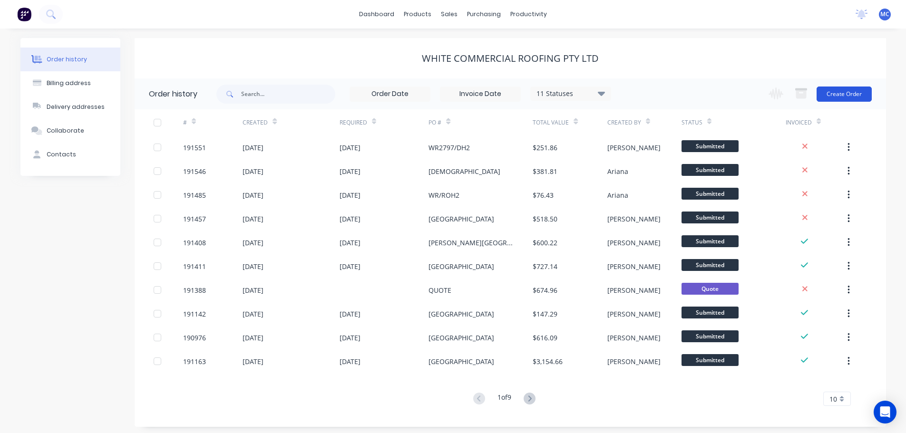
click at [849, 90] on button "Create Order" at bounding box center [843, 94] width 55 height 15
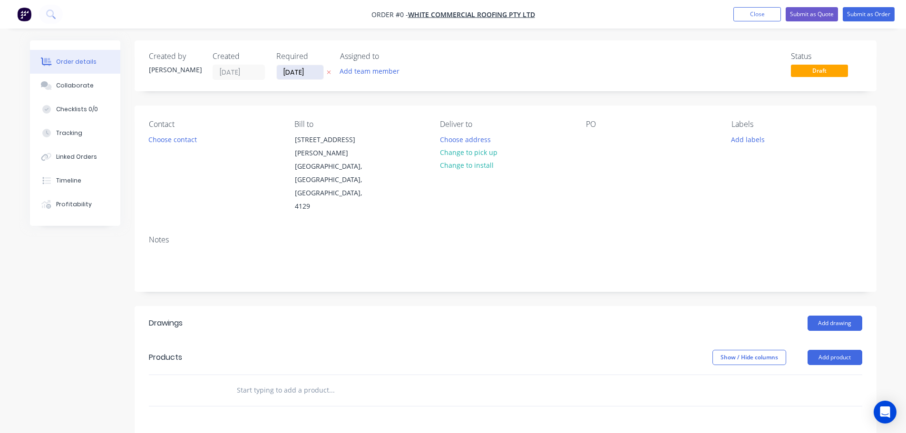
click at [302, 70] on input "[DATE]" at bounding box center [300, 72] width 47 height 14
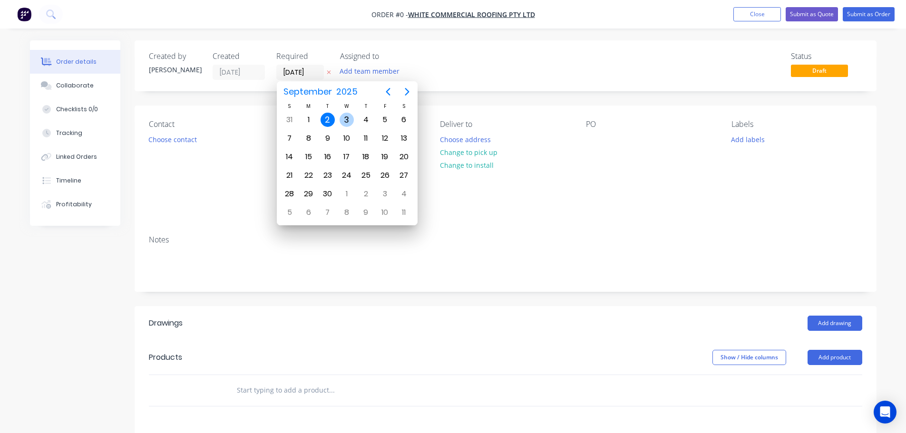
click at [346, 116] on div "3" at bounding box center [346, 120] width 14 height 14
type input "[DATE]"
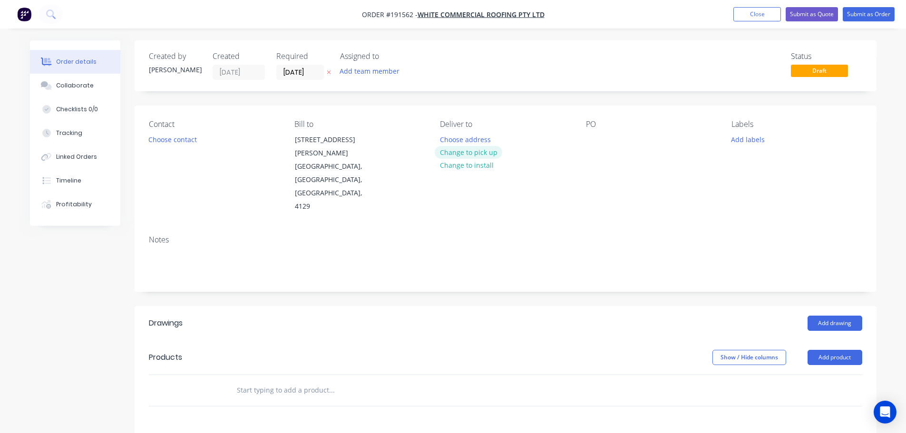
click at [467, 153] on button "Change to pick up" at bounding box center [469, 152] width 68 height 13
click at [457, 136] on div "Pick up Change to delivery Change to install" at bounding box center [505, 167] width 130 height 94
click at [451, 136] on div at bounding box center [447, 140] width 15 height 14
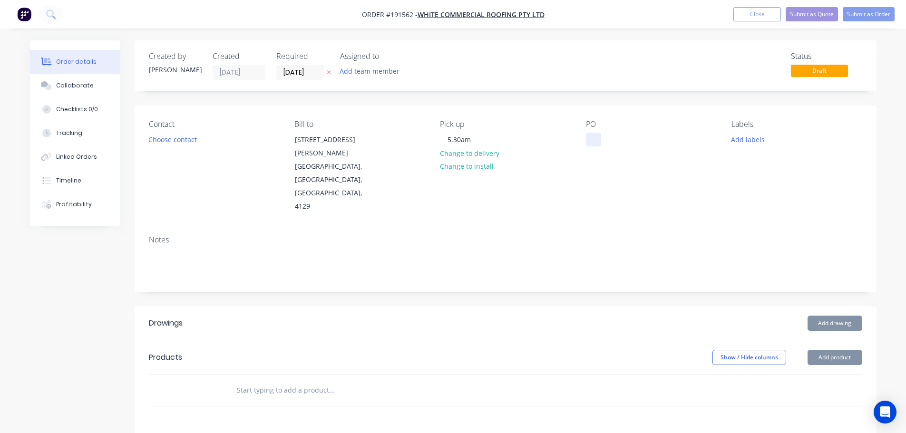
click at [596, 137] on div at bounding box center [593, 140] width 15 height 14
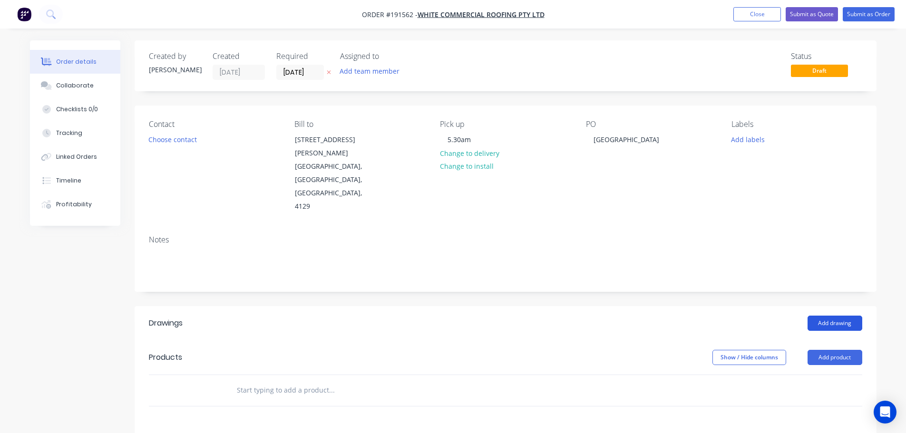
click at [827, 316] on button "Add drawing" at bounding box center [834, 323] width 55 height 15
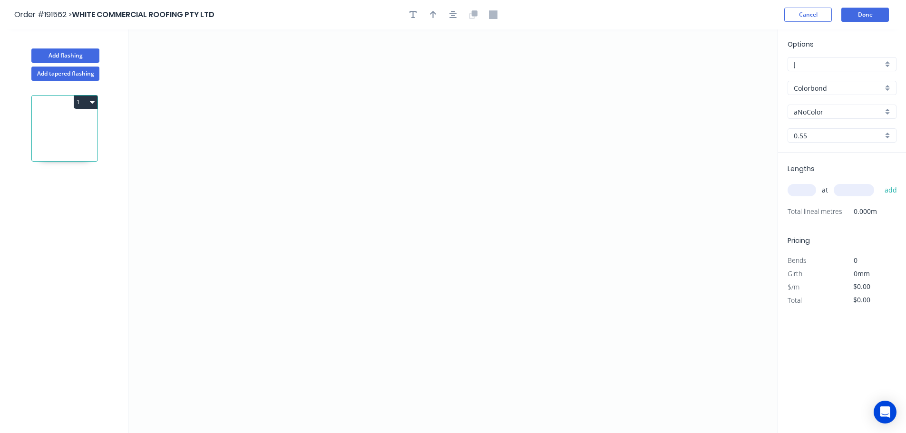
click at [812, 84] on input "Colorbond" at bounding box center [838, 88] width 89 height 10
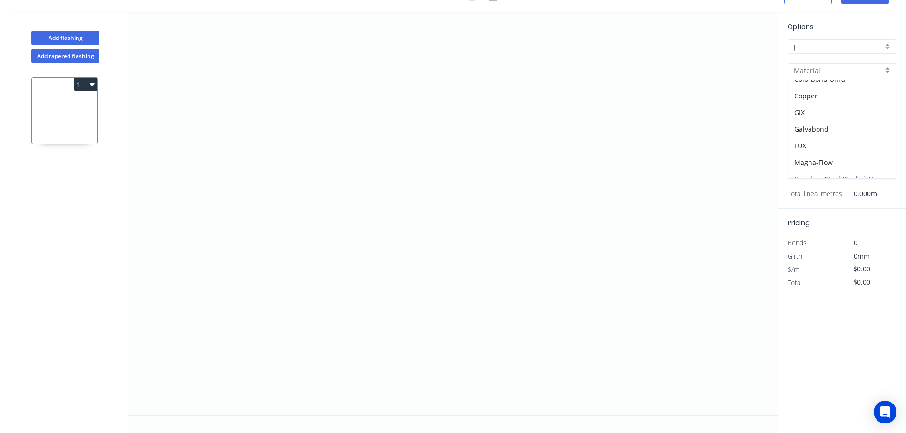
scroll to position [202, 0]
click at [823, 152] on div "Zincalume" at bounding box center [842, 153] width 108 height 17
type input "Zincalume"
click at [804, 113] on input "0.55" at bounding box center [838, 118] width 89 height 10
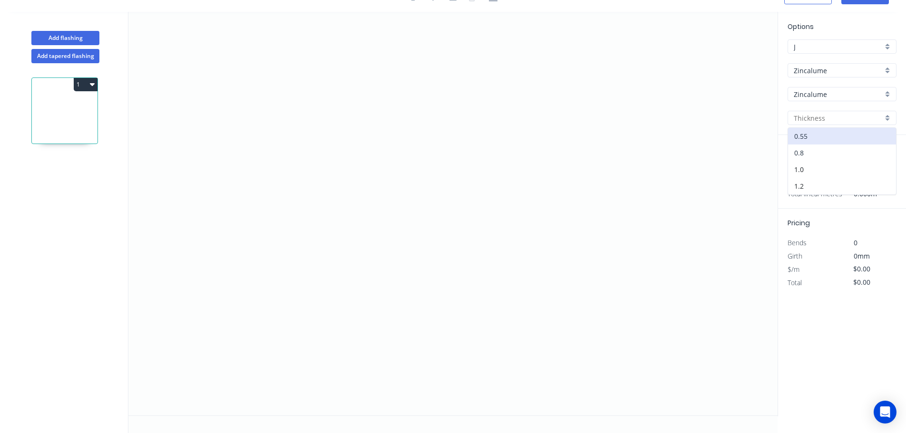
click at [805, 148] on div "0.8" at bounding box center [842, 153] width 108 height 17
type input "0.8"
click at [806, 171] on input "text" at bounding box center [801, 172] width 29 height 12
type input "17"
type input "400"
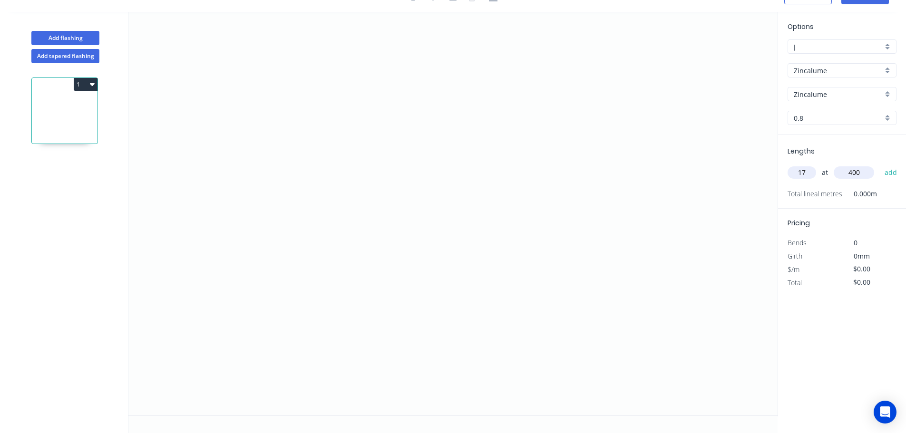
click at [880, 165] on button "add" at bounding box center [891, 173] width 22 height 16
click at [314, 300] on icon "0" at bounding box center [452, 214] width 649 height 404
click at [399, 303] on icon "0" at bounding box center [452, 214] width 649 height 404
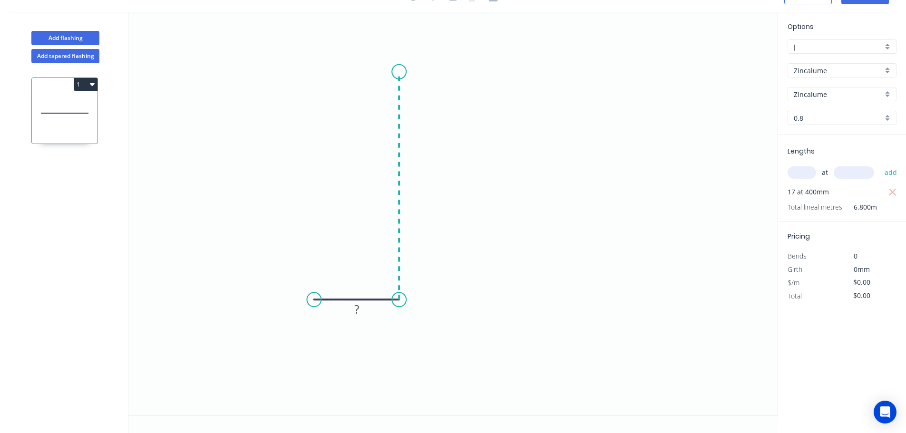
click at [410, 72] on icon "0 ?" at bounding box center [452, 214] width 649 height 404
click at [547, 70] on icon "0 ? ?" at bounding box center [452, 214] width 649 height 404
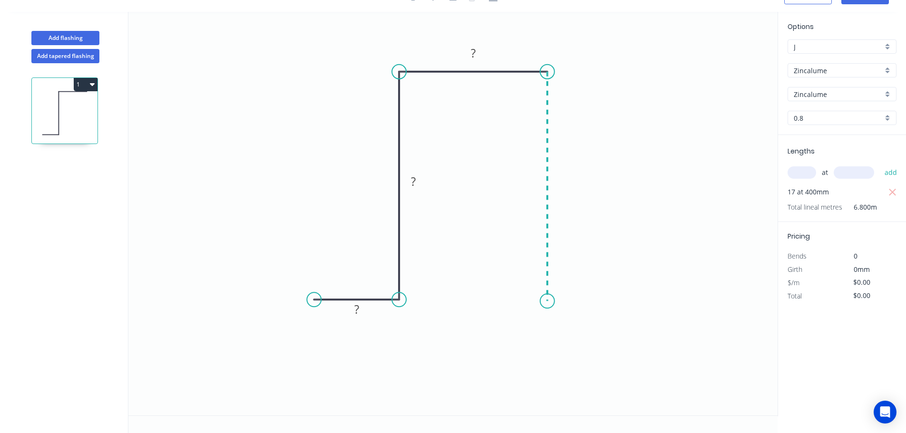
click at [549, 301] on icon "0 ? ? ?" at bounding box center [452, 214] width 649 height 404
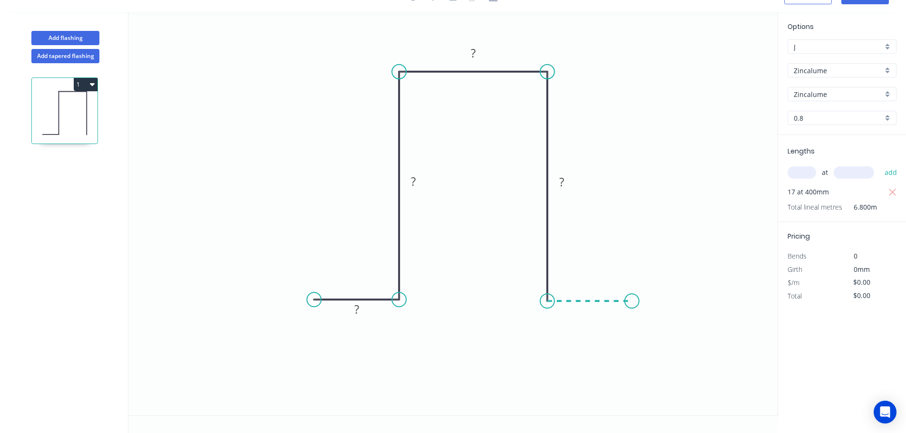
click at [632, 302] on icon "0 ? ? ? ?" at bounding box center [452, 214] width 649 height 404
click at [358, 308] on tspan "?" at bounding box center [356, 309] width 5 height 16
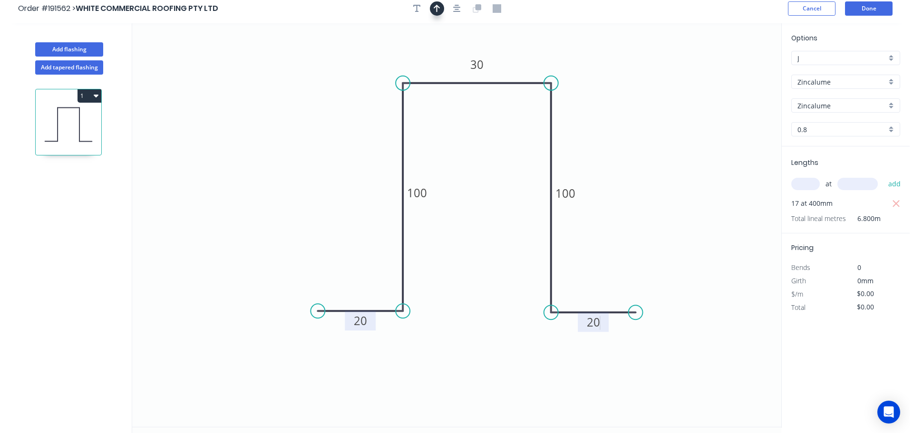
scroll to position [0, 0]
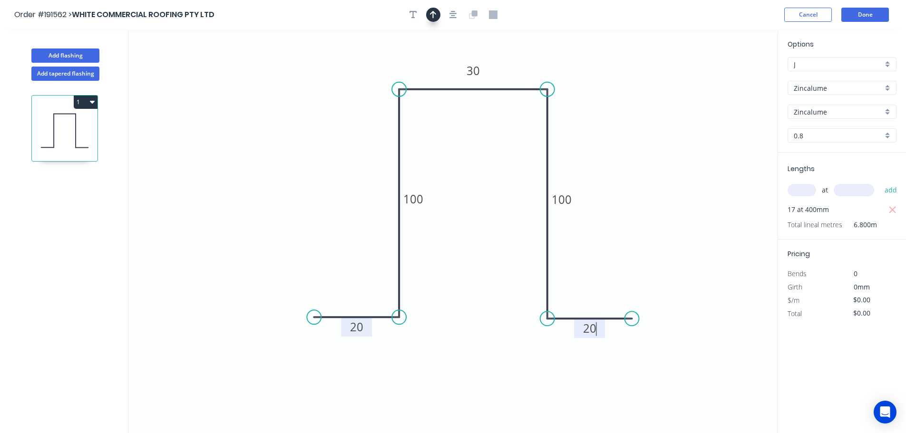
click at [434, 17] on icon "button" at bounding box center [433, 14] width 7 height 9
type input "$14.93"
type input "$253.81"
click at [729, 75] on icon at bounding box center [729, 66] width 9 height 30
drag, startPoint x: 729, startPoint y: 75, endPoint x: 620, endPoint y: 102, distance: 112.1
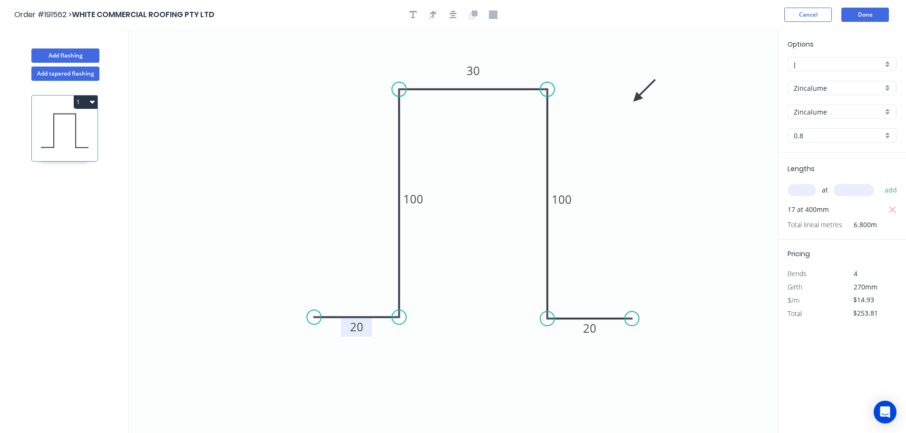
click at [630, 102] on icon at bounding box center [644, 91] width 28 height 28
click at [76, 56] on button "Add flashing" at bounding box center [65, 55] width 68 height 14
type input "$0.00"
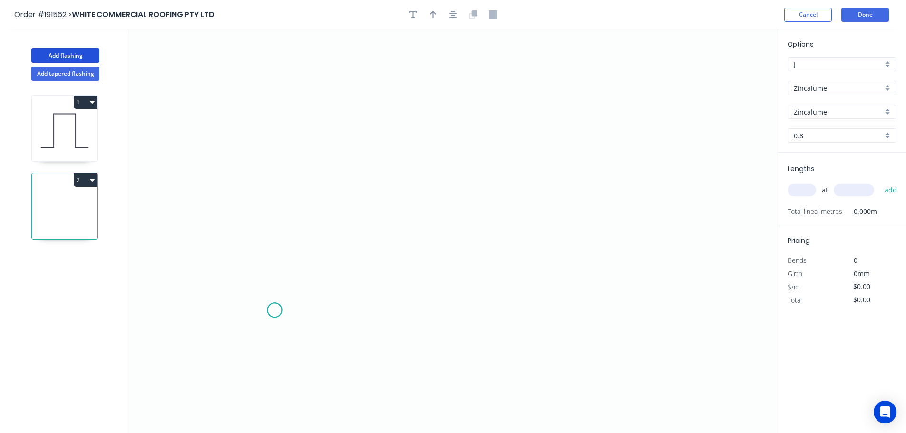
click at [274, 310] on icon "0" at bounding box center [452, 231] width 649 height 404
click at [363, 308] on icon "0" at bounding box center [452, 231] width 649 height 404
click at [361, 75] on icon "0 ?" at bounding box center [452, 231] width 649 height 404
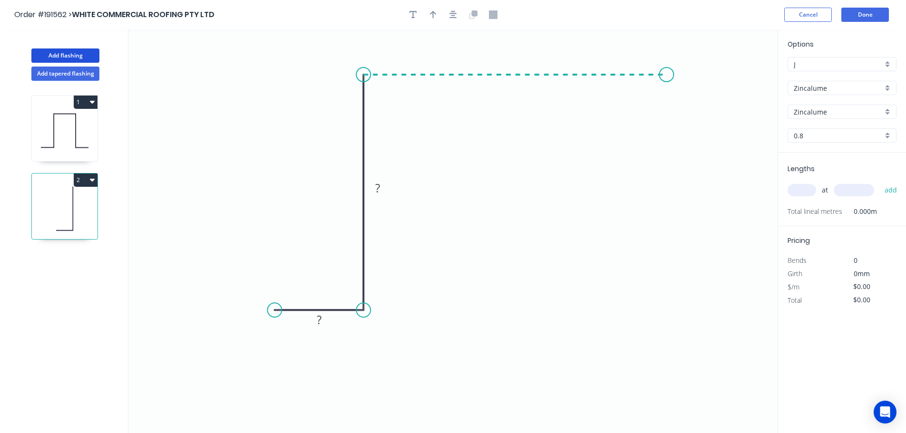
click at [667, 75] on icon "0 ? ?" at bounding box center [452, 231] width 649 height 404
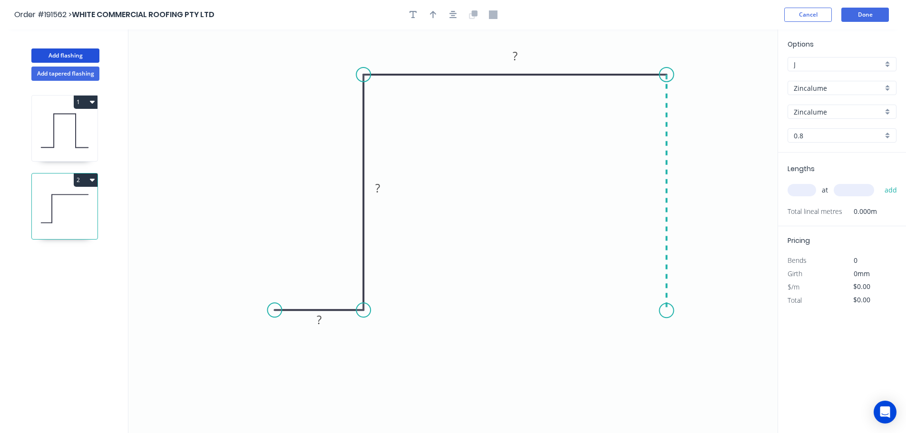
click at [676, 311] on icon "0 ? ? ?" at bounding box center [452, 231] width 649 height 404
click at [746, 311] on icon "0 ? ? ? ?" at bounding box center [452, 231] width 649 height 404
click at [746, 311] on circle at bounding box center [745, 310] width 14 height 14
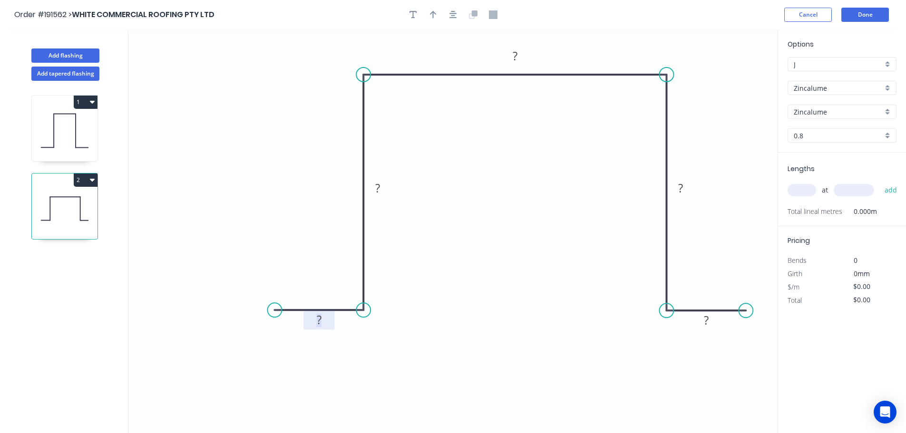
click at [322, 318] on rect at bounding box center [319, 320] width 19 height 13
drag, startPoint x: 454, startPoint y: 15, endPoint x: 442, endPoint y: 17, distance: 12.0
click at [453, 15] on icon "button" at bounding box center [453, 14] width 8 height 9
type input "$17.92"
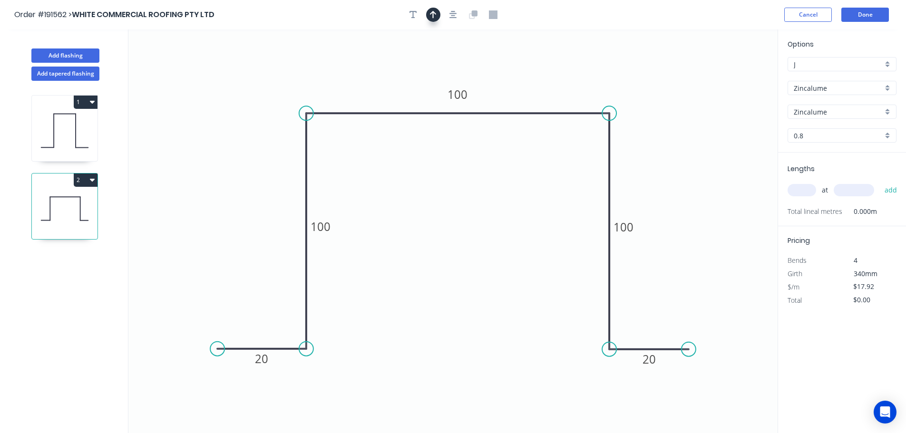
click at [434, 19] on button "button" at bounding box center [433, 15] width 14 height 14
click at [730, 78] on icon at bounding box center [729, 66] width 9 height 30
drag, startPoint x: 730, startPoint y: 78, endPoint x: 691, endPoint y: 91, distance: 40.9
click at [701, 87] on icon at bounding box center [712, 77] width 28 height 28
click at [799, 187] on input "text" at bounding box center [801, 190] width 29 height 12
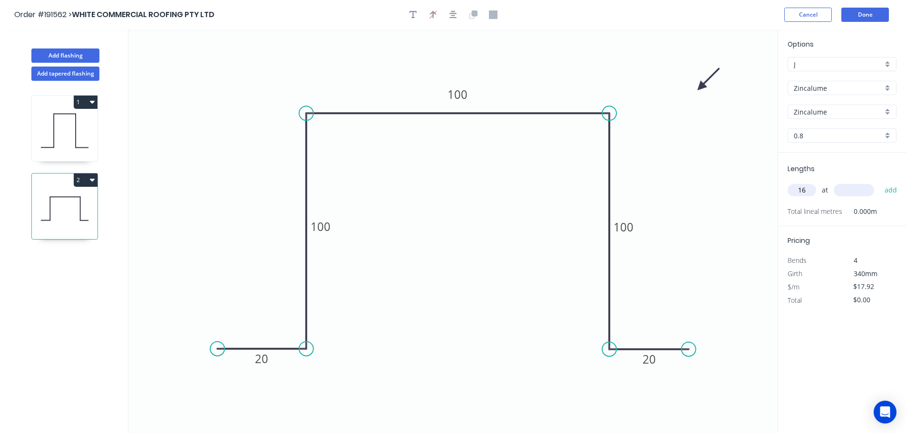
type input "16"
type input "400"
click at [880, 182] on button "add" at bounding box center [891, 190] width 22 height 16
type input "$286.72"
click at [69, 50] on button "Add flashing" at bounding box center [65, 55] width 68 height 14
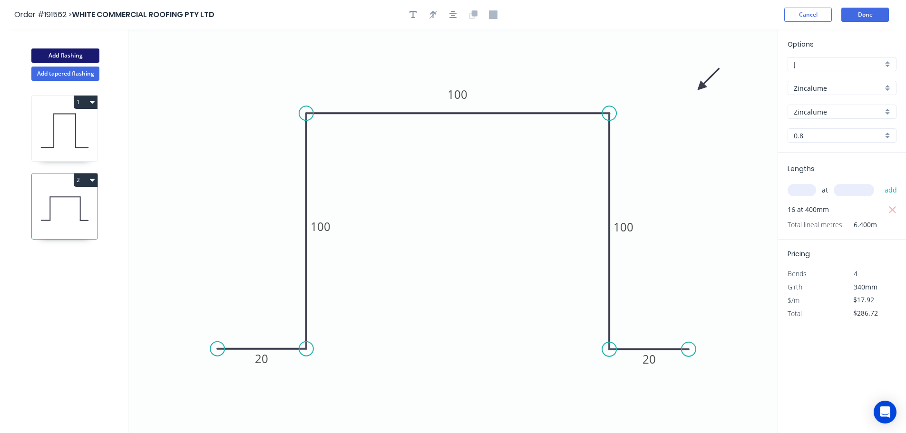
type input "$0.00"
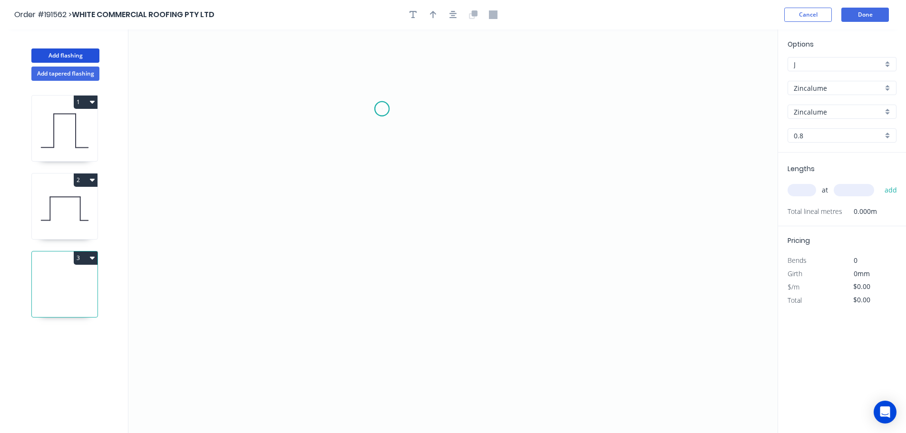
click at [382, 109] on icon "0" at bounding box center [452, 231] width 649 height 404
click at [546, 119] on icon "0" at bounding box center [452, 231] width 649 height 404
click at [556, 375] on icon "0 ?" at bounding box center [452, 231] width 649 height 404
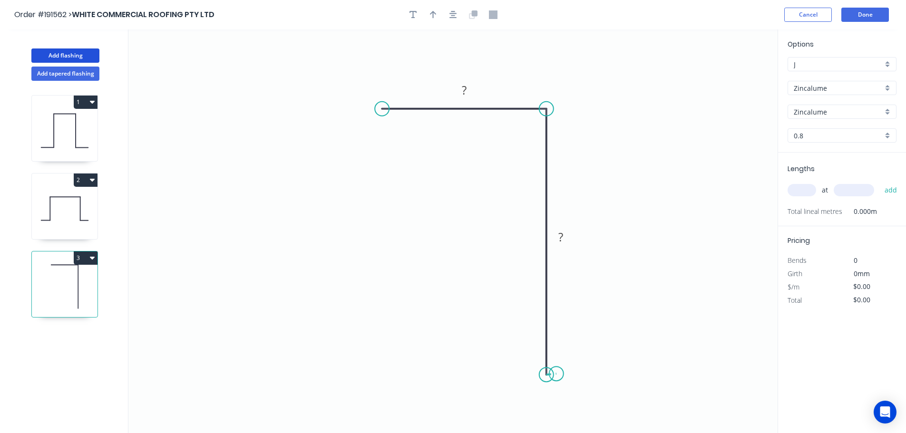
drag, startPoint x: 556, startPoint y: 374, endPoint x: 536, endPoint y: 299, distance: 78.3
click at [556, 373] on icon "0 ? ?" at bounding box center [452, 231] width 649 height 404
click at [577, 346] on div "Delete point" at bounding box center [607, 348] width 96 height 19
click at [562, 234] on tspan "?" at bounding box center [560, 237] width 5 height 16
click at [433, 16] on icon "button" at bounding box center [433, 15] width 7 height 8
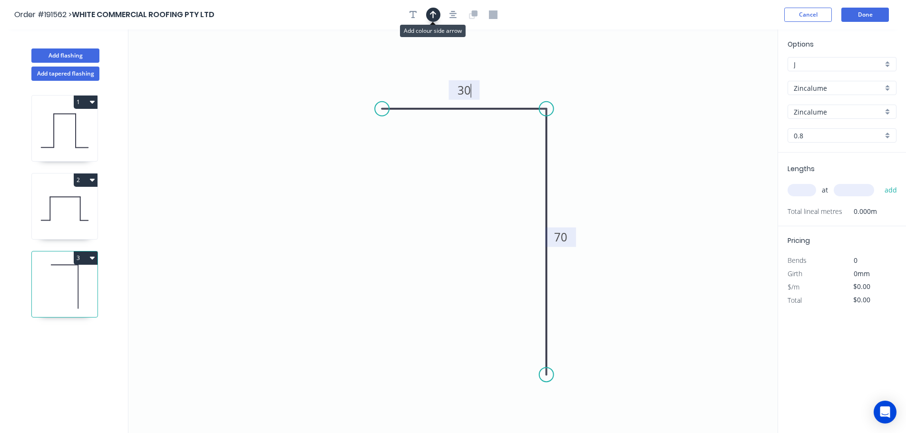
type input "$6.51"
click at [729, 77] on icon at bounding box center [729, 66] width 9 height 30
drag, startPoint x: 729, startPoint y: 77, endPoint x: 614, endPoint y: 103, distance: 118.0
click at [683, 88] on icon at bounding box center [697, 75] width 28 height 28
click at [793, 182] on div "at add" at bounding box center [842, 190] width 111 height 26
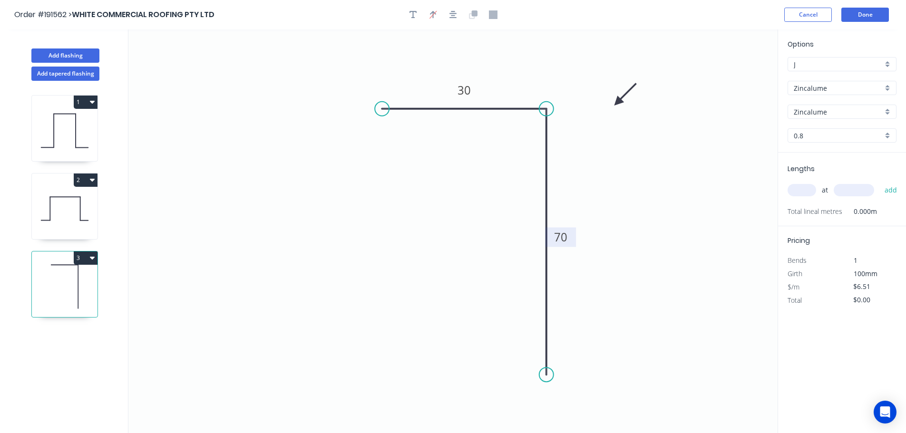
click at [801, 192] on input "text" at bounding box center [801, 190] width 29 height 12
type input "10"
type input "400"
click at [880, 182] on button "add" at bounding box center [891, 190] width 22 height 16
type input "$65.10"
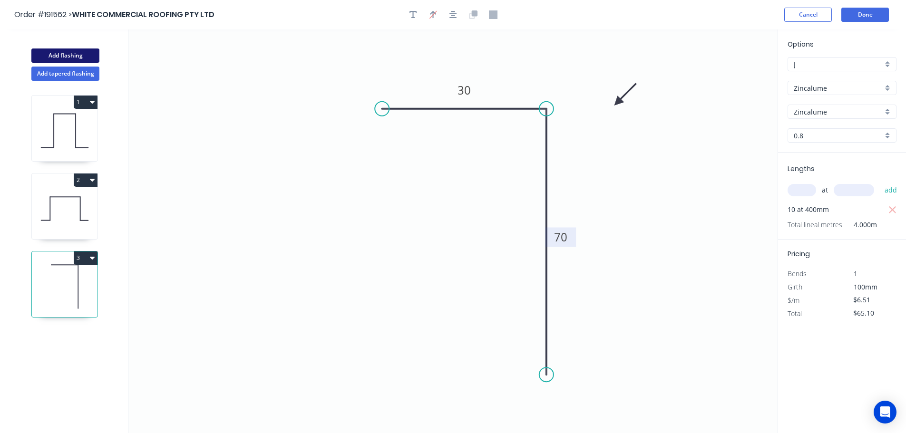
click at [63, 53] on button "Add flashing" at bounding box center [65, 55] width 68 height 14
type input "$0.00"
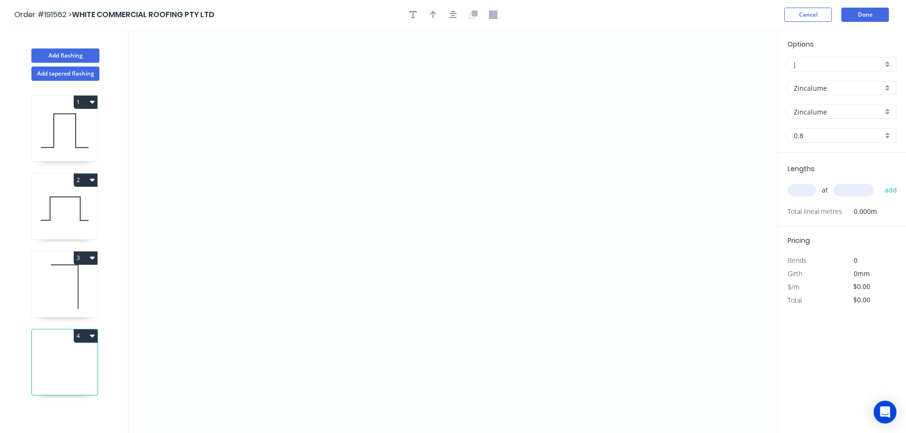
click at [798, 134] on input "0.8" at bounding box center [838, 136] width 89 height 10
click at [800, 155] on div "0.55" at bounding box center [842, 153] width 108 height 17
type input "0.55"
click at [313, 254] on icon "0" at bounding box center [452, 231] width 649 height 404
click at [413, 259] on icon "0" at bounding box center [452, 231] width 649 height 404
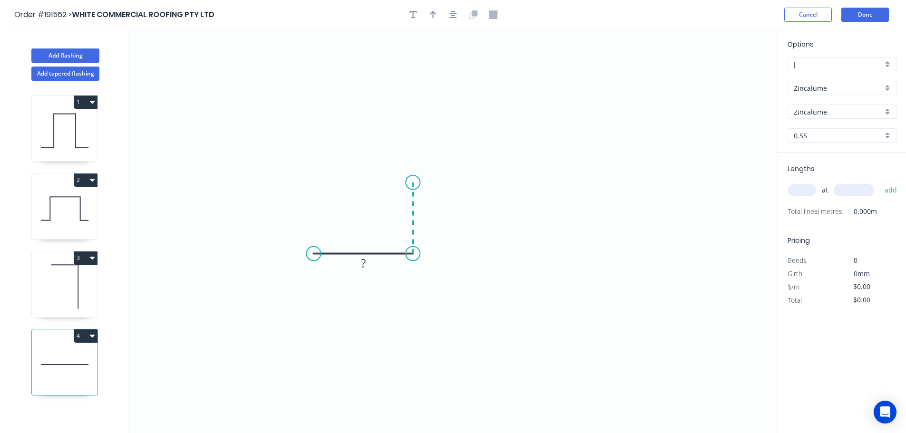
click at [413, 183] on icon at bounding box center [413, 218] width 0 height 71
click at [586, 173] on icon "0 ? ?" at bounding box center [452, 231] width 649 height 404
click at [590, 253] on icon "0 ? ? ?" at bounding box center [452, 231] width 649 height 404
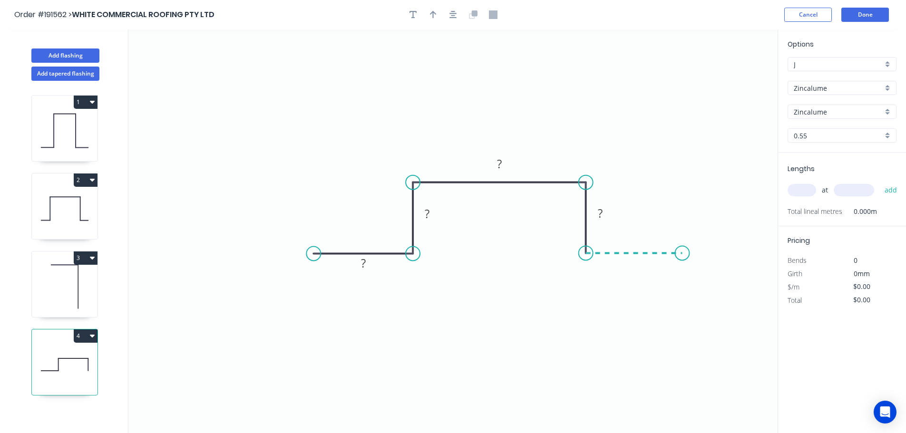
click at [683, 250] on icon "0 ? ? ? ?" at bounding box center [452, 231] width 649 height 404
click at [683, 250] on circle at bounding box center [682, 253] width 14 height 14
click at [636, 263] on tspan "?" at bounding box center [634, 263] width 5 height 16
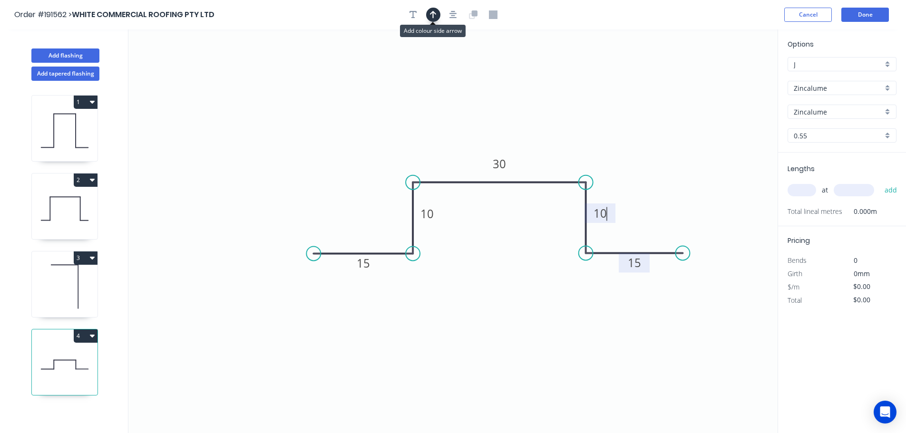
click at [432, 17] on icon "button" at bounding box center [433, 14] width 7 height 9
type input "$7.08"
click at [730, 76] on icon at bounding box center [729, 66] width 9 height 30
drag, startPoint x: 730, startPoint y: 76, endPoint x: 636, endPoint y: 135, distance: 111.3
click at [620, 114] on icon at bounding box center [634, 101] width 28 height 28
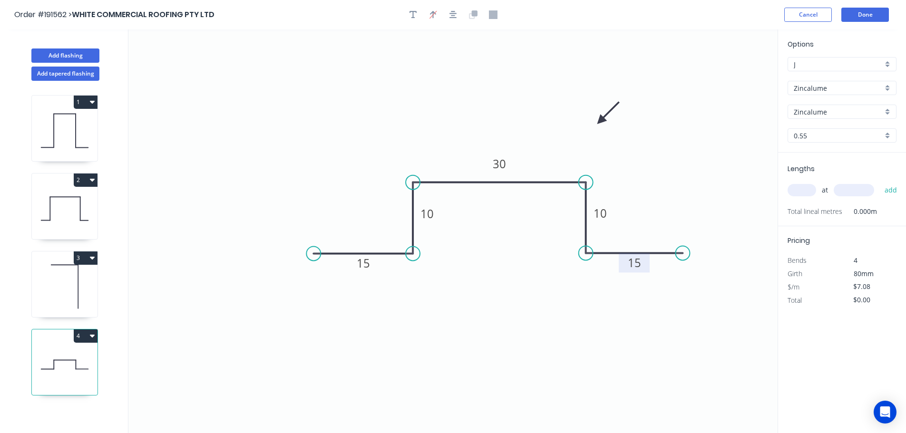
click at [809, 185] on input "text" at bounding box center [801, 190] width 29 height 12
type input "12"
type input "600"
click at [880, 182] on button "add" at bounding box center [891, 190] width 22 height 16
type input "$84.96"
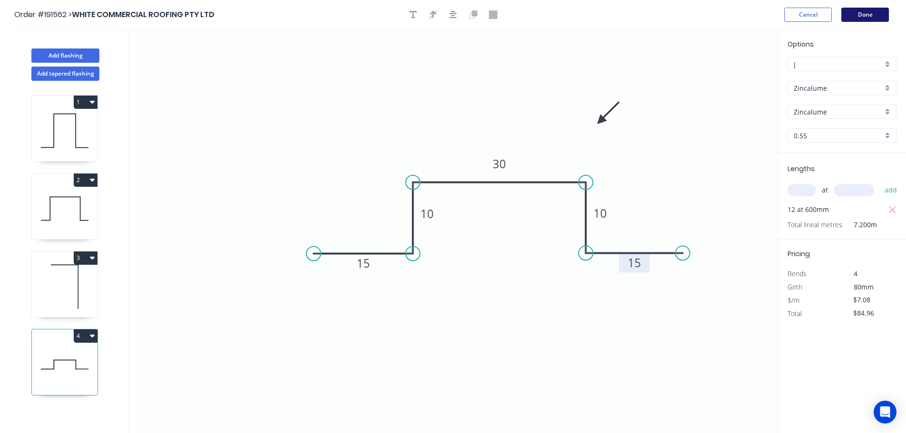
click at [869, 14] on button "Done" at bounding box center [865, 15] width 48 height 14
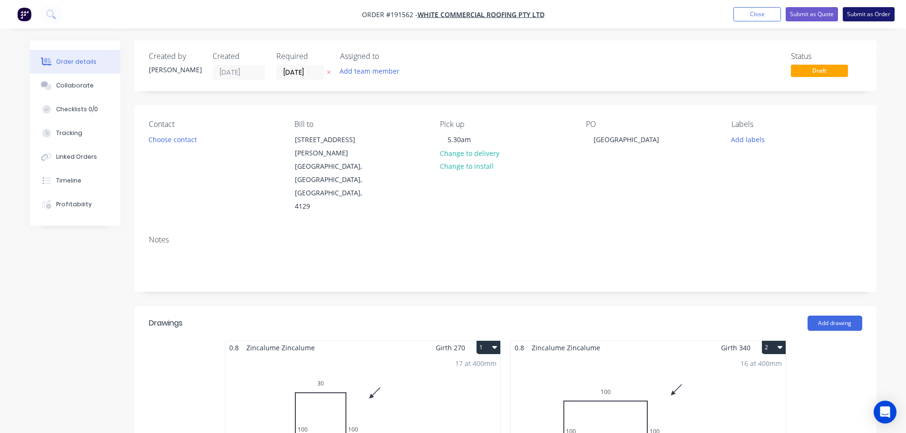
click at [869, 15] on button "Submit as Order" at bounding box center [869, 14] width 52 height 14
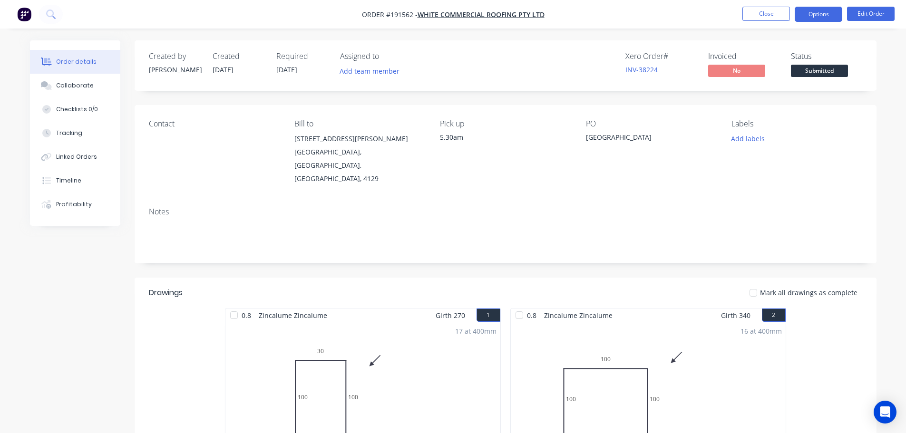
click at [822, 13] on button "Options" at bounding box center [819, 14] width 48 height 15
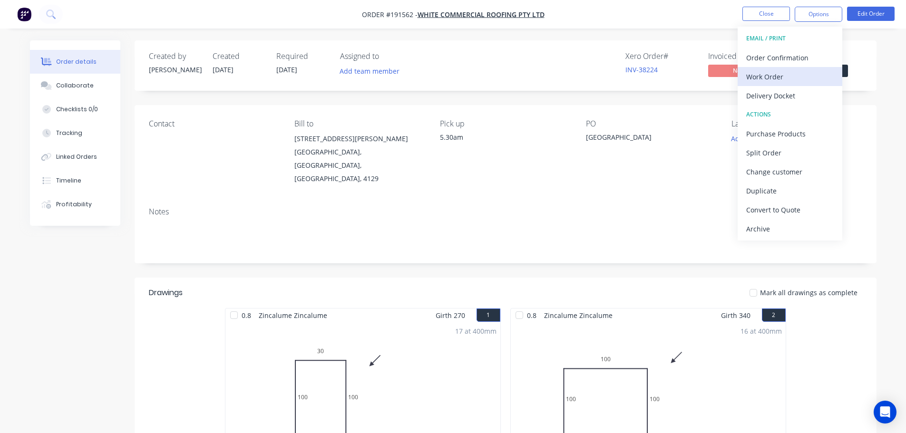
click at [770, 75] on div "Work Order" at bounding box center [789, 77] width 87 height 14
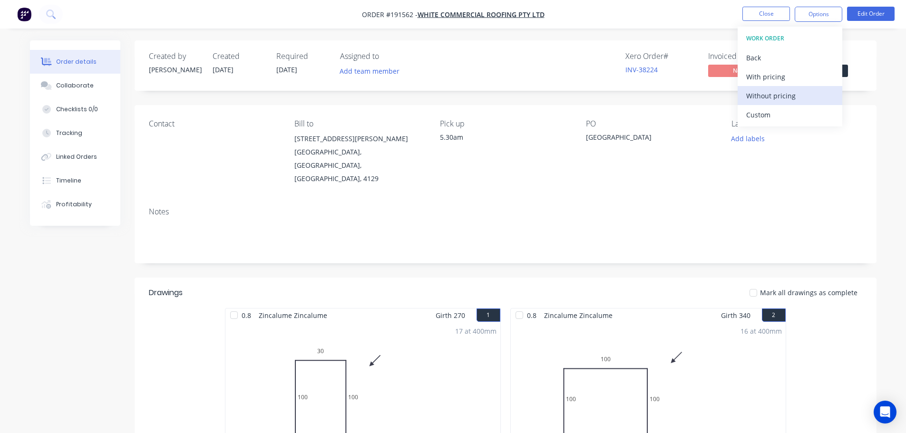
click at [771, 93] on div "Without pricing" at bounding box center [789, 96] width 87 height 14
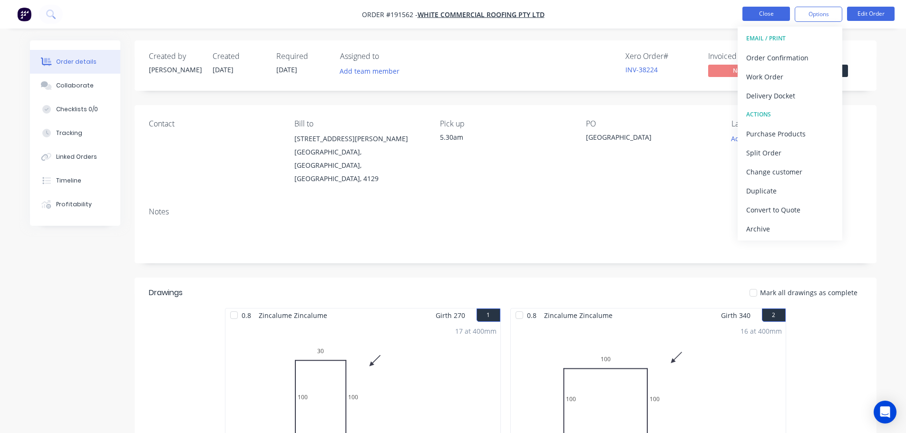
click at [769, 10] on button "Close" at bounding box center [766, 14] width 48 height 14
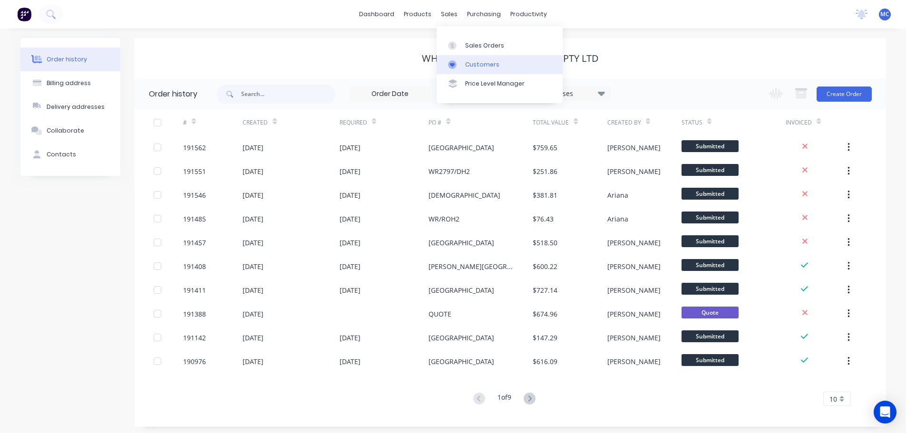
click at [478, 63] on div "Customers" at bounding box center [482, 64] width 34 height 9
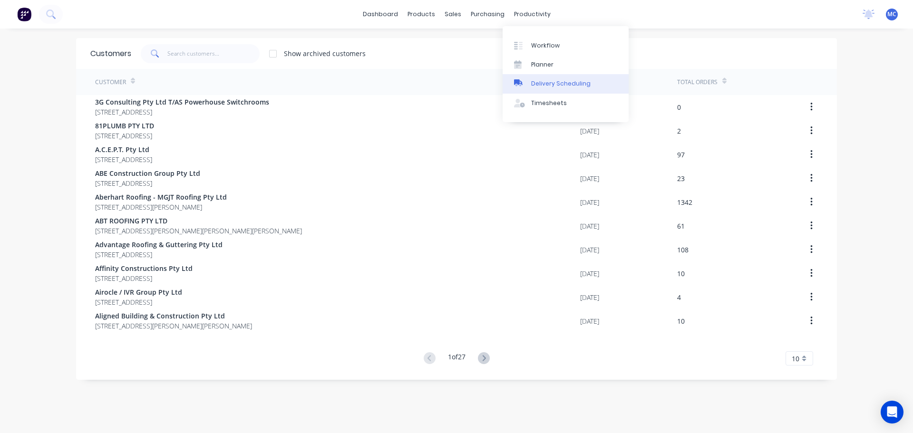
click at [558, 82] on div "Delivery Scheduling" at bounding box center [560, 83] width 59 height 9
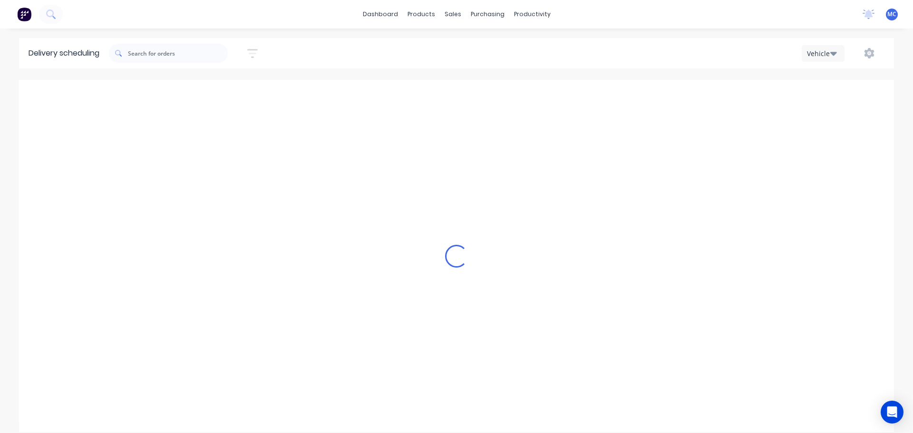
scroll to position [0, 0]
click at [258, 51] on icon "button" at bounding box center [252, 54] width 10 height 12
click at [208, 88] on input at bounding box center [209, 89] width 88 height 14
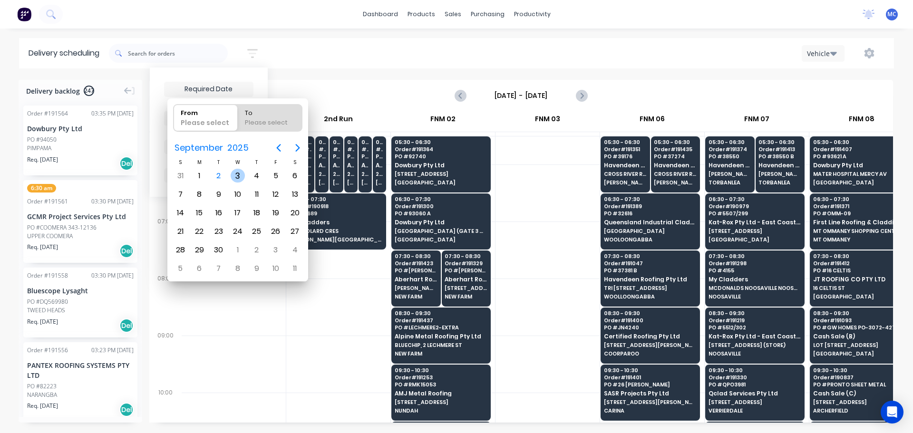
click at [236, 174] on div "3" at bounding box center [238, 176] width 14 height 14
type input "[DATE]"
radio input "false"
radio input "true"
click at [236, 174] on div "3" at bounding box center [238, 176] width 14 height 14
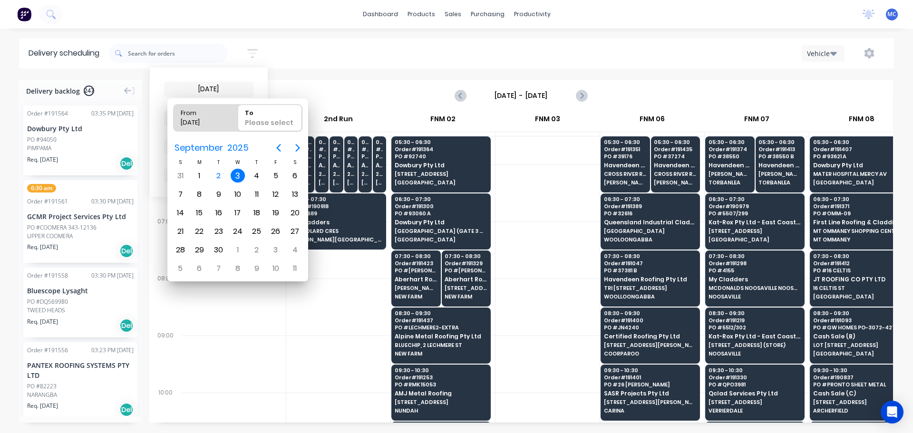
type input "[DATE] - [DATE]"
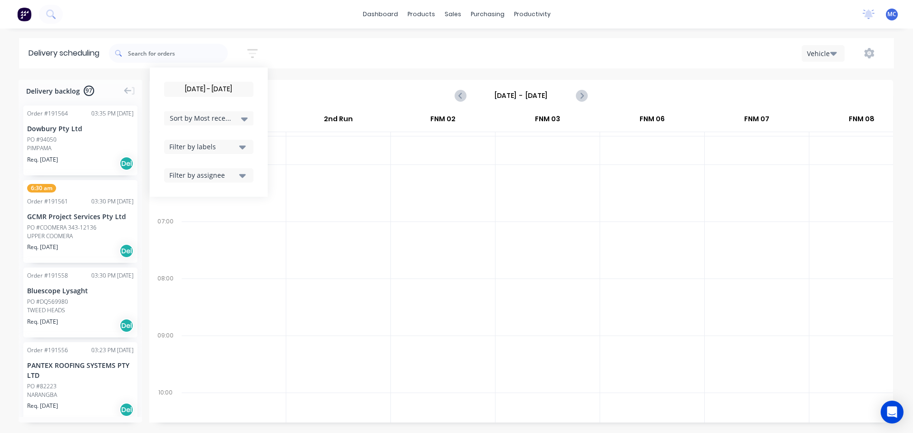
click at [538, 92] on input "[DATE] - [DATE]" at bounding box center [521, 95] width 94 height 14
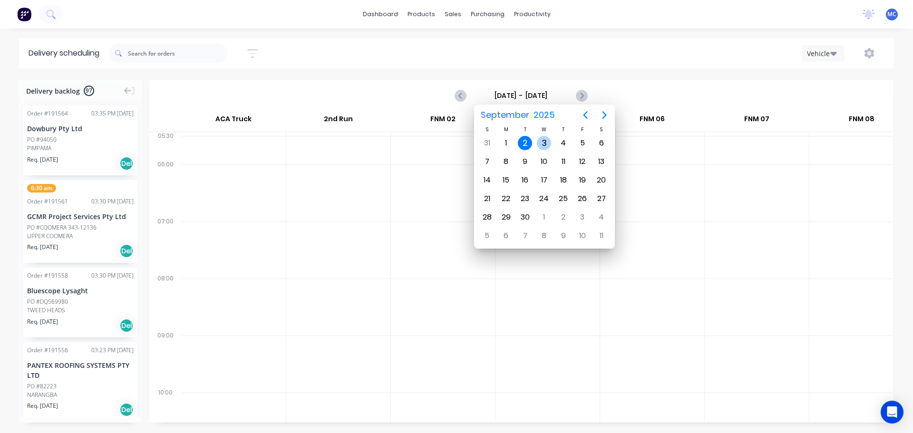
click at [544, 140] on div "3" at bounding box center [544, 143] width 14 height 14
type input "[DATE] - [DATE]"
